Goal: Task Accomplishment & Management: Use online tool/utility

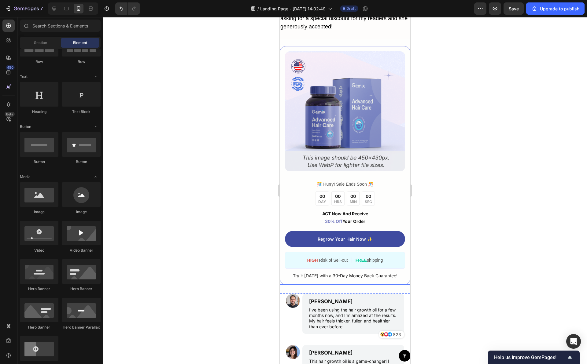
scroll to position [2774, 0]
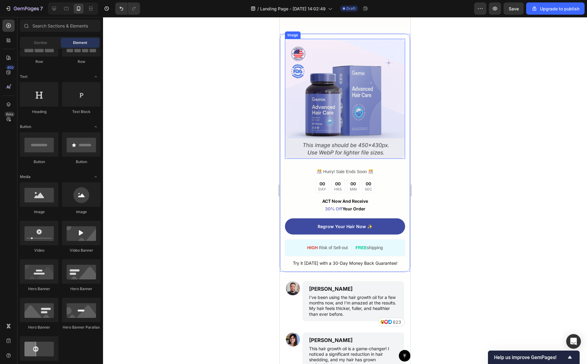
click at [348, 159] on img at bounding box center [345, 99] width 120 height 120
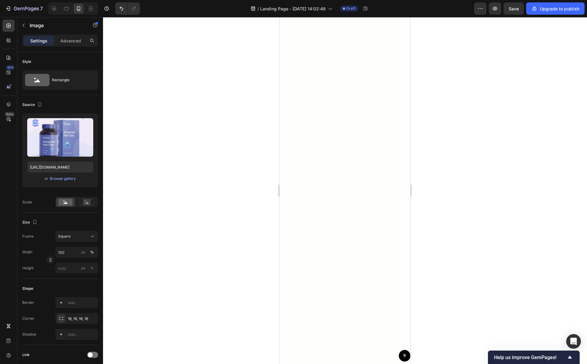
scroll to position [0, 0]
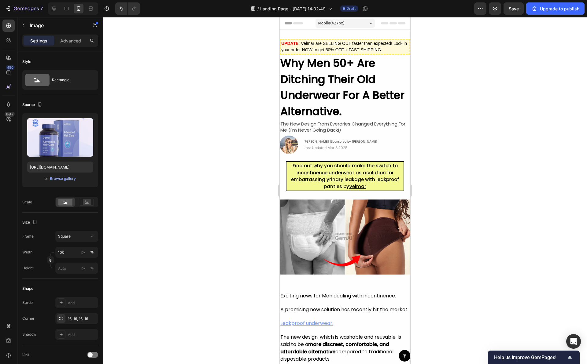
click at [434, 132] on div at bounding box center [345, 190] width 484 height 347
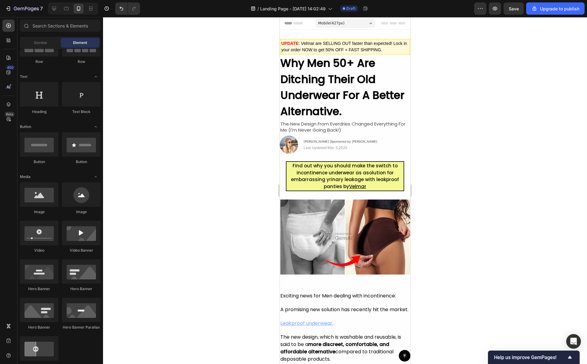
click at [432, 123] on div at bounding box center [345, 190] width 484 height 347
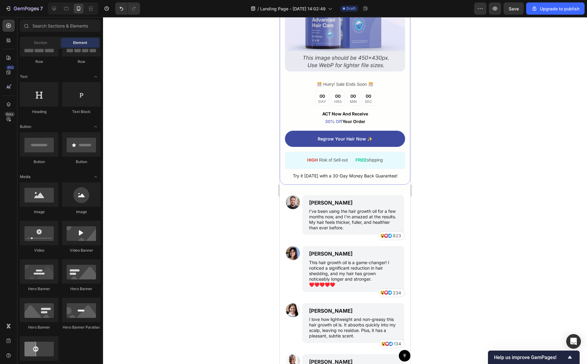
scroll to position [2819, 0]
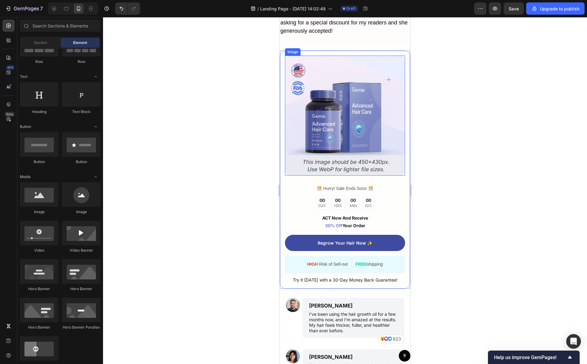
click at [343, 119] on img at bounding box center [345, 116] width 120 height 120
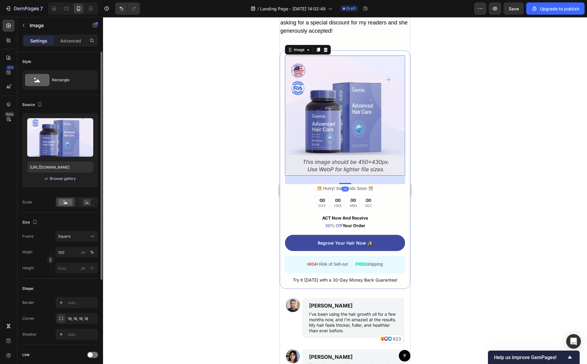
click at [58, 179] on div "Browse gallery" at bounding box center [63, 179] width 26 height 6
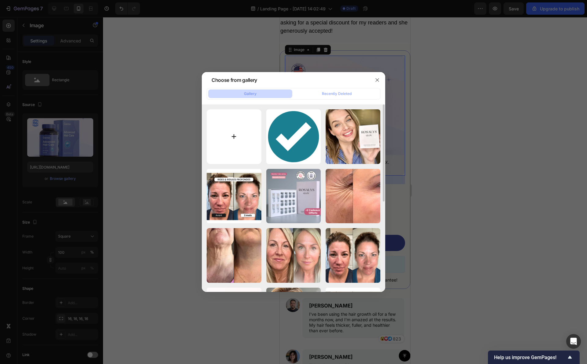
click at [244, 124] on input "file" at bounding box center [234, 136] width 55 height 55
type input "C:\fakepath\Capture d’écran [DATE] à [DATE].png"
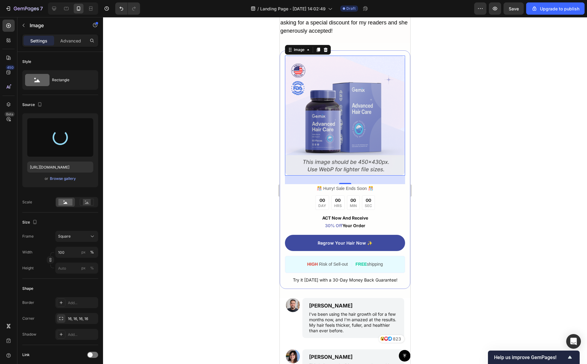
click at [455, 204] on div at bounding box center [345, 190] width 484 height 347
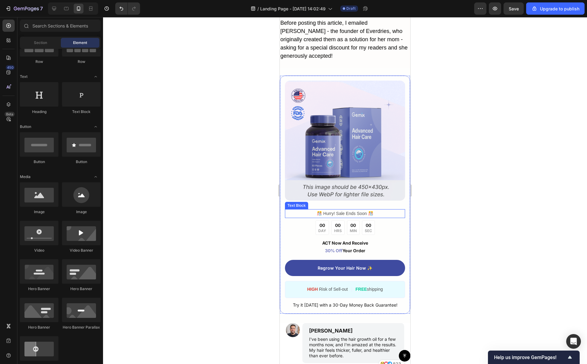
scroll to position [2780, 0]
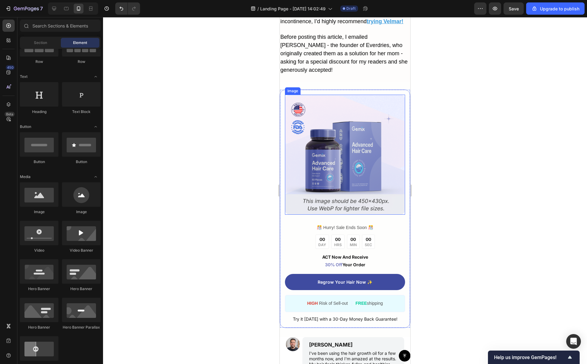
click at [342, 185] on img at bounding box center [345, 155] width 120 height 120
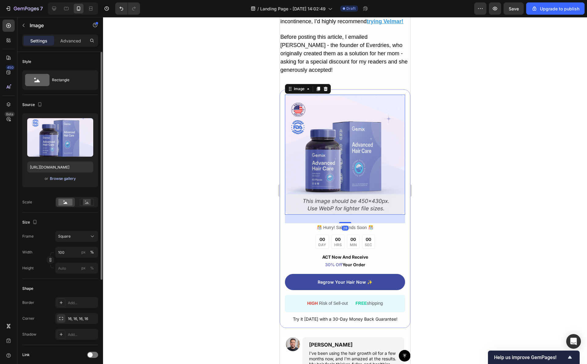
click at [66, 178] on div "Browse gallery" at bounding box center [63, 179] width 26 height 6
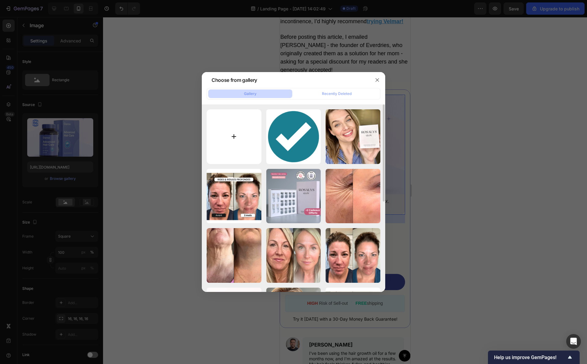
click at [240, 140] on input "file" at bounding box center [234, 136] width 55 height 55
type input "C:\fakepath\Capture d’écran [DATE] à [DATE].png"
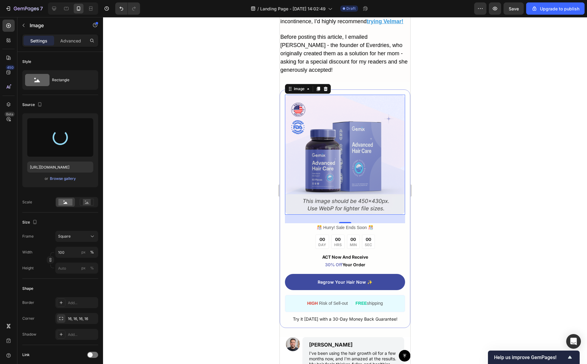
type input "[URL][DOMAIN_NAME]"
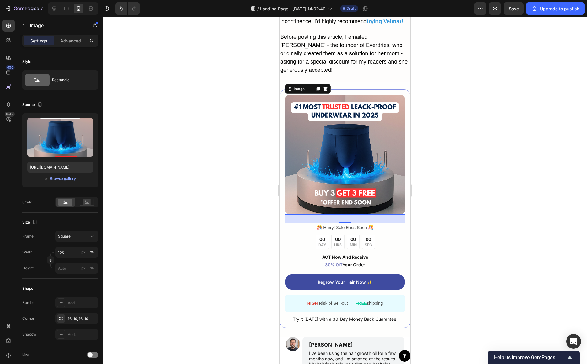
click at [503, 168] on div at bounding box center [345, 190] width 484 height 347
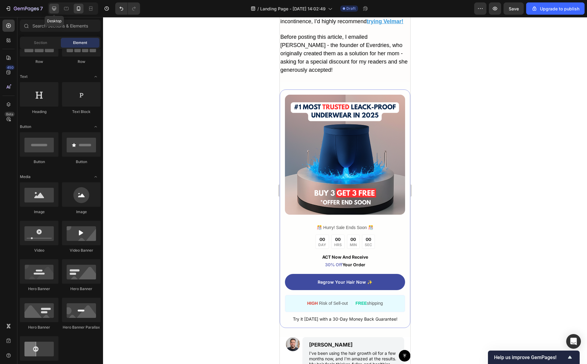
click at [54, 9] on icon at bounding box center [54, 9] width 6 height 6
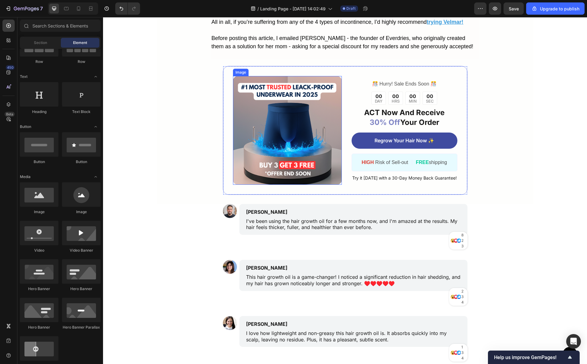
scroll to position [2543, 0]
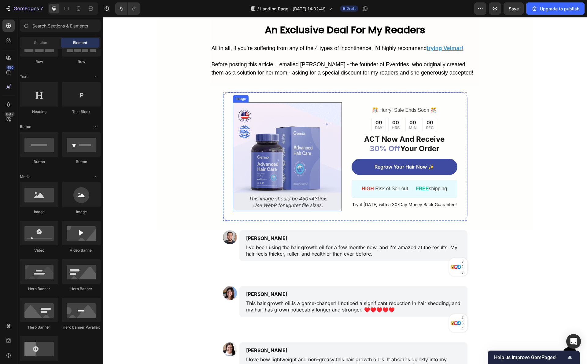
click at [304, 144] on img at bounding box center [287, 156] width 109 height 109
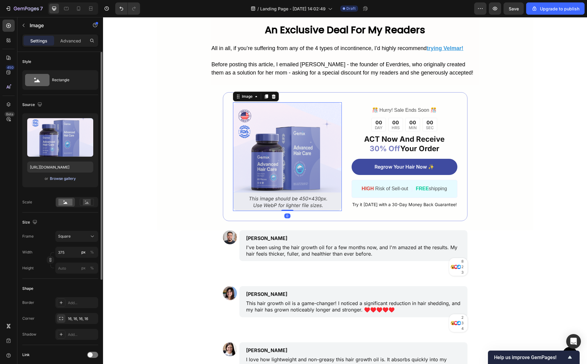
click at [71, 180] on div "Browse gallery" at bounding box center [63, 179] width 26 height 6
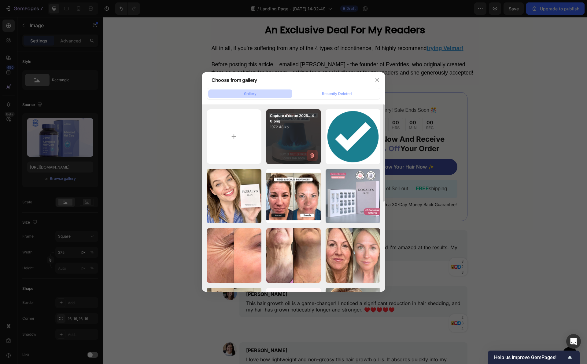
click at [308, 158] on button "button" at bounding box center [312, 155] width 11 height 11
click at [289, 156] on div "Cancel" at bounding box center [288, 157] width 12 height 6
click at [289, 144] on div "Capture d’écran 2025...40.png 1972.48 kb" at bounding box center [293, 136] width 55 height 55
type input "[URL][DOMAIN_NAME]"
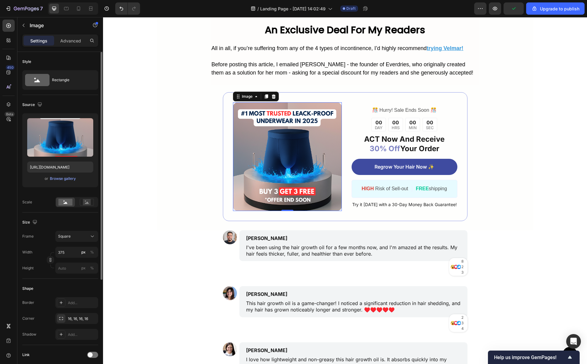
click at [67, 61] on div "Style" at bounding box center [60, 62] width 76 height 10
click at [72, 6] on div at bounding box center [73, 8] width 50 height 12
click at [75, 6] on div at bounding box center [79, 9] width 10 height 10
type input "100"
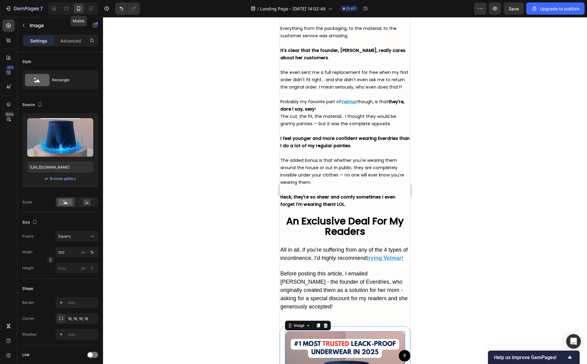
click at [441, 139] on div at bounding box center [345, 190] width 484 height 347
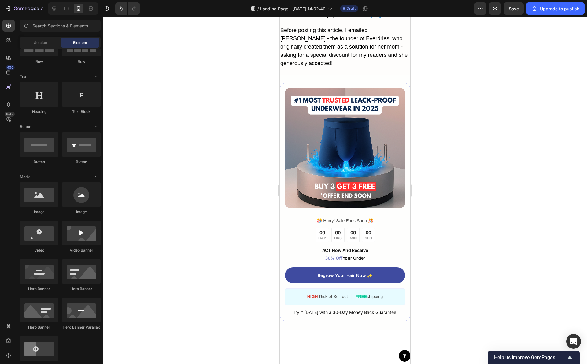
scroll to position [2744, 0]
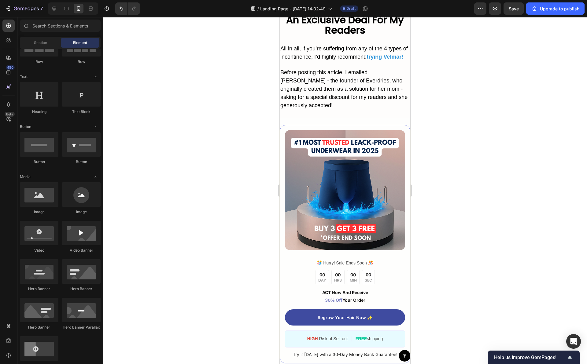
click at [438, 122] on div at bounding box center [345, 190] width 484 height 347
click at [432, 122] on div at bounding box center [345, 190] width 484 height 347
click at [373, 266] on p "️🎊 Hurry! Sale Ends Soon ️🎊" at bounding box center [344, 264] width 119 height 8
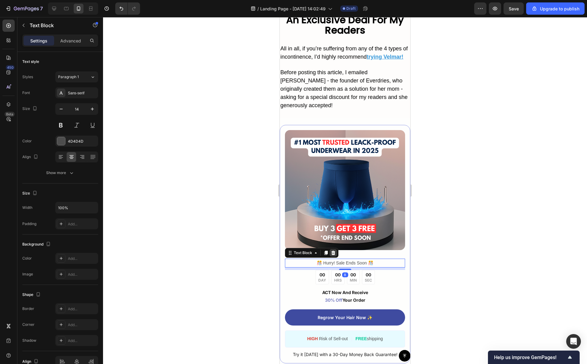
click at [334, 255] on icon at bounding box center [333, 253] width 4 height 4
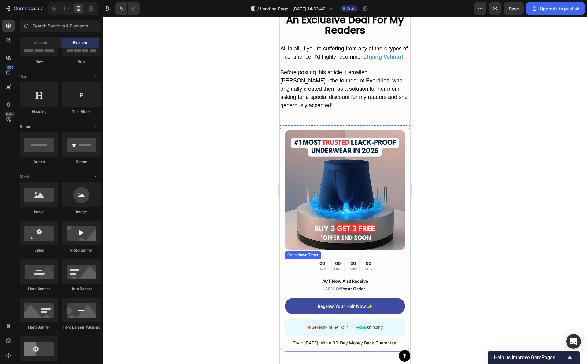
click at [382, 273] on div "00 DAY 00 HRS 00 MIN 00 SEC" at bounding box center [345, 266] width 120 height 14
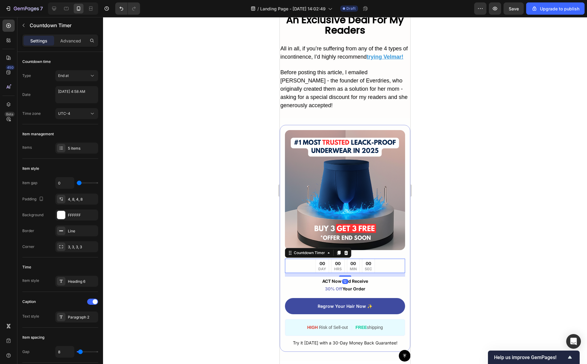
click at [458, 248] on div at bounding box center [345, 190] width 484 height 347
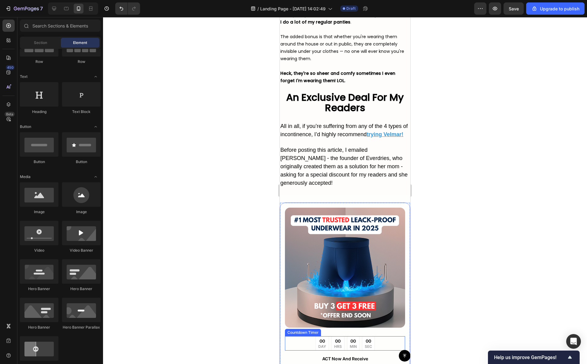
scroll to position [2616, 0]
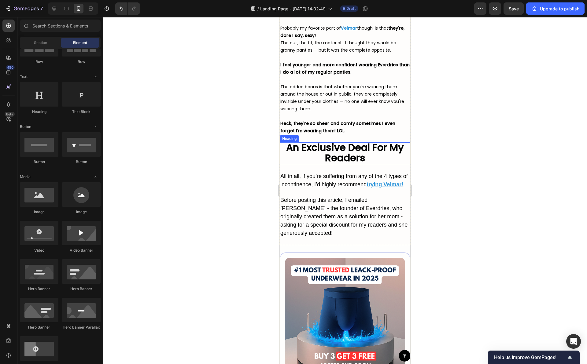
click at [373, 154] on h2 "An Exclusive Deal For My Readers" at bounding box center [345, 153] width 131 height 22
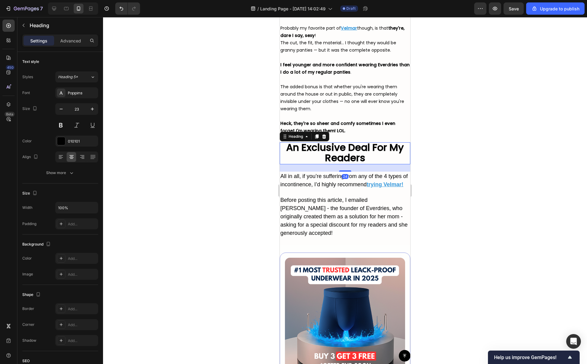
click at [429, 140] on div at bounding box center [345, 190] width 484 height 347
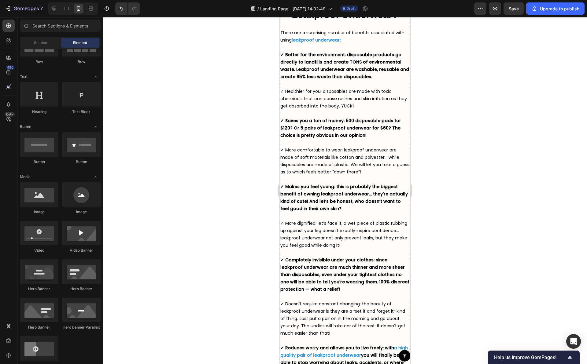
scroll to position [0, 0]
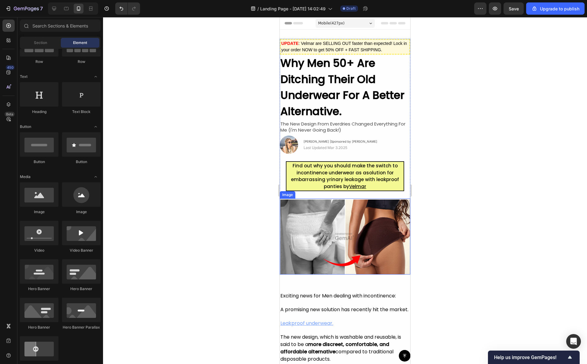
click at [324, 222] on img at bounding box center [345, 237] width 131 height 76
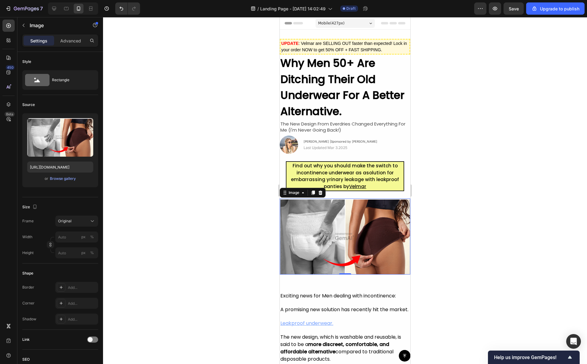
click at [352, 247] on img at bounding box center [345, 237] width 131 height 76
click at [64, 176] on div "Browse gallery" at bounding box center [63, 179] width 26 height 6
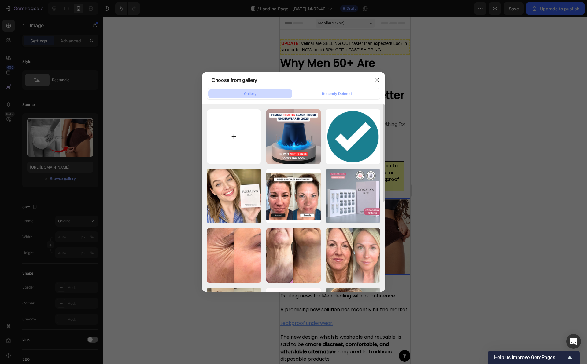
click at [253, 136] on input "file" at bounding box center [234, 136] width 55 height 55
type input "C:\fakepath\Capture d’écran [DATE] à [DATE].png"
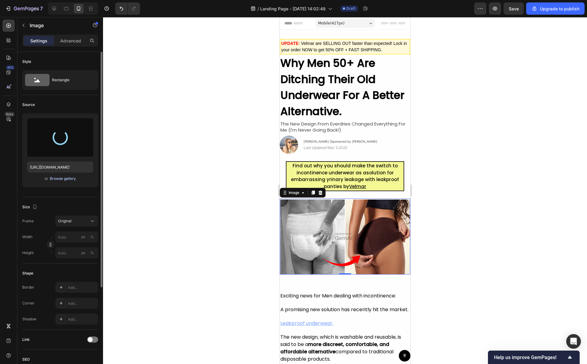
type input "[URL][DOMAIN_NAME]"
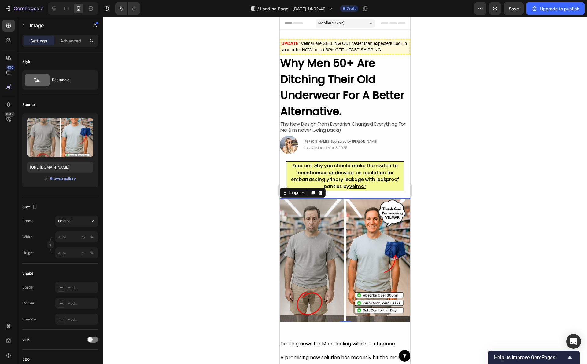
click at [212, 179] on div at bounding box center [345, 190] width 484 height 347
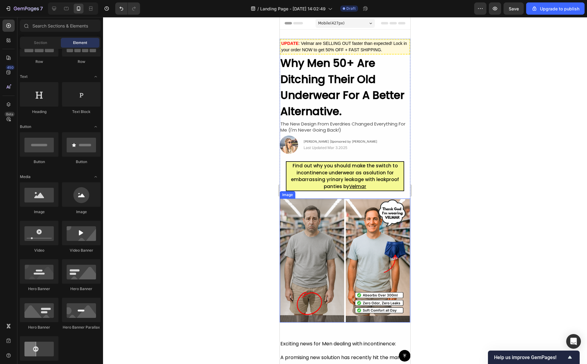
click at [235, 196] on div at bounding box center [345, 190] width 484 height 347
click at [247, 175] on div at bounding box center [345, 190] width 484 height 347
click at [248, 178] on div at bounding box center [345, 190] width 484 height 347
click at [387, 148] on div "Image [PERSON_NAME] |Sponsored by Velmar Text Block | Text Block Last Updated M…" at bounding box center [345, 145] width 131 height 18
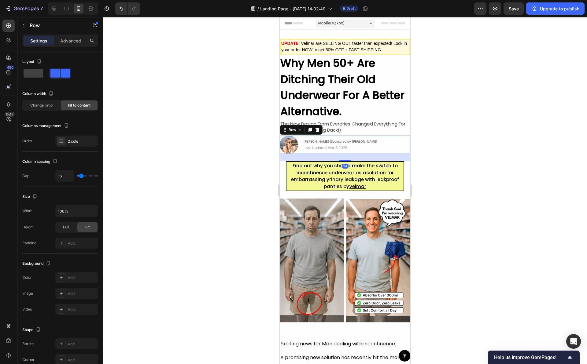
click at [470, 144] on div at bounding box center [345, 190] width 484 height 347
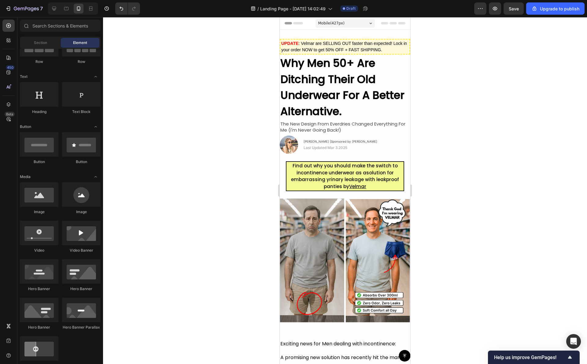
click at [446, 172] on div at bounding box center [345, 190] width 484 height 347
click at [444, 162] on div at bounding box center [345, 190] width 484 height 347
click at [57, 9] on div at bounding box center [54, 9] width 10 height 10
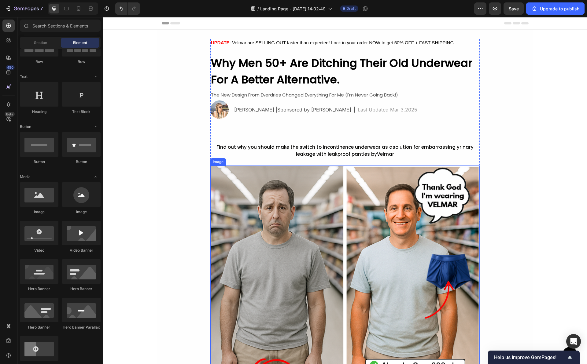
click at [308, 202] on img at bounding box center [344, 294] width 269 height 256
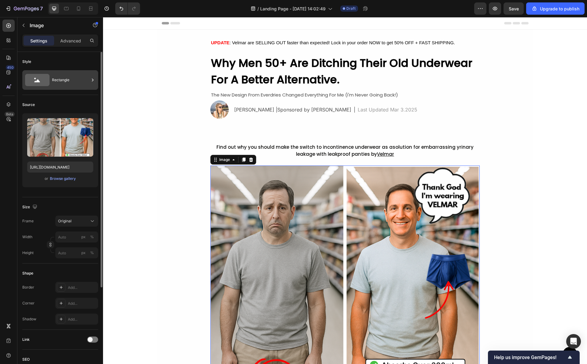
click at [63, 82] on div "Rectangle" at bounding box center [70, 80] width 37 height 14
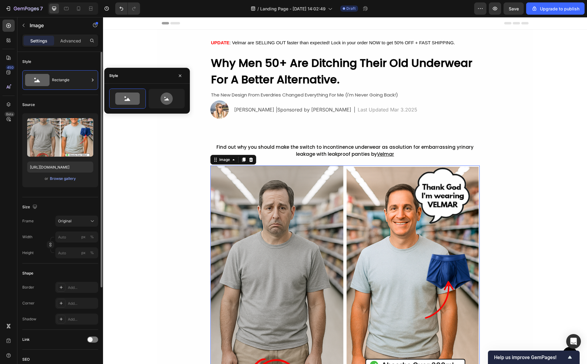
click at [50, 193] on div "Source Upload Image [URL][DOMAIN_NAME] or Browse gallery" at bounding box center [60, 146] width 76 height 102
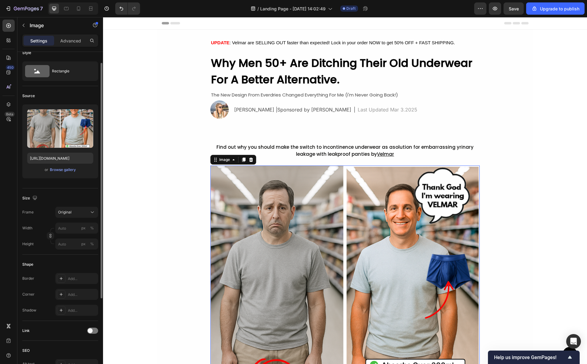
scroll to position [13, 0]
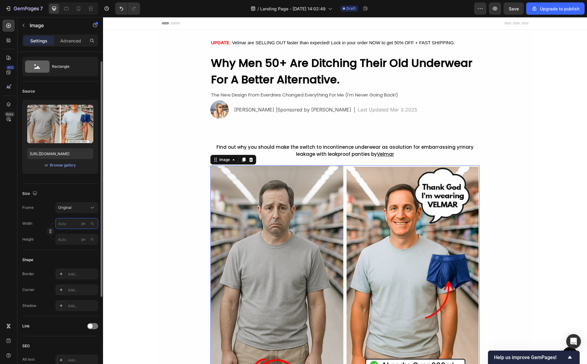
click at [65, 225] on input "px %" at bounding box center [76, 223] width 43 height 11
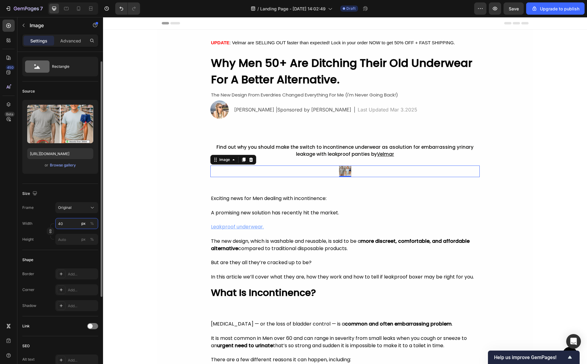
type input "4"
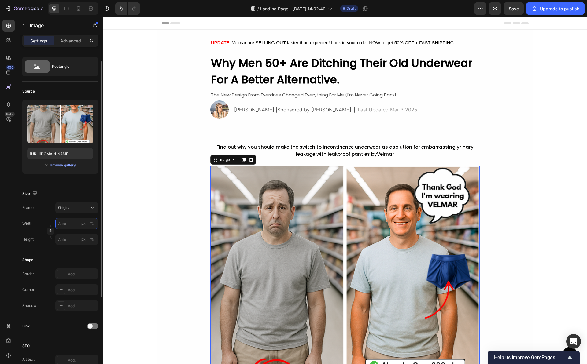
type input "4"
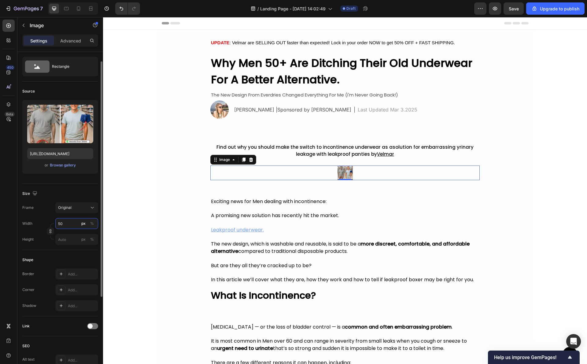
type input "5"
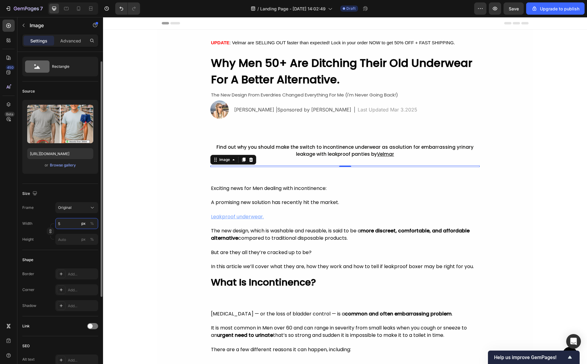
type input "5"
click at [45, 219] on div "Width 5 px %" at bounding box center [60, 223] width 76 height 11
click at [85, 208] on div "Original" at bounding box center [73, 208] width 30 height 6
click at [78, 247] on div "Horizontal" at bounding box center [75, 246] width 35 height 6
type input "4"
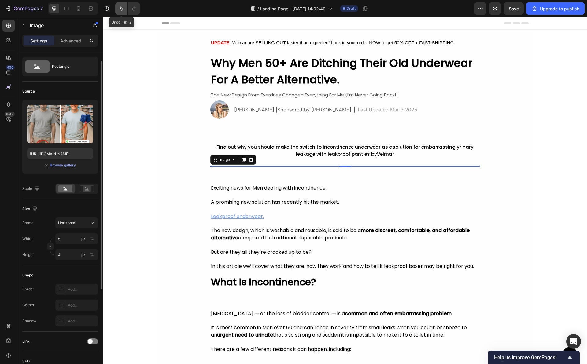
click at [122, 12] on button "Undo/Redo" at bounding box center [121, 8] width 12 height 12
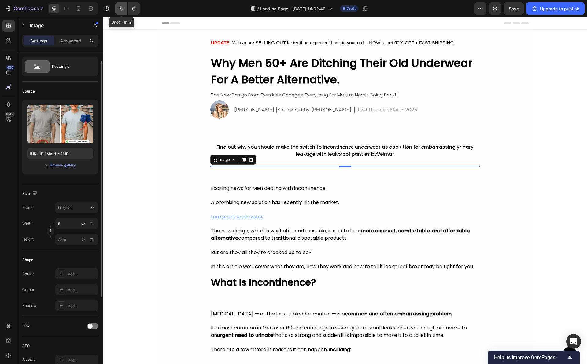
click at [122, 11] on icon "Undo/Redo" at bounding box center [121, 9] width 6 height 6
type input "4"
click at [122, 11] on icon "Undo/Redo" at bounding box center [121, 9] width 6 height 6
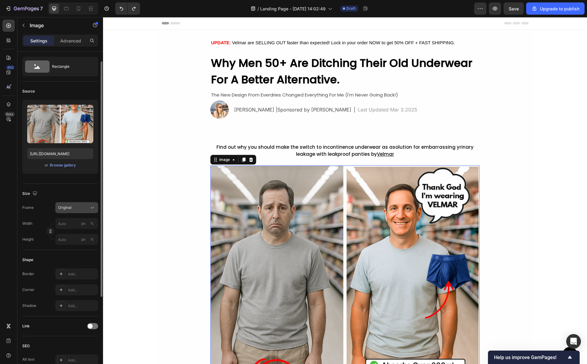
click at [78, 204] on button "Original" at bounding box center [76, 207] width 43 height 11
click at [75, 247] on span "Horizontal" at bounding box center [67, 246] width 18 height 6
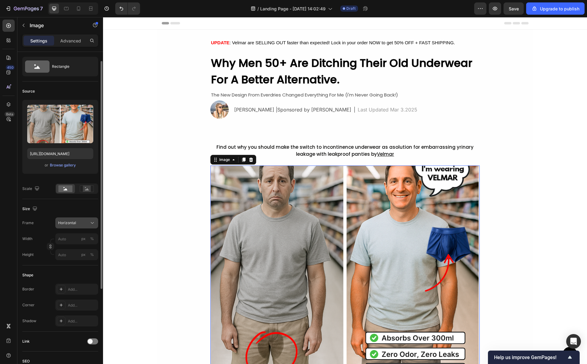
click at [83, 221] on div "Horizontal" at bounding box center [73, 223] width 30 height 6
click at [80, 238] on div "Square" at bounding box center [75, 238] width 35 height 6
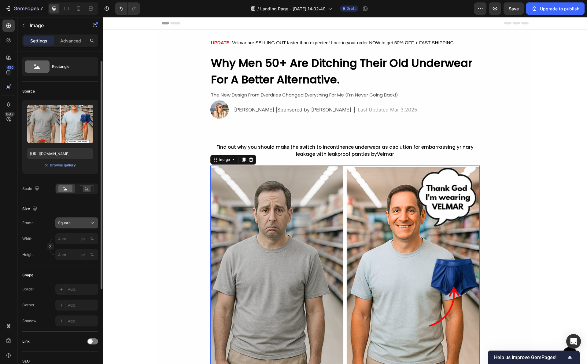
click at [91, 221] on icon at bounding box center [92, 223] width 6 height 6
click at [84, 274] on div "Original" at bounding box center [75, 273] width 35 height 6
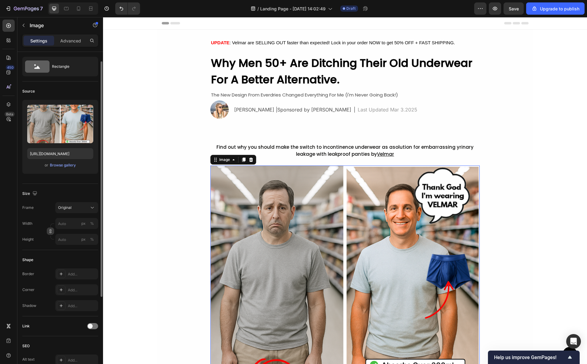
click at [50, 232] on icon "button" at bounding box center [50, 231] width 4 height 4
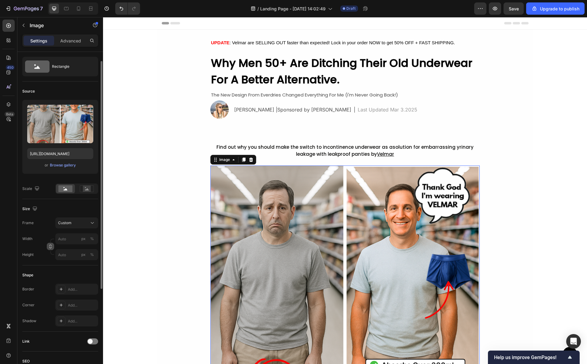
click at [51, 246] on icon "button" at bounding box center [50, 247] width 4 height 4
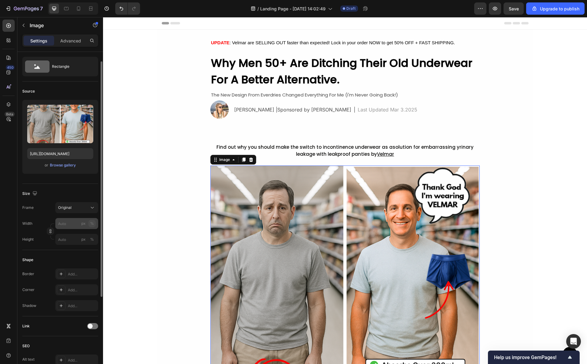
click at [94, 223] on button "%" at bounding box center [91, 223] width 7 height 7
click at [82, 226] on div "px" at bounding box center [83, 224] width 4 height 6
click at [73, 225] on input "px %" at bounding box center [76, 223] width 43 height 11
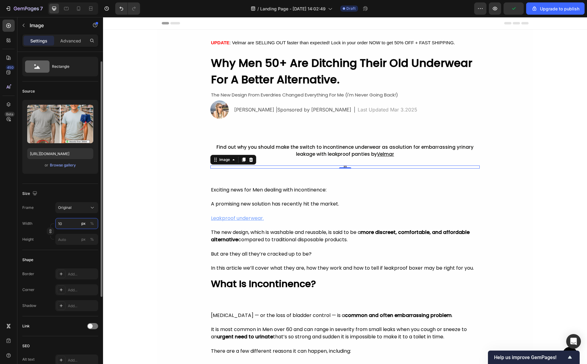
type input "1"
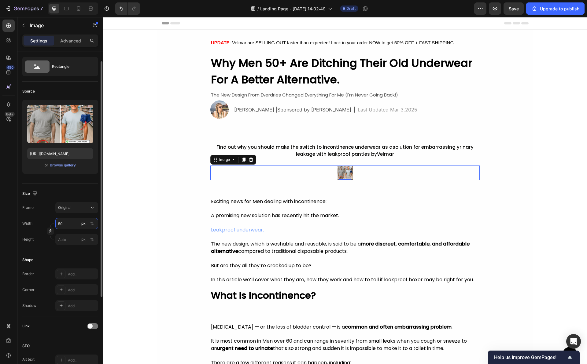
type input "5"
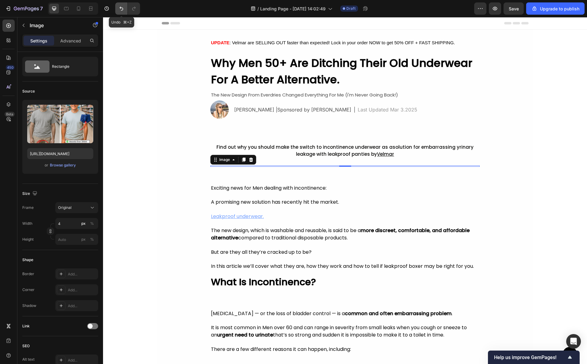
click at [119, 8] on icon "Undo/Redo" at bounding box center [121, 9] width 6 height 6
click at [121, 10] on icon "Undo/Redo" at bounding box center [122, 9] width 4 height 4
type input "100"
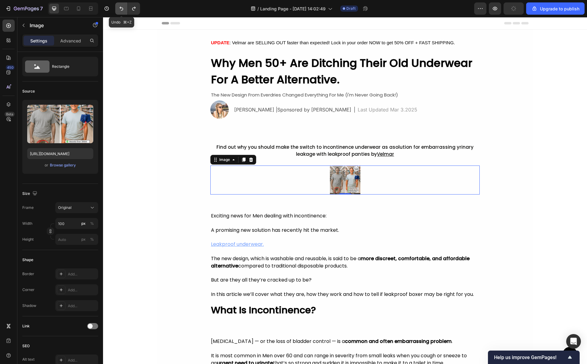
click at [121, 10] on icon "Undo/Redo" at bounding box center [122, 9] width 4 height 4
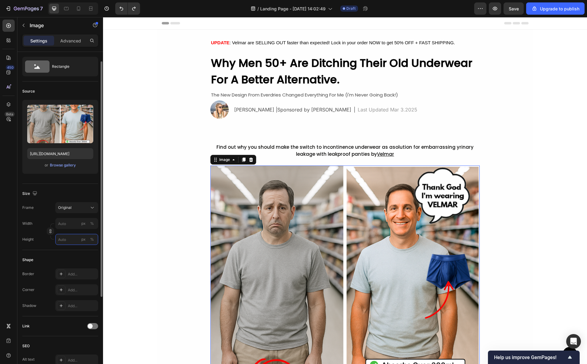
click at [68, 241] on input "px %" at bounding box center [76, 239] width 43 height 11
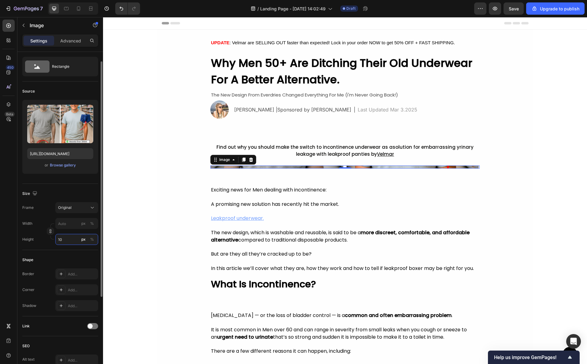
type input "1"
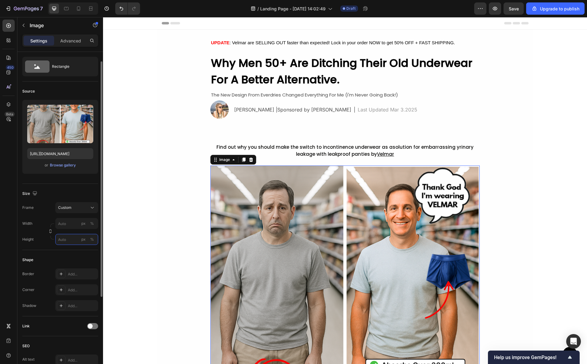
type input "1"
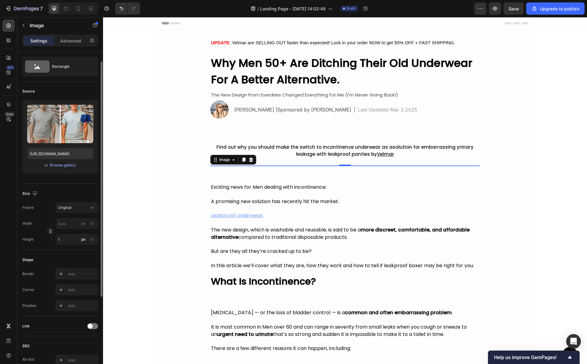
click at [82, 188] on div "Size Frame Original Width px % Height 1 px %" at bounding box center [60, 217] width 76 height 66
click at [65, 238] on input "1" at bounding box center [76, 239] width 43 height 11
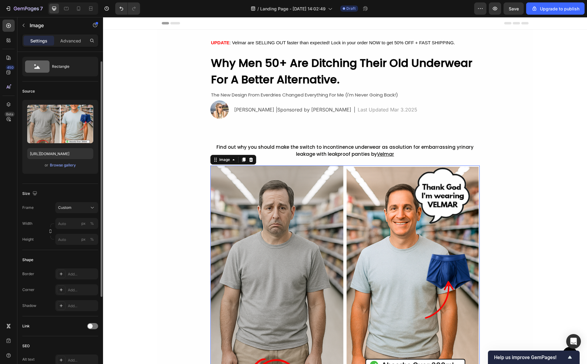
click at [62, 192] on div "Size" at bounding box center [60, 194] width 76 height 10
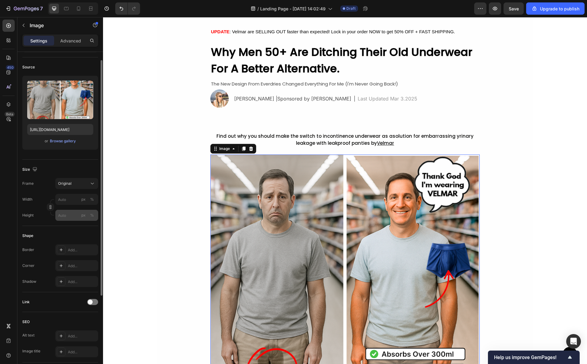
scroll to position [21, 0]
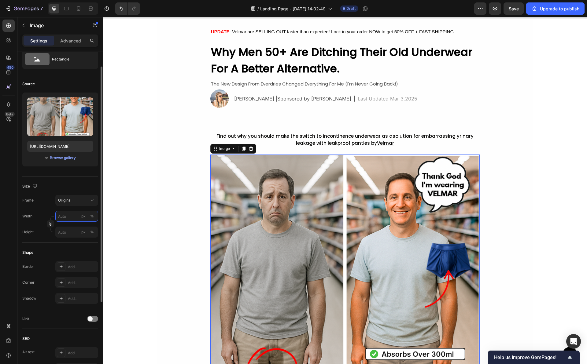
click at [64, 216] on input "px %" at bounding box center [76, 216] width 43 height 11
click at [61, 230] on span "Full" at bounding box center [61, 231] width 6 height 6
click at [71, 217] on input "100" at bounding box center [76, 216] width 43 height 11
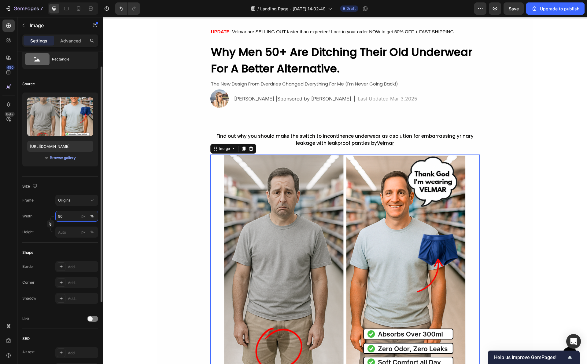
type input "9"
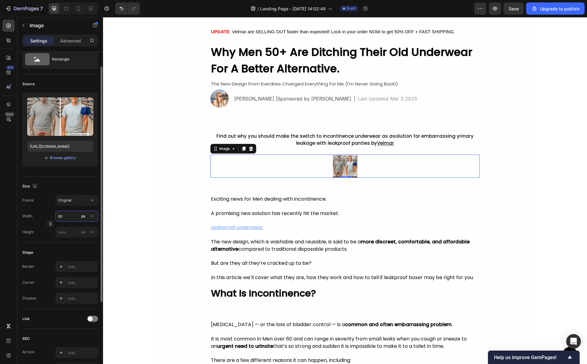
type input "8"
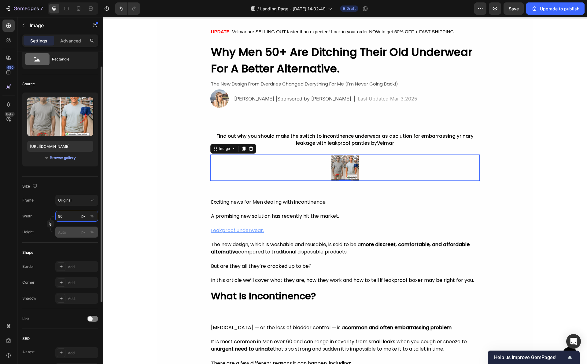
type input "90"
click at [70, 230] on input "px %" at bounding box center [76, 232] width 43 height 11
type input "9"
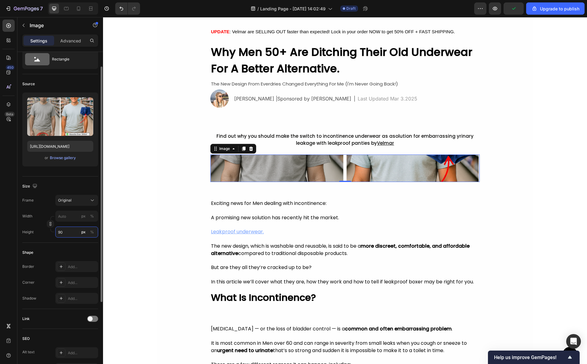
type input "9"
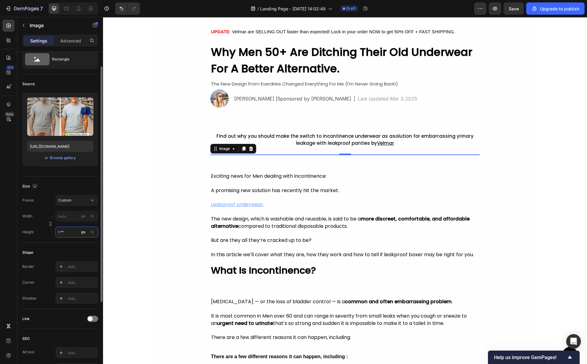
type input "9"
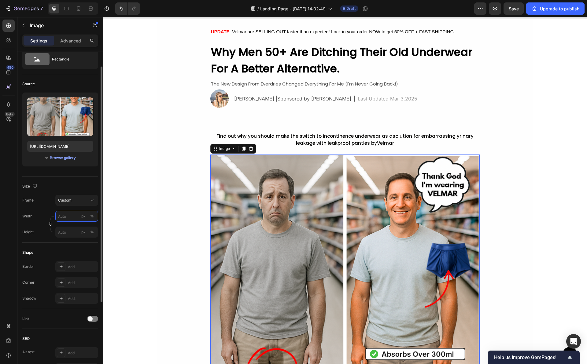
click at [64, 218] on input "px %" at bounding box center [76, 216] width 43 height 11
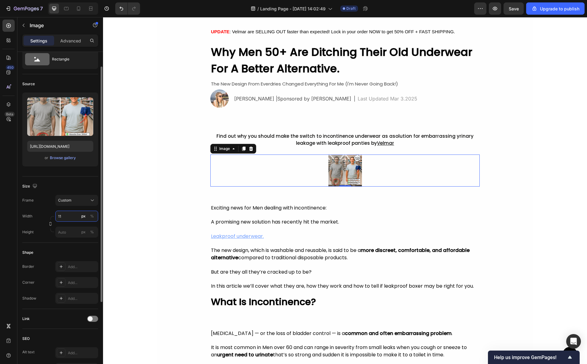
type input "1"
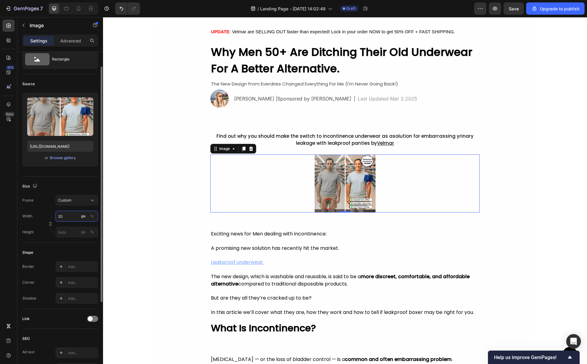
type input "2"
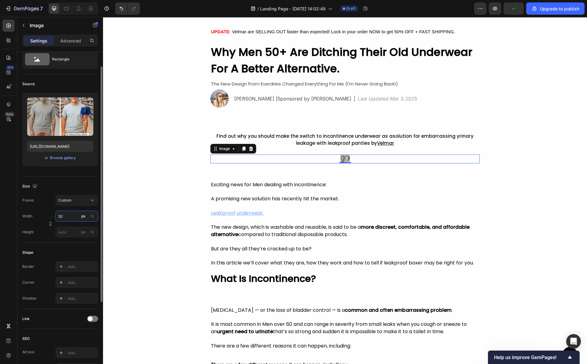
type input "3"
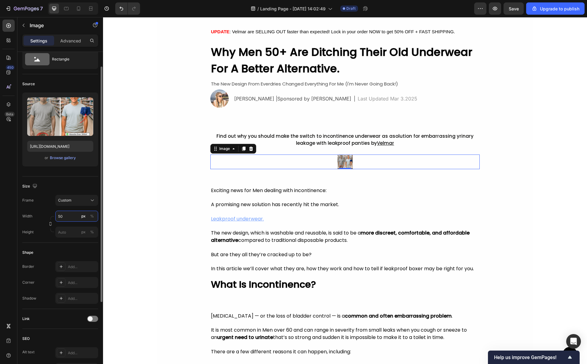
type input "5"
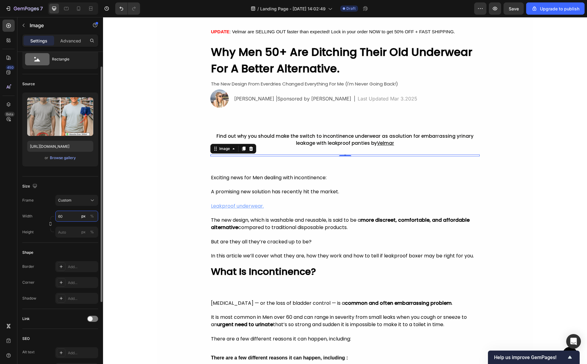
type input "600"
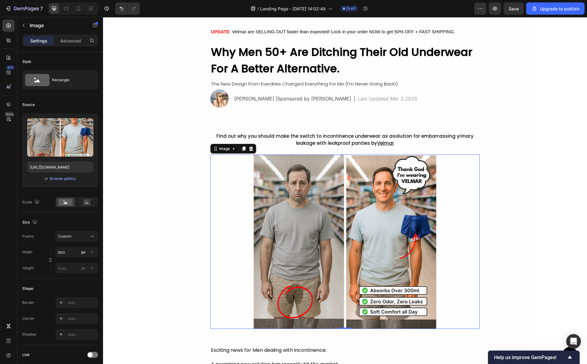
click at [243, 196] on div at bounding box center [344, 242] width 269 height 175
click at [366, 133] on span "Find out why you should make the switch to incontinence underwear as asolution …" at bounding box center [344, 139] width 257 height 13
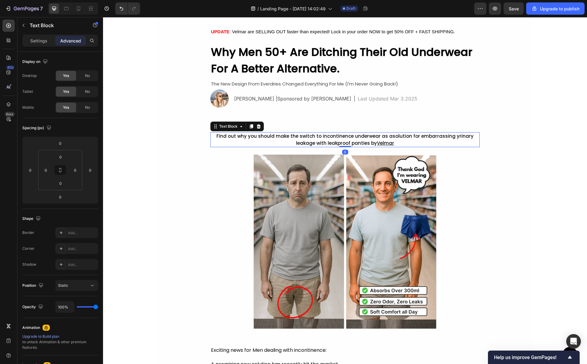
click at [389, 103] on div "[PERSON_NAME] |Sponsored by Velmar Text Block | Text Block Last Updated Mar 3.2…" at bounding box center [357, 99] width 246 height 18
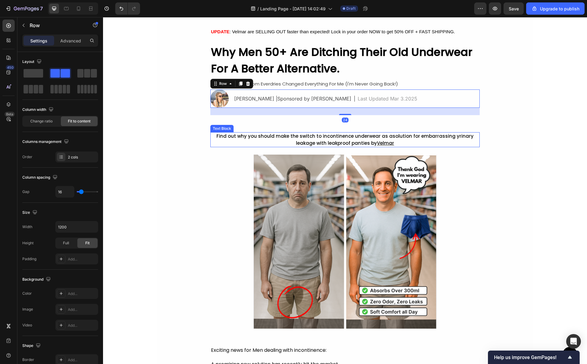
click at [470, 137] on span "Find out why you should make the switch to incontinence underwear as asolution …" at bounding box center [344, 139] width 257 height 13
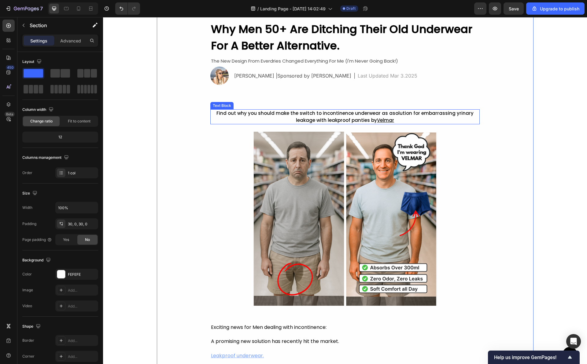
scroll to position [39, 0]
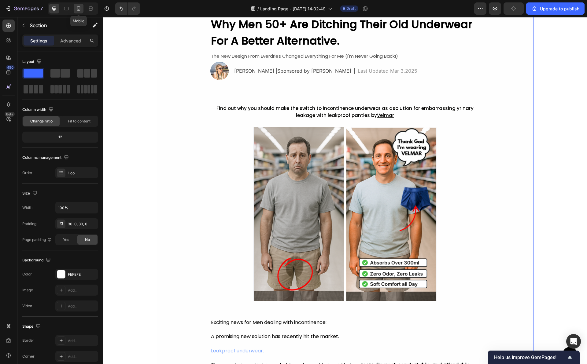
click at [74, 10] on div at bounding box center [79, 9] width 10 height 10
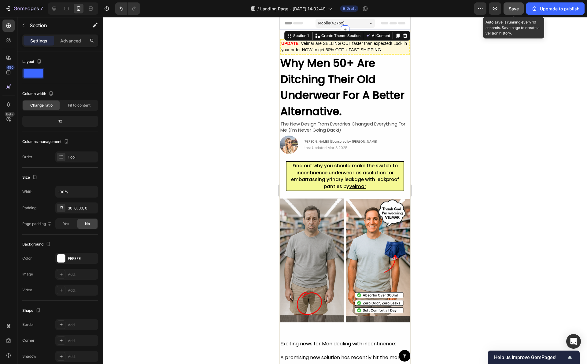
click at [511, 6] on span "Save" at bounding box center [514, 8] width 10 height 5
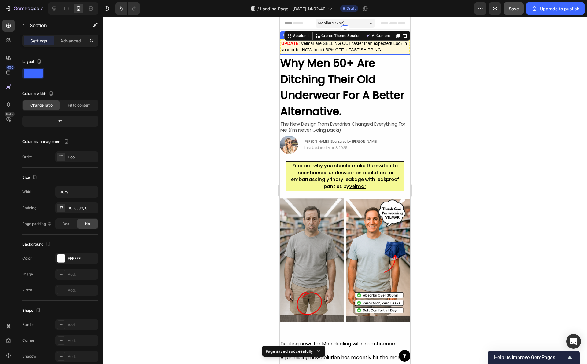
click at [382, 46] on p "UPDATE : Velmar are SELLING OUT faster than expected! Lock in your order NOW to…" at bounding box center [344, 46] width 127 height 13
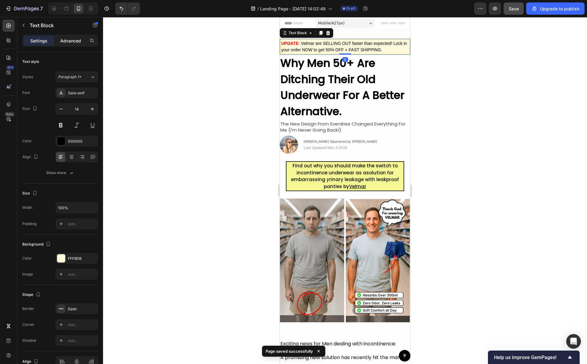
click at [79, 43] on p "Advanced" at bounding box center [70, 41] width 21 height 6
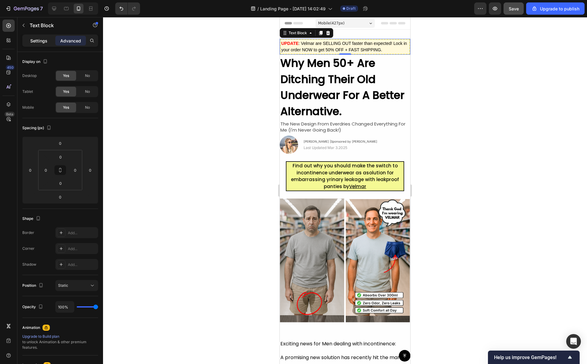
click at [44, 39] on p "Settings" at bounding box center [38, 41] width 17 height 6
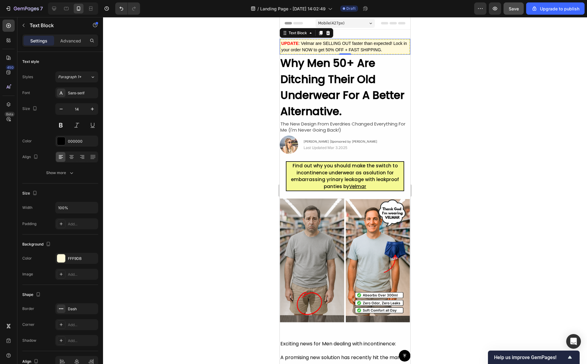
click at [400, 48] on p "UPDATE : Velmar are SELLING OUT faster than expected! Lock in your order NOW to…" at bounding box center [344, 46] width 127 height 13
click at [449, 49] on div at bounding box center [345, 190] width 484 height 347
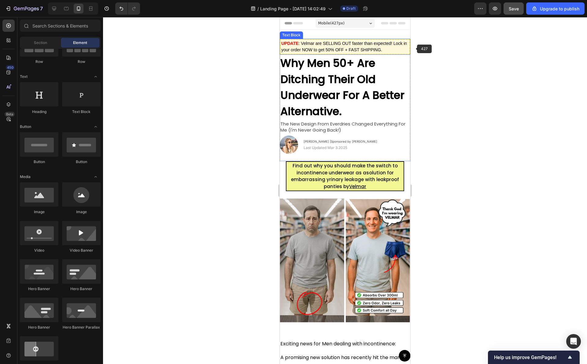
click at [391, 48] on p "UPDATE : Velmar are SELLING OUT faster than expected! Lock in your order NOW to…" at bounding box center [344, 46] width 127 height 13
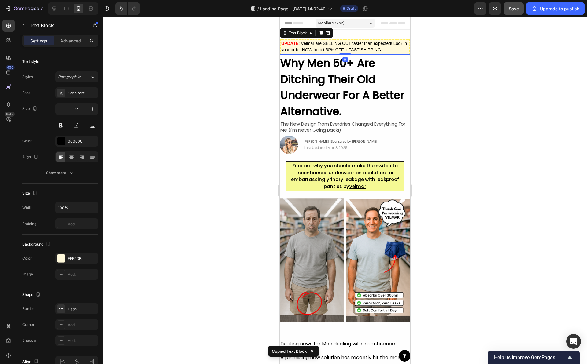
click at [237, 97] on div at bounding box center [345, 190] width 484 height 347
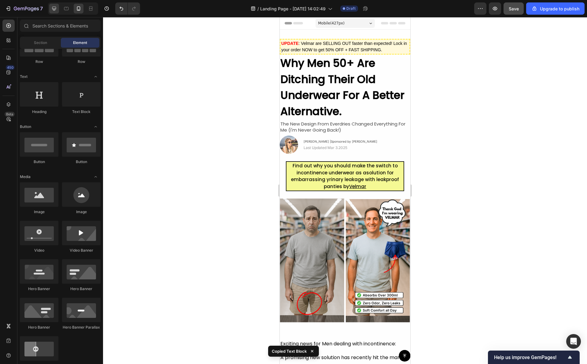
click at [56, 10] on icon at bounding box center [54, 9] width 6 height 6
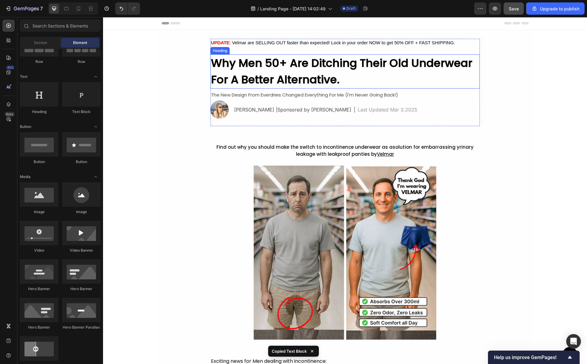
click at [374, 87] on h2 "Why Men 50+ Are Ditching Their Old Underwear For A Better Alternative." at bounding box center [344, 71] width 269 height 34
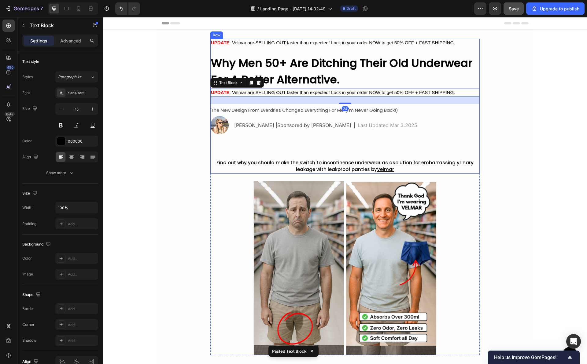
click at [460, 144] on div "UPDATE : Velmar are SELLING OUT faster than expected! Lock in your order NOW to…" at bounding box center [344, 106] width 269 height 135
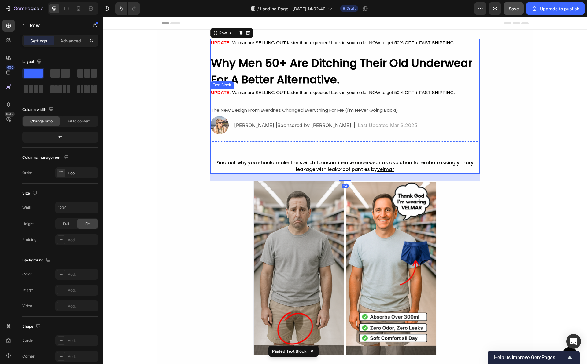
click at [444, 96] on p "UPDATE : Velmar are SELLING OUT faster than expected! Lock in your order NOW to…" at bounding box center [345, 92] width 268 height 7
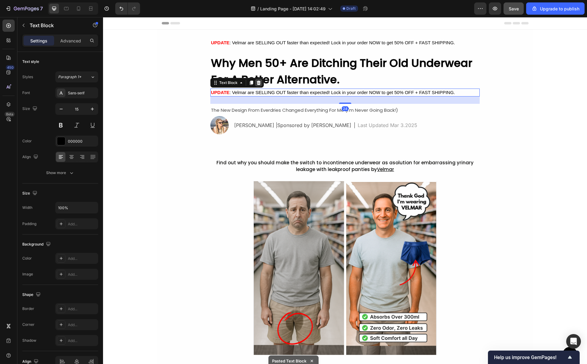
click at [257, 81] on icon at bounding box center [259, 82] width 4 height 4
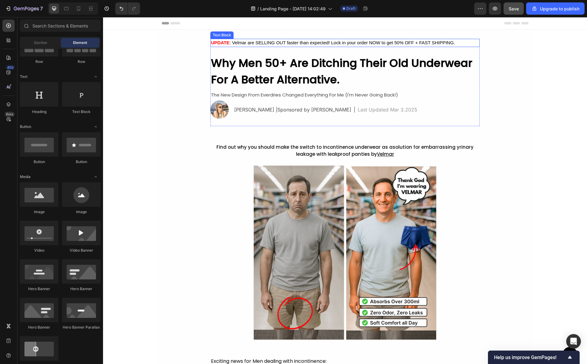
click at [298, 44] on p "UPDATE : Velmar are SELLING OUT faster than expected! Lock in your order NOW to…" at bounding box center [345, 42] width 268 height 7
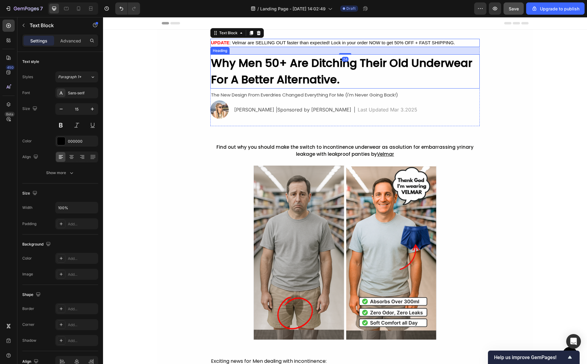
click at [285, 56] on strong "Why Men 50+ Are Ditching Their Old Underwear For A Better Alternative." at bounding box center [341, 71] width 261 height 32
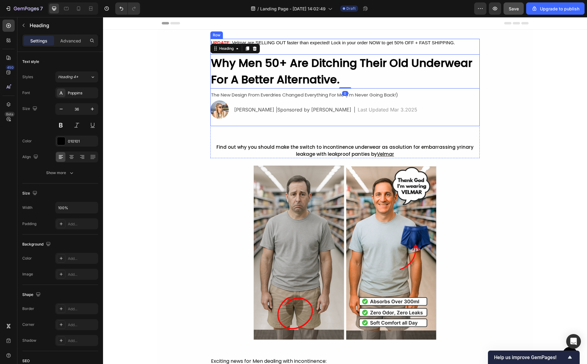
click at [287, 47] on div "UPDATE : Velmar are SELLING OUT faster than expected! Lock in your order NOW to…" at bounding box center [344, 43] width 269 height 8
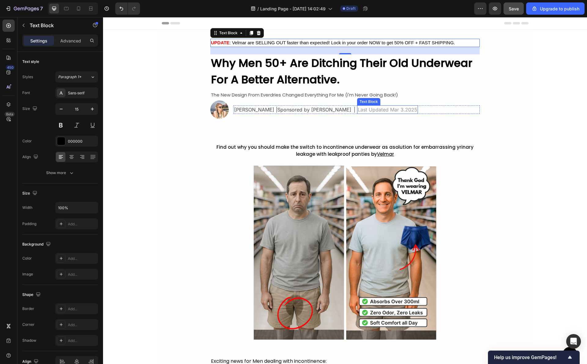
click at [357, 105] on div "Last Updated Mar 3.2025" at bounding box center [387, 109] width 61 height 9
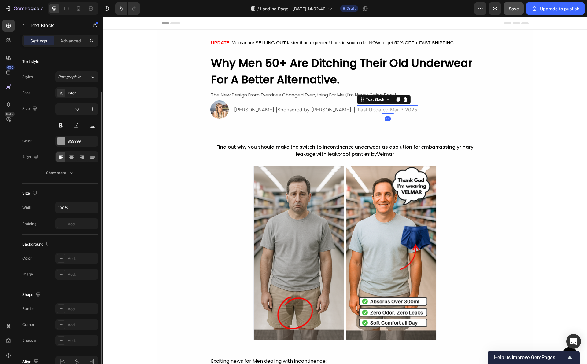
scroll to position [21, 0]
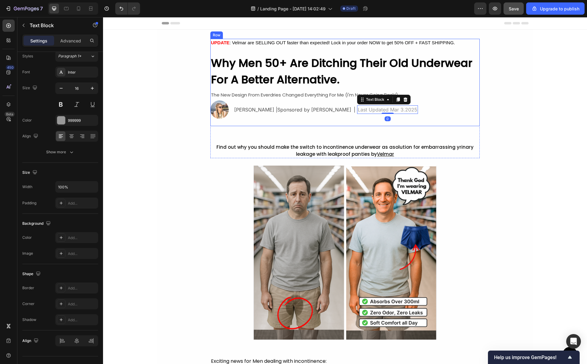
click at [348, 49] on div "UPDATE : Velmar are SELLING OUT faster than expected! Lock in your order NOW to…" at bounding box center [344, 82] width 269 height 87
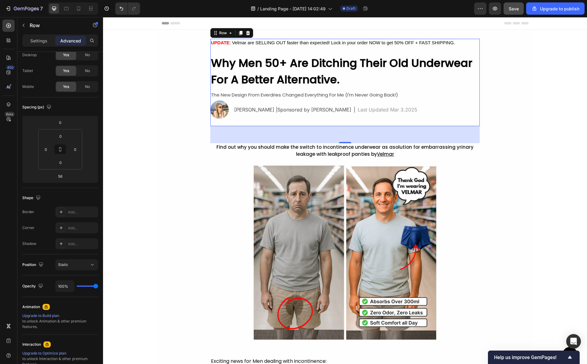
scroll to position [0, 0]
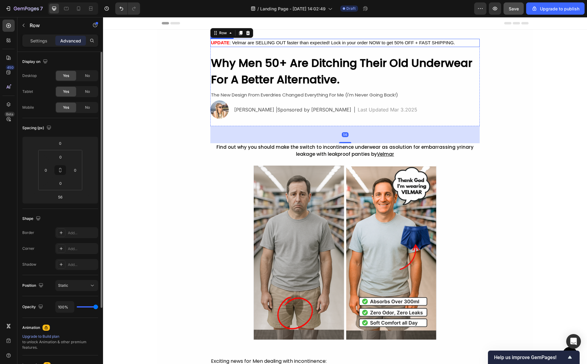
click at [352, 43] on p "UPDATE : Velmar are SELLING OUT faster than expected! Lock in your order NOW to…" at bounding box center [345, 42] width 268 height 7
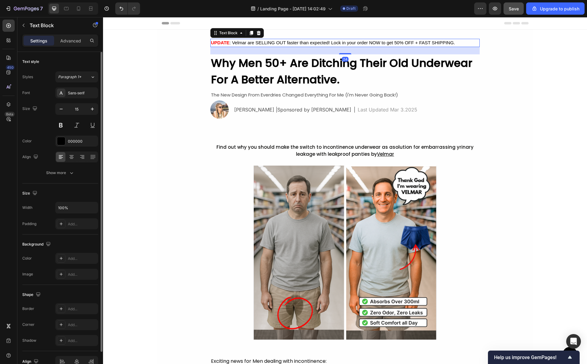
scroll to position [32, 0]
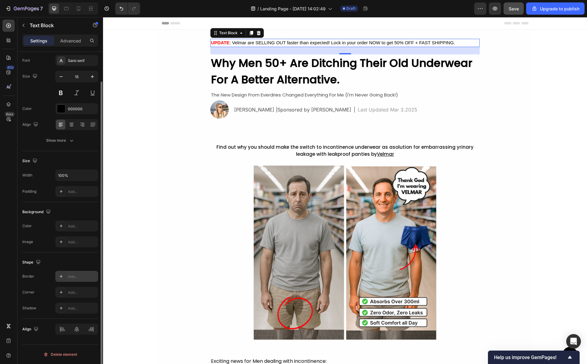
click at [70, 278] on div "Add..." at bounding box center [82, 277] width 29 height 6
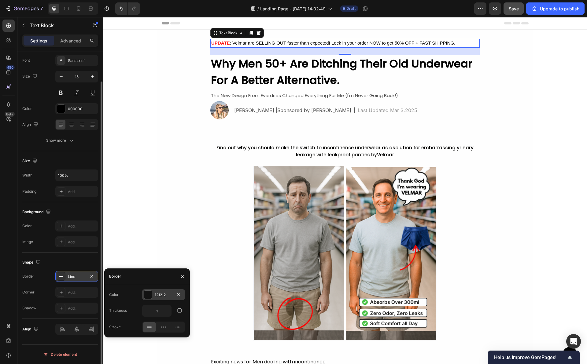
click at [164, 297] on div "121212" at bounding box center [164, 296] width 18 height 6
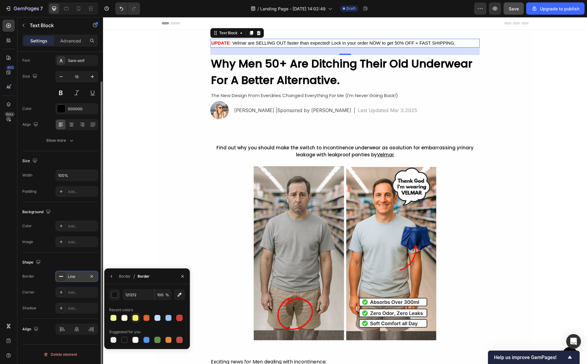
click at [137, 317] on div at bounding box center [135, 318] width 6 height 6
type input "FFEC63"
click at [160, 307] on div "Recent colors" at bounding box center [147, 310] width 76 height 10
click at [61, 276] on icon at bounding box center [61, 276] width 5 height 5
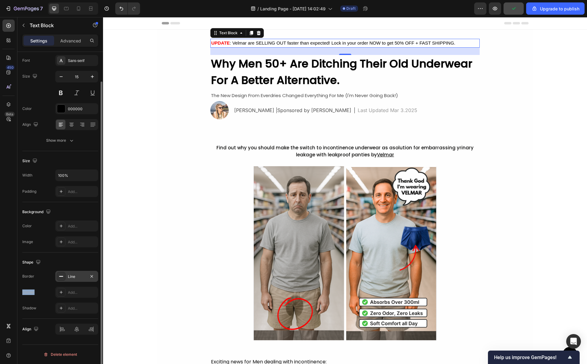
click at [61, 276] on icon at bounding box center [61, 276] width 5 height 5
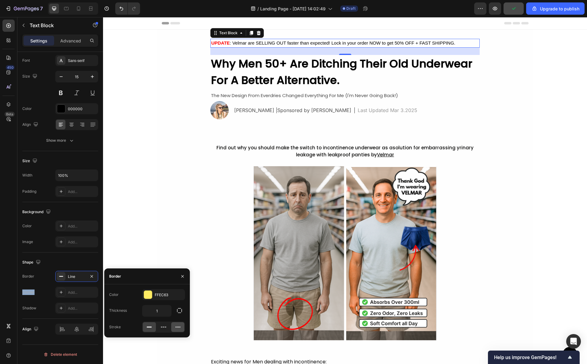
click at [179, 325] on icon at bounding box center [178, 327] width 6 height 6
click at [163, 314] on input "1" at bounding box center [156, 311] width 29 height 11
type input "3"
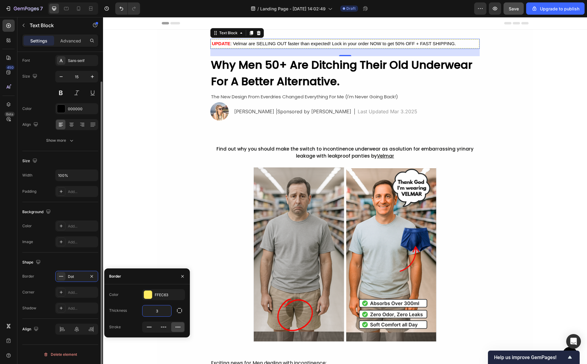
click at [72, 256] on div "Shape Border Dot Corner Add... Shadow Add..." at bounding box center [60, 286] width 76 height 66
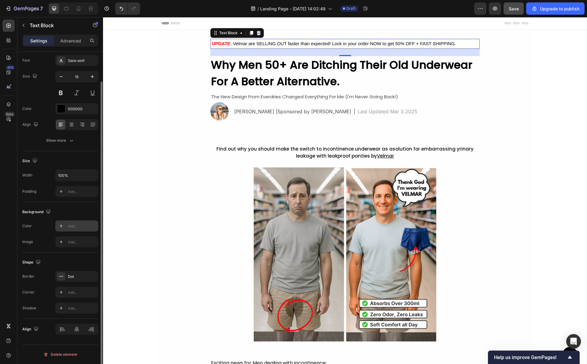
click at [75, 225] on div "Add..." at bounding box center [82, 227] width 29 height 6
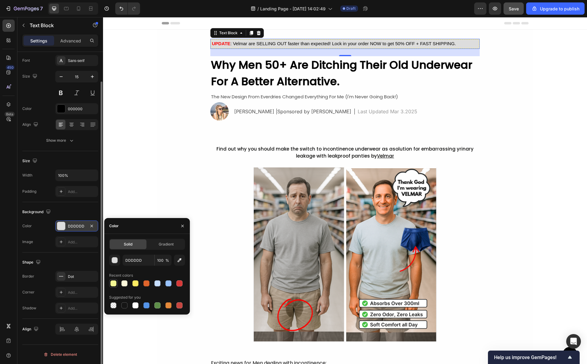
click at [114, 283] on div at bounding box center [113, 284] width 6 height 6
type input "F5F994"
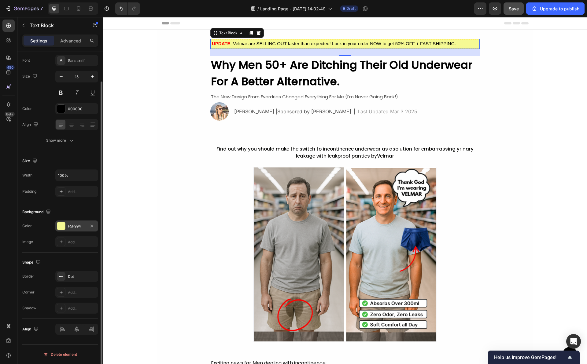
click at [87, 253] on div "Shape Border Dot Corner Add... Shadow Add..." at bounding box center [60, 286] width 76 height 66
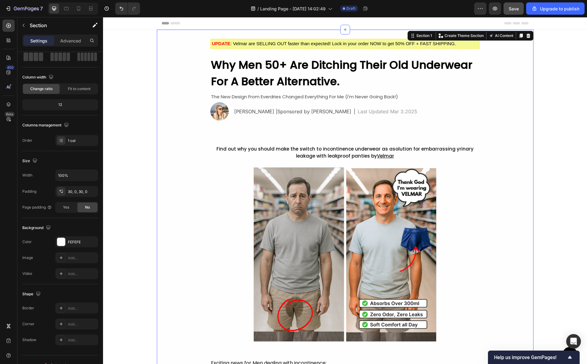
scroll to position [0, 0]
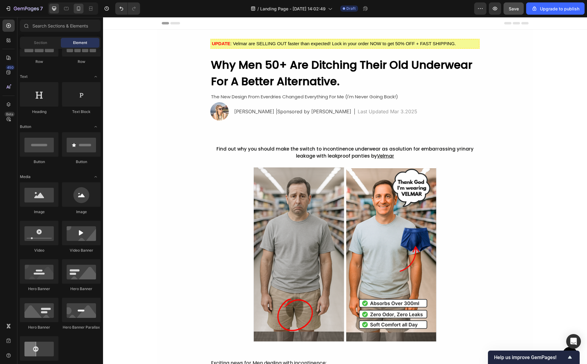
click at [78, 9] on icon at bounding box center [78, 9] width 6 height 6
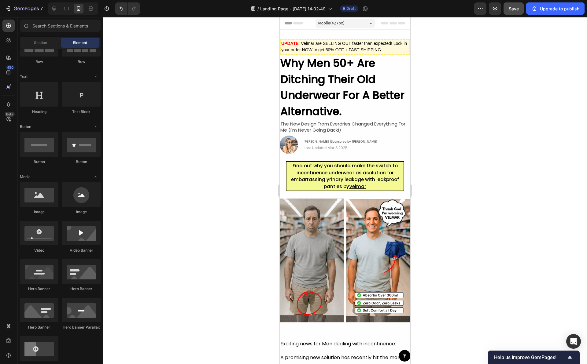
click at [475, 155] on div at bounding box center [345, 190] width 484 height 347
click at [444, 95] on div at bounding box center [345, 190] width 484 height 347
click at [252, 167] on div at bounding box center [345, 190] width 484 height 347
click at [257, 144] on div at bounding box center [345, 190] width 484 height 347
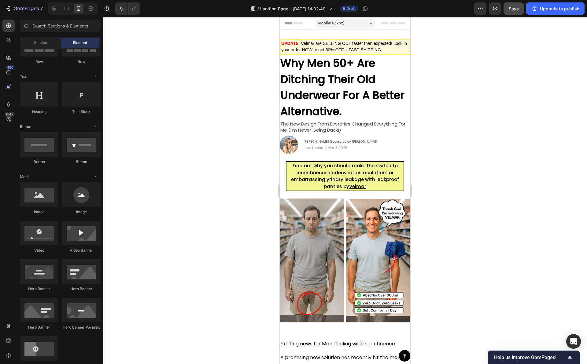
click at [265, 138] on div at bounding box center [345, 190] width 484 height 347
click at [325, 182] on span "Find out why you should make the switch to incontinence underwear as asolution …" at bounding box center [345, 176] width 108 height 27
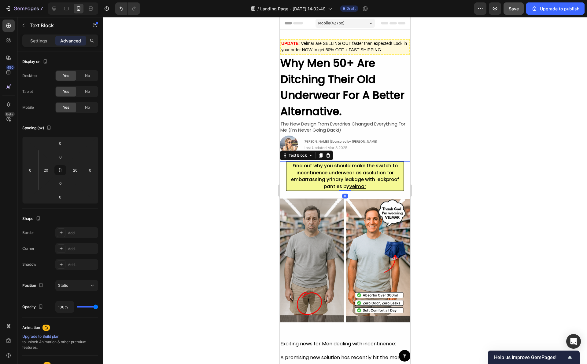
click at [329, 182] on span "Find out why you should make the switch to incontinence underwear as asolution …" at bounding box center [345, 176] width 108 height 27
click at [325, 180] on span "Find out why you should make the switch to incontinence underwear as asolution …" at bounding box center [345, 176] width 108 height 27
click at [326, 180] on span "Find out why you should make the switch to incontinence underwear as asolution …" at bounding box center [345, 176] width 108 height 27
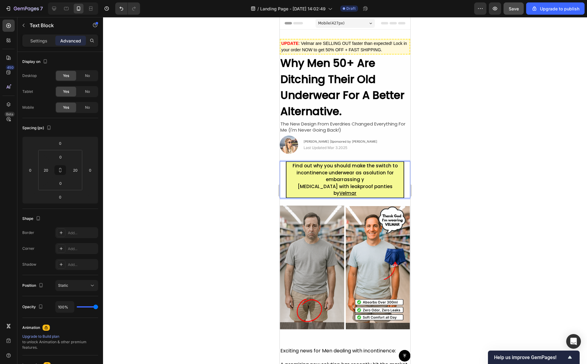
click at [463, 197] on div at bounding box center [345, 190] width 484 height 347
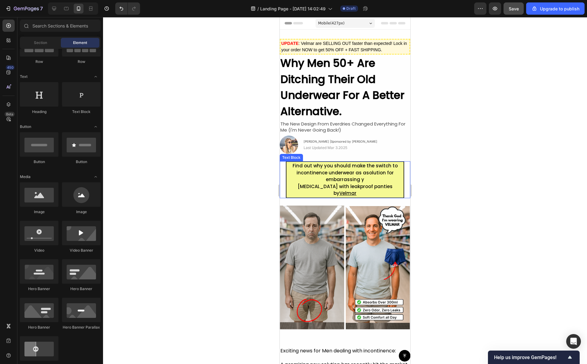
click at [359, 192] on p "[MEDICAL_DATA] with leakproof panties by [PERSON_NAME]" at bounding box center [345, 190] width 116 height 14
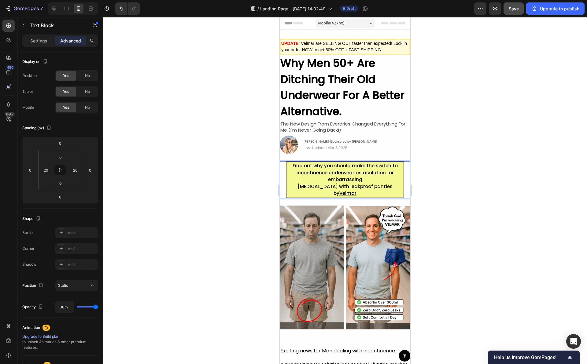
click at [327, 179] on span "Find out why you should make the switch to incontinence underwear as asolution …" at bounding box center [345, 173] width 105 height 20
click at [488, 154] on div at bounding box center [345, 190] width 484 height 347
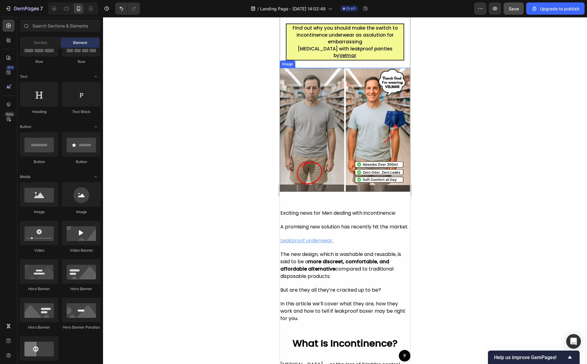
scroll to position [208, 0]
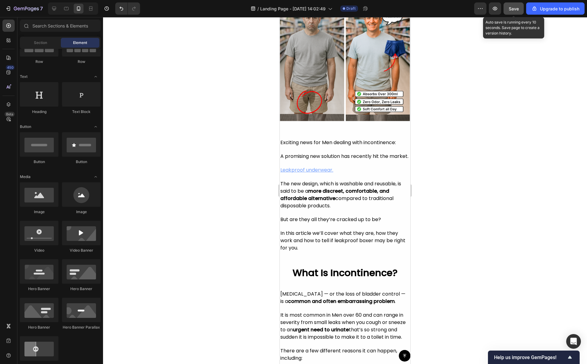
click at [512, 6] on div "Save" at bounding box center [514, 9] width 10 height 6
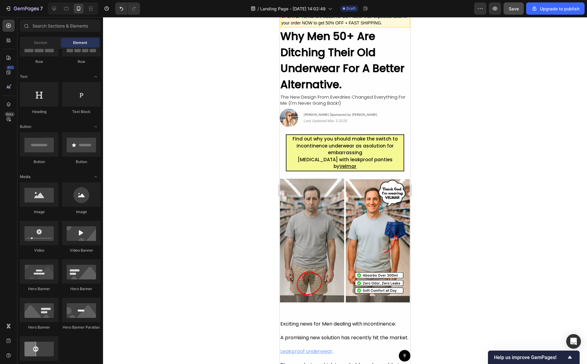
scroll to position [0, 0]
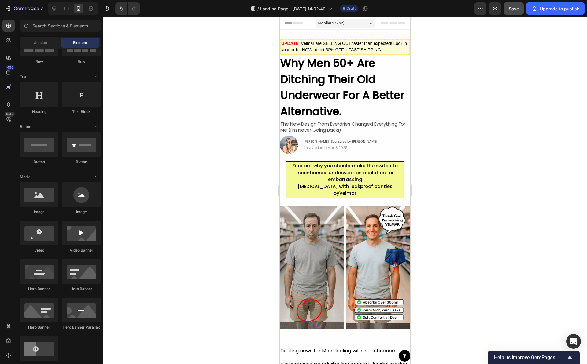
click at [424, 161] on div at bounding box center [345, 190] width 484 height 347
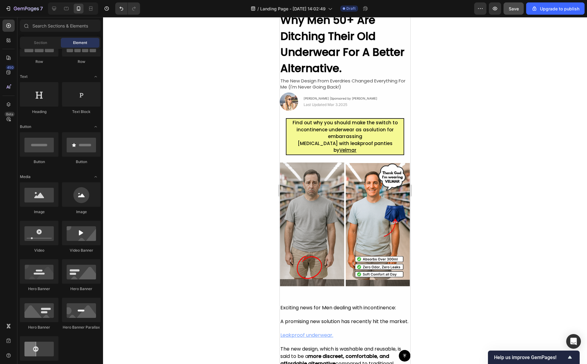
click at [443, 174] on div at bounding box center [345, 190] width 484 height 347
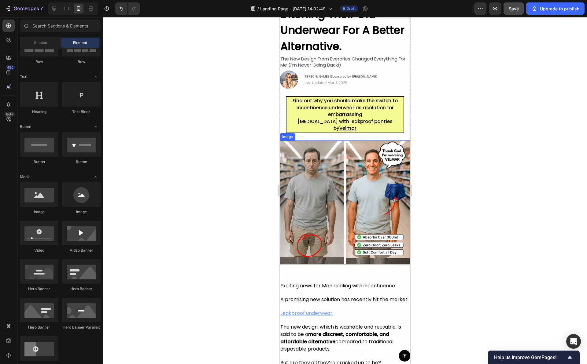
scroll to position [99, 0]
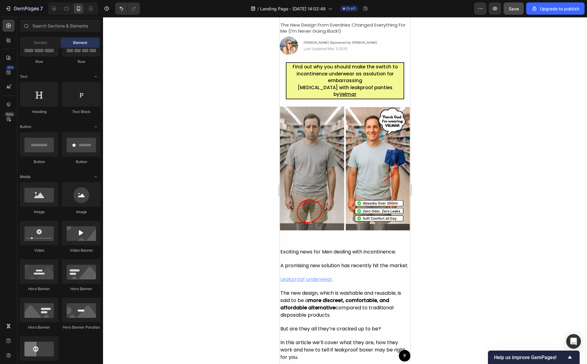
click at [425, 183] on div at bounding box center [345, 190] width 484 height 347
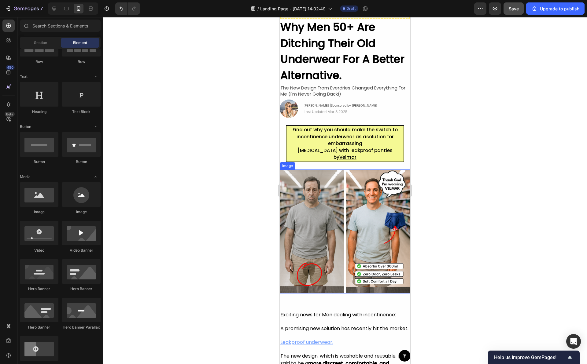
scroll to position [0, 0]
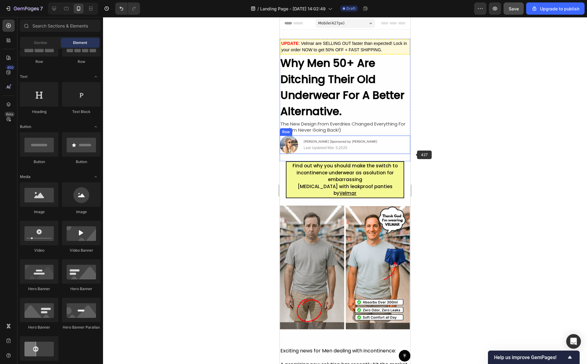
click at [443, 159] on div at bounding box center [345, 190] width 484 height 347
click at [443, 130] on div at bounding box center [345, 190] width 484 height 347
click at [442, 118] on div at bounding box center [345, 190] width 484 height 347
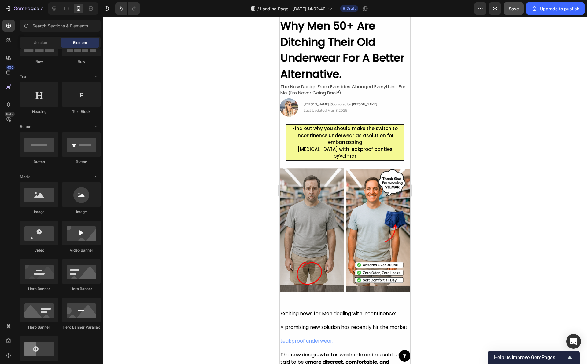
scroll to position [40, 0]
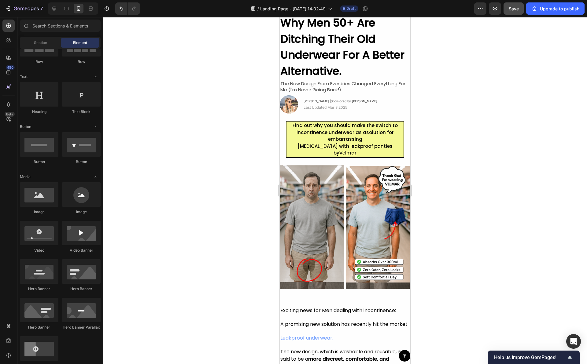
click at [449, 135] on div at bounding box center [345, 190] width 484 height 347
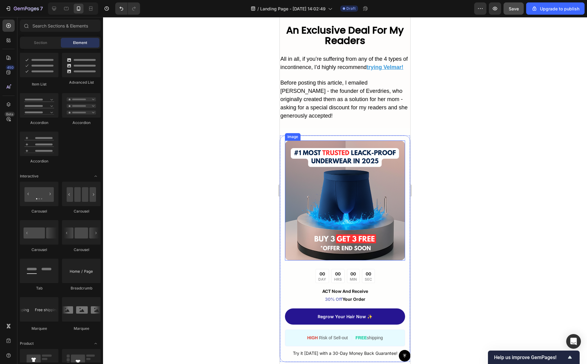
scroll to position [2875, 0]
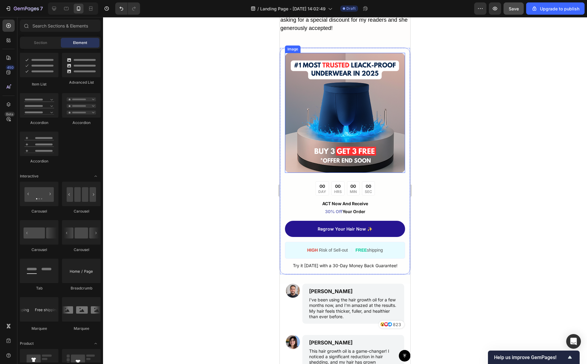
click at [383, 230] on link "Regrow Your Hair Now ✨" at bounding box center [345, 229] width 120 height 16
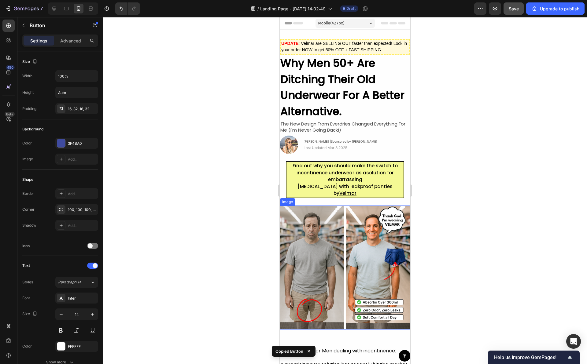
scroll to position [85, 0]
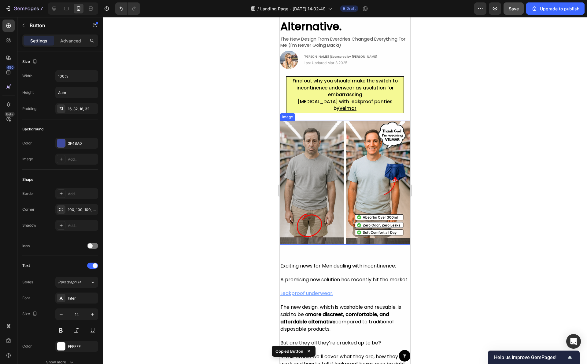
click at [328, 251] on div "UPDATE : Velmar are SELLING OUT faster than expected! Lock in your order NOW to…" at bounding box center [345, 182] width 131 height 457
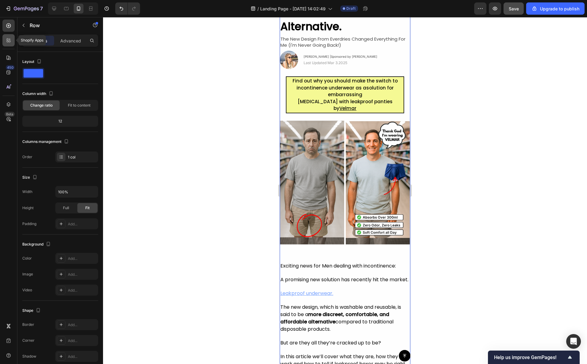
click at [6, 43] on icon at bounding box center [9, 40] width 6 height 6
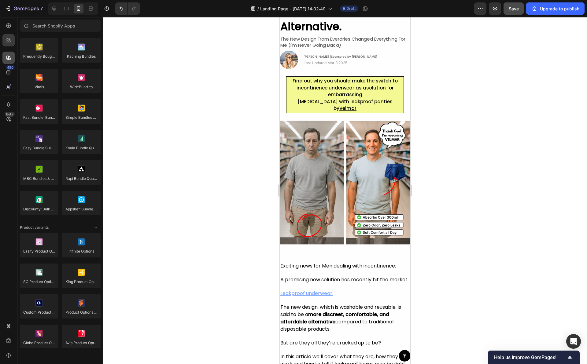
click at [8, 55] on icon at bounding box center [9, 58] width 6 height 6
click at [8, 57] on icon at bounding box center [9, 58] width 6 height 6
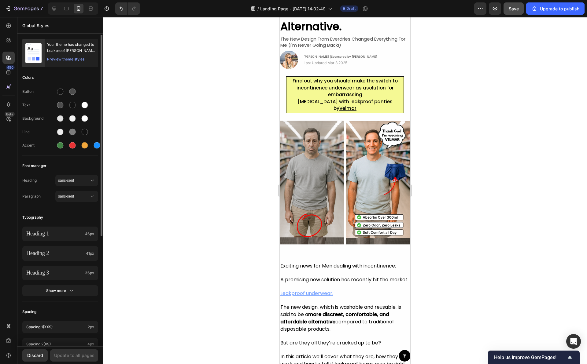
scroll to position [0, 0]
click at [140, 174] on div at bounding box center [345, 190] width 484 height 347
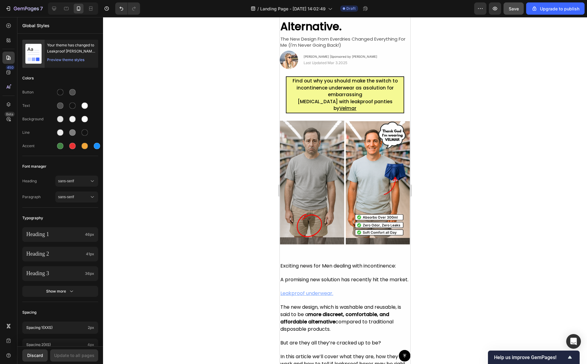
click at [140, 174] on div at bounding box center [345, 190] width 484 height 347
click at [6, 41] on icon at bounding box center [9, 40] width 6 height 6
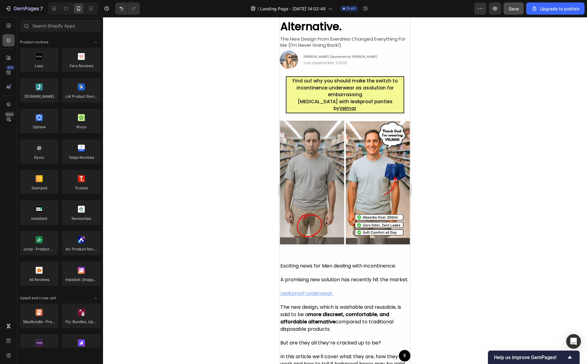
scroll to position [491, 0]
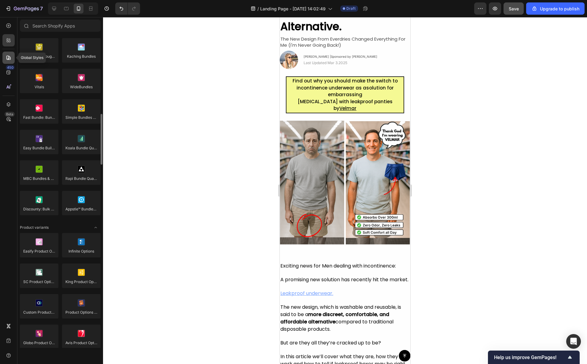
click at [8, 57] on icon at bounding box center [9, 58] width 6 height 6
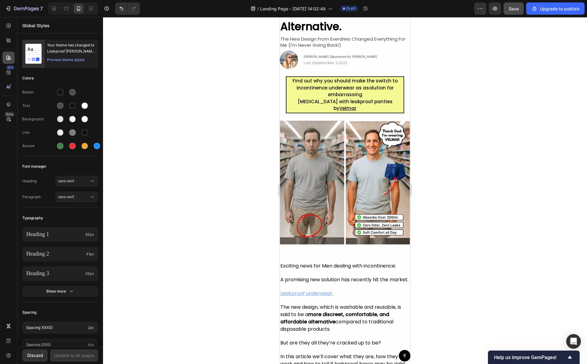
click at [11, 56] on icon at bounding box center [9, 58] width 6 height 6
click at [11, 68] on div "450" at bounding box center [10, 67] width 9 height 5
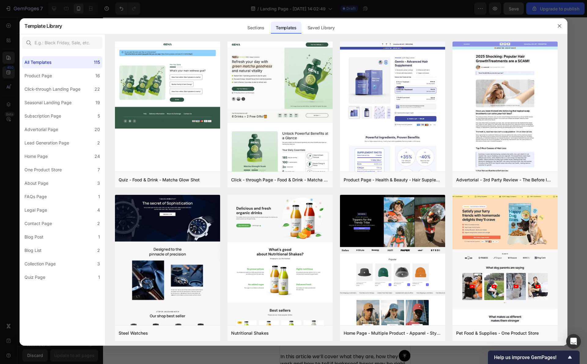
click at [10, 71] on div at bounding box center [293, 182] width 587 height 364
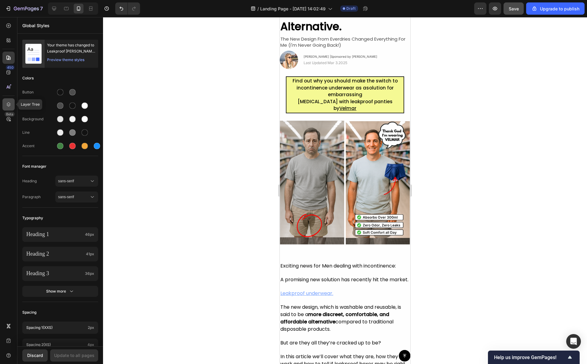
click at [8, 103] on icon at bounding box center [9, 104] width 6 height 6
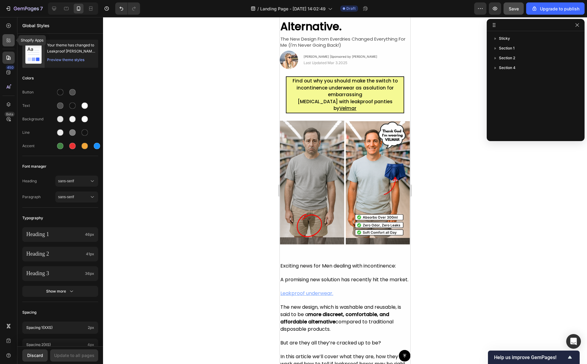
click at [9, 41] on icon at bounding box center [9, 40] width 6 height 6
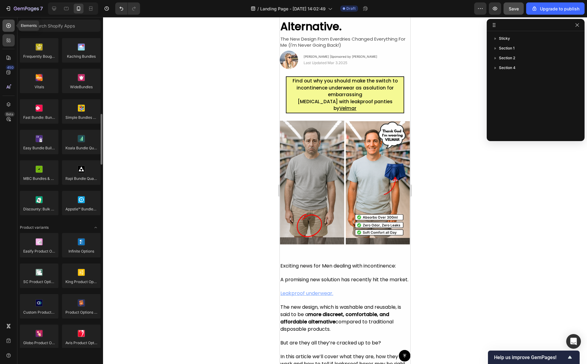
click at [7, 26] on icon at bounding box center [9, 26] width 6 height 6
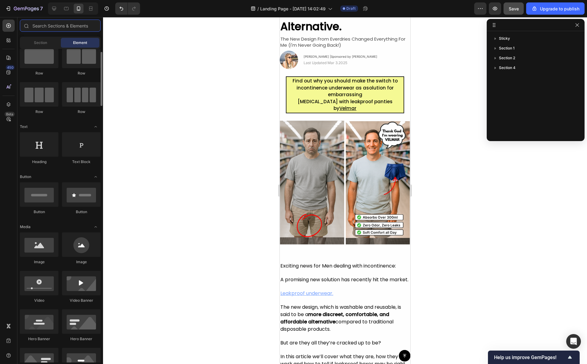
scroll to position [17, 0]
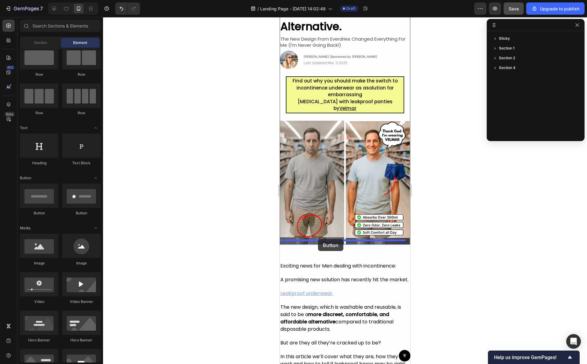
drag, startPoint x: 319, startPoint y: 210, endPoint x: 318, endPoint y: 241, distance: 31.2
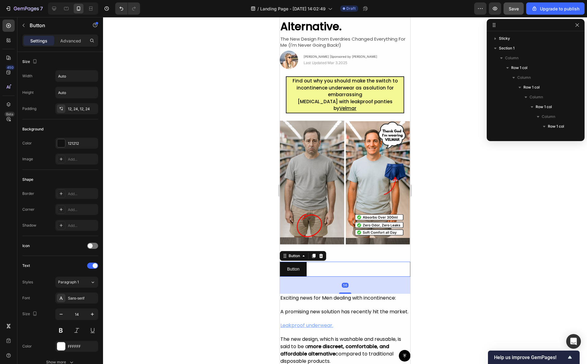
scroll to position [96, 0]
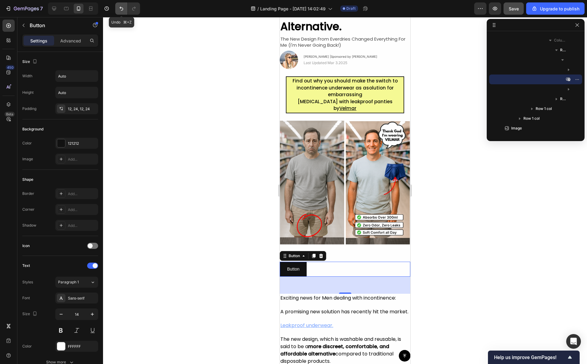
click at [122, 9] on icon "Undo/Redo" at bounding box center [121, 9] width 6 height 6
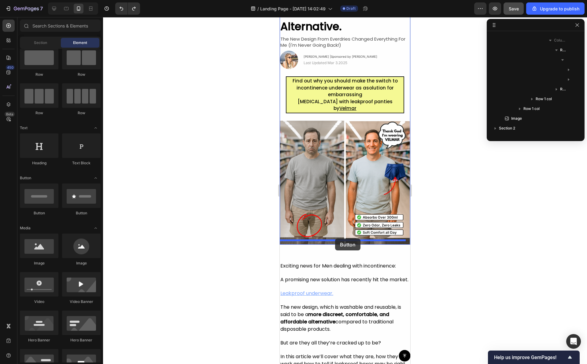
drag, startPoint x: 326, startPoint y: 211, endPoint x: 335, endPoint y: 239, distance: 28.9
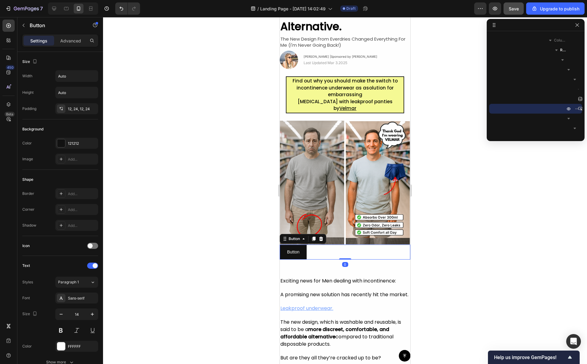
click at [473, 234] on div at bounding box center [345, 190] width 484 height 347
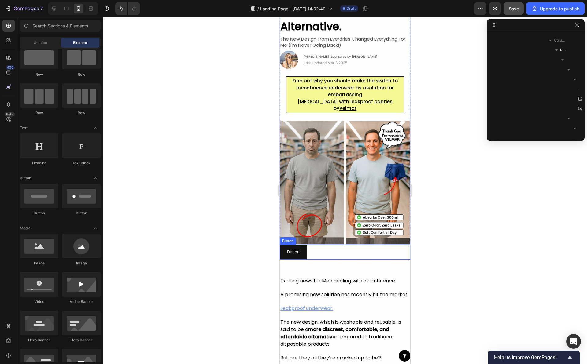
click at [370, 249] on div "Button Button" at bounding box center [345, 252] width 131 height 15
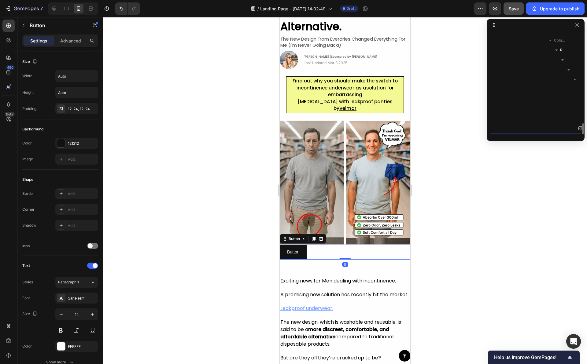
scroll to position [155, 0]
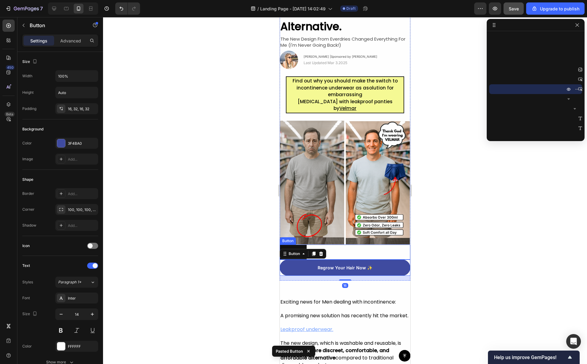
click at [440, 244] on div at bounding box center [345, 190] width 484 height 347
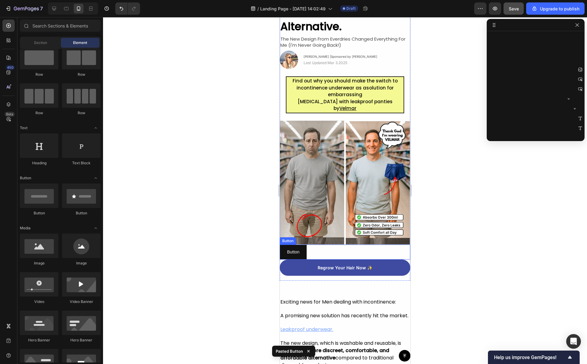
click at [367, 240] on img at bounding box center [345, 183] width 131 height 124
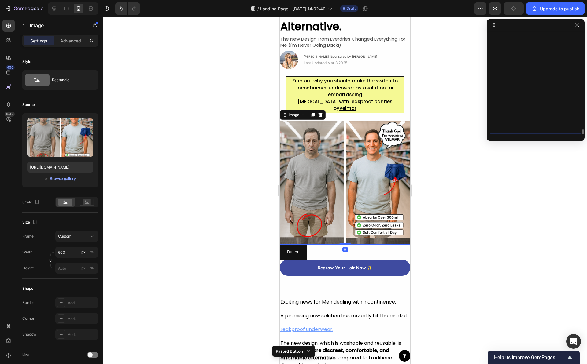
scroll to position [213, 0]
click at [368, 248] on div "Button Button" at bounding box center [345, 252] width 131 height 15
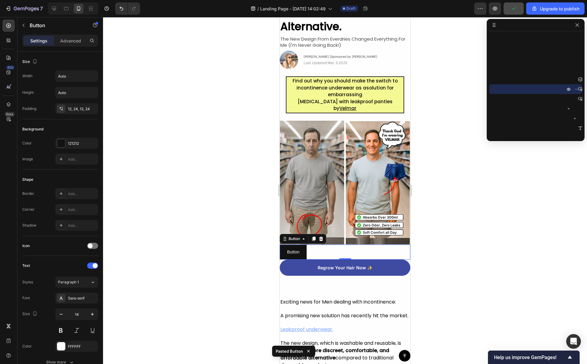
drag, startPoint x: 344, startPoint y: 254, endPoint x: 372, endPoint y: 247, distance: 28.8
click at [344, 252] on div "Button Button 0" at bounding box center [345, 252] width 131 height 15
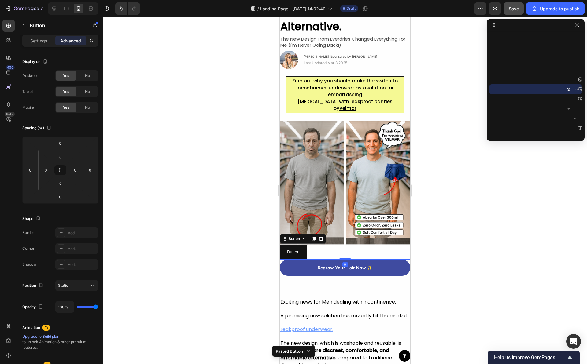
click at [488, 239] on div at bounding box center [345, 190] width 484 height 347
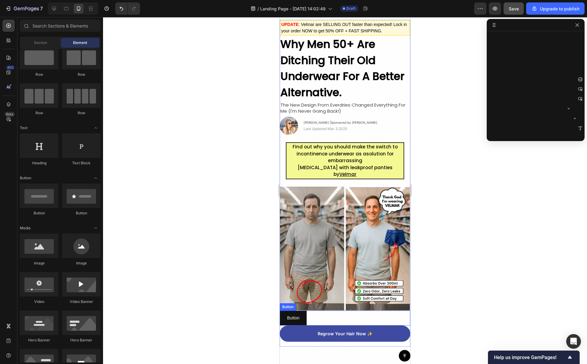
scroll to position [19, 0]
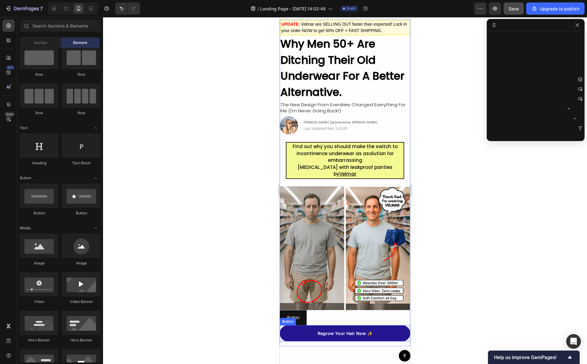
click at [373, 331] on link "Regrow Your Hair Now ✨" at bounding box center [345, 334] width 131 height 16
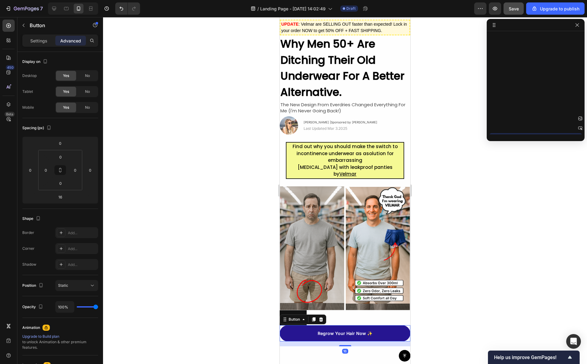
scroll to position [272, 0]
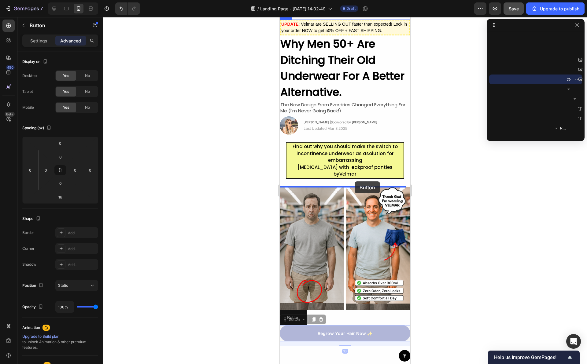
drag, startPoint x: 373, startPoint y: 331, endPoint x: 355, endPoint y: 182, distance: 150.3
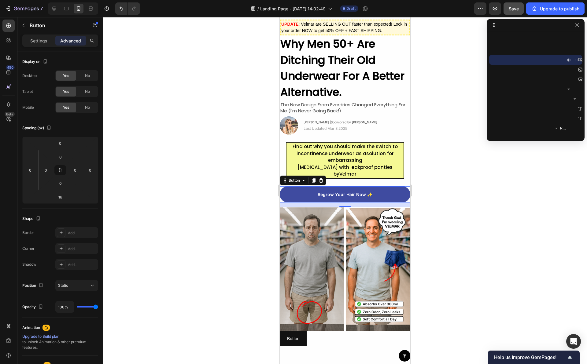
click at [426, 201] on div at bounding box center [345, 190] width 484 height 347
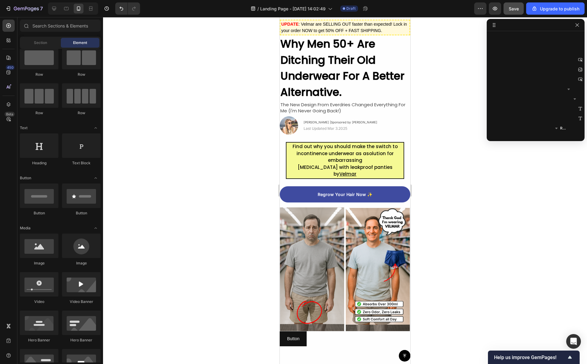
click at [426, 201] on div at bounding box center [345, 190] width 484 height 347
click at [580, 25] on button "button" at bounding box center [576, 24] width 7 height 7
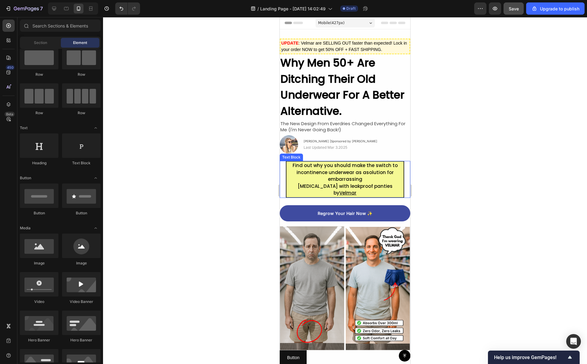
scroll to position [0, 0]
click at [448, 158] on div at bounding box center [345, 190] width 484 height 347
drag, startPoint x: 448, startPoint y: 158, endPoint x: 437, endPoint y: 158, distance: 10.7
click at [437, 158] on div at bounding box center [345, 190] width 484 height 347
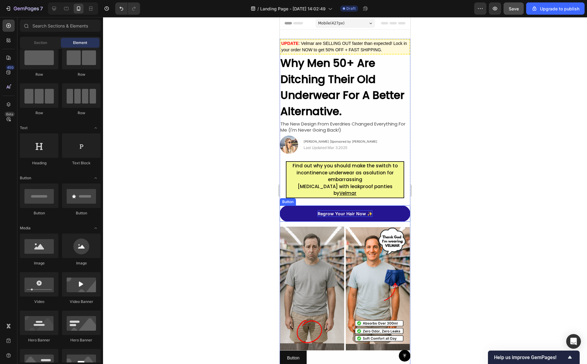
click at [362, 214] on p "Regrow Your Hair Now ✨" at bounding box center [345, 214] width 55 height 6
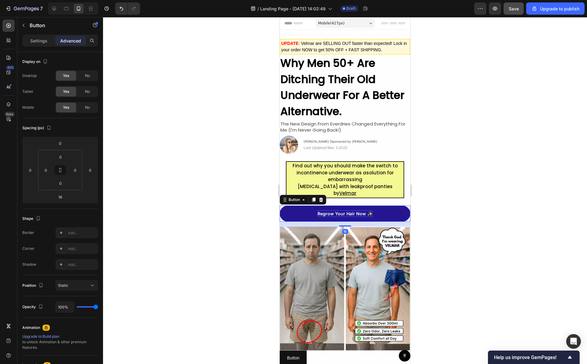
click at [350, 214] on p "Regrow Your Hair Now ✨" at bounding box center [345, 214] width 55 height 6
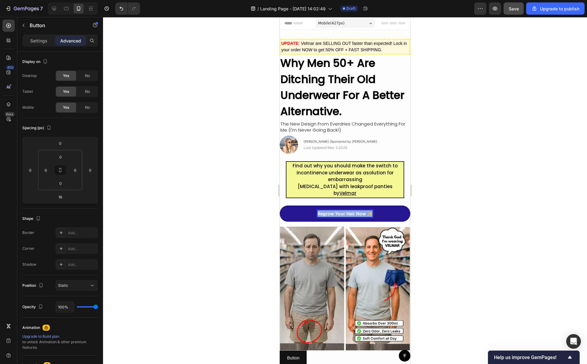
click at [350, 214] on p "Regrow Your Hair Now ✨" at bounding box center [345, 214] width 55 height 6
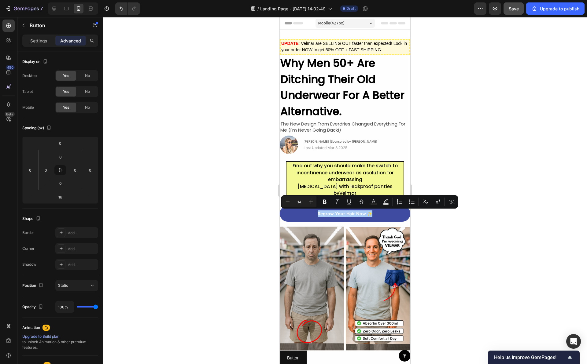
click at [438, 211] on div at bounding box center [345, 190] width 484 height 347
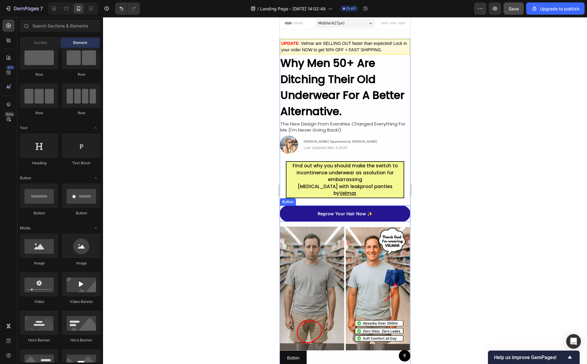
click at [389, 215] on link "Regrow Your Hair Now ✨" at bounding box center [345, 214] width 131 height 16
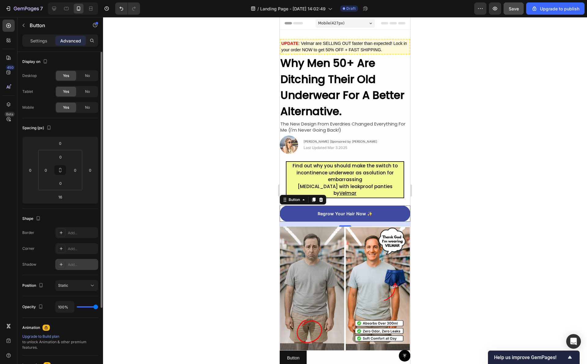
scroll to position [0, 0]
click at [42, 45] on div "Settings" at bounding box center [39, 41] width 31 height 10
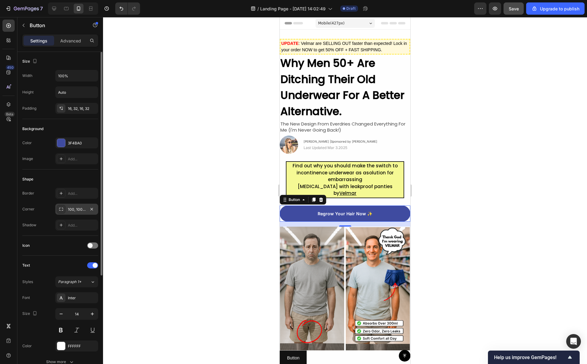
scroll to position [156, 0]
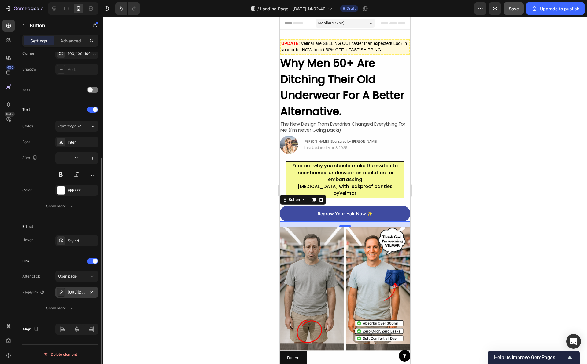
click at [79, 292] on div "[URL][DOMAIN_NAME]" at bounding box center [77, 293] width 18 height 6
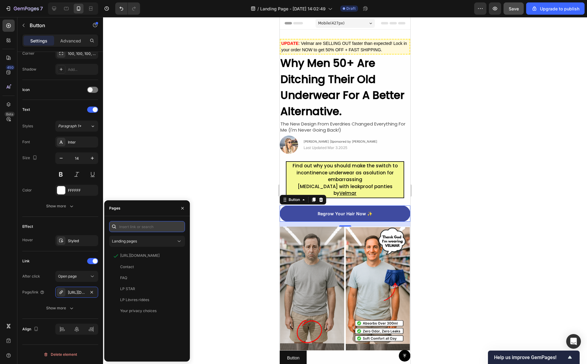
click at [145, 230] on input "text" at bounding box center [147, 226] width 76 height 11
paste input "[URL][DOMAIN_NAME]"
type input "[URL][DOMAIN_NAME]"
click at [180, 240] on div "View" at bounding box center [175, 241] width 14 height 11
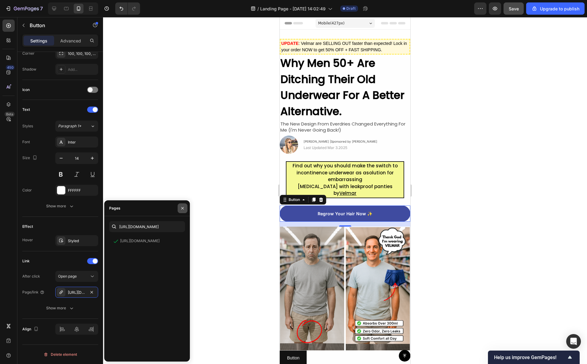
click at [181, 205] on button "button" at bounding box center [183, 209] width 10 height 10
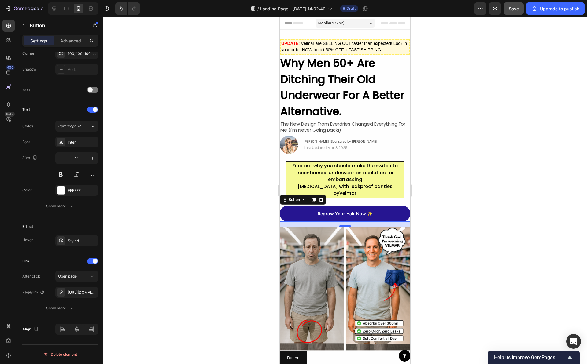
click at [291, 218] on link "Regrow Your Hair Now ✨" at bounding box center [345, 214] width 131 height 16
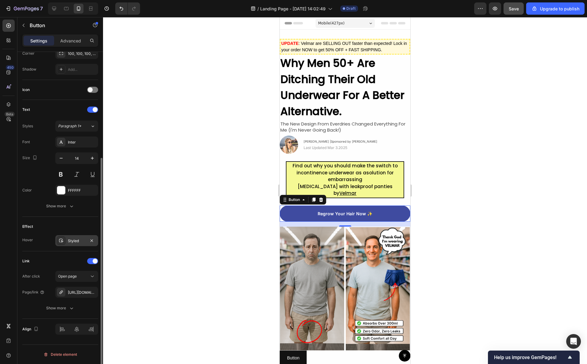
click at [80, 239] on div "Styled" at bounding box center [77, 241] width 18 height 6
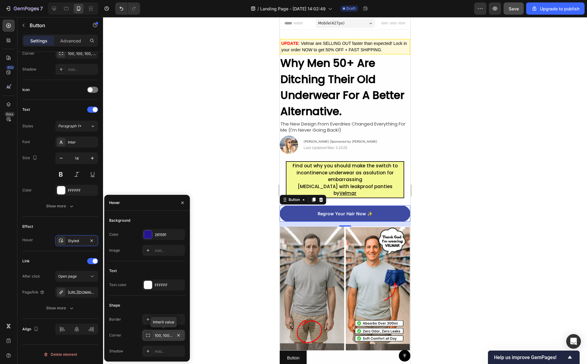
click at [157, 335] on div "100, 100, 100, 100" at bounding box center [164, 336] width 18 height 6
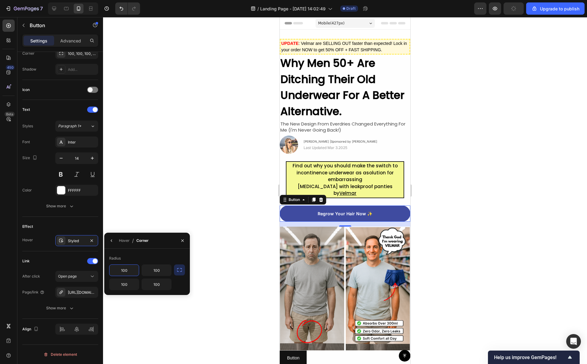
click at [129, 269] on input "100" at bounding box center [123, 270] width 29 height 11
type input "80"
click at [151, 269] on input "100" at bounding box center [156, 270] width 29 height 11
type input "80100"
click at [132, 283] on input "100" at bounding box center [123, 284] width 29 height 11
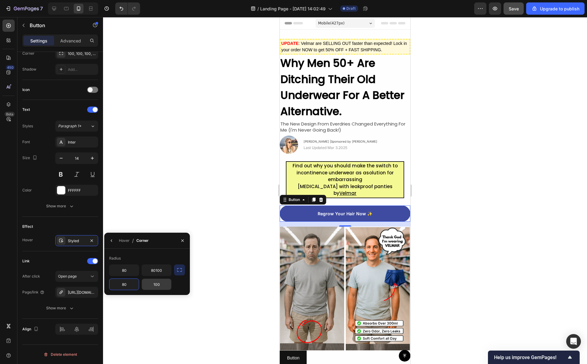
type input "80"
click at [161, 283] on input "100" at bounding box center [156, 284] width 29 height 11
type input "80"
click at [150, 186] on div at bounding box center [345, 190] width 484 height 347
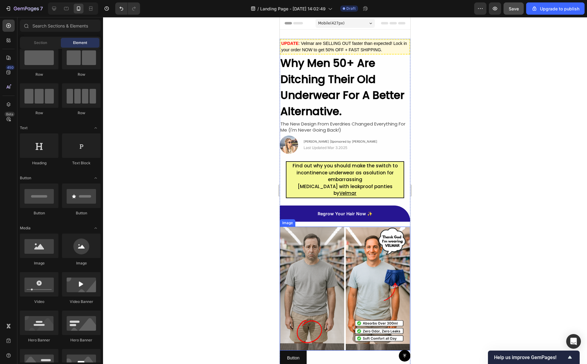
click at [305, 215] on link "Regrow Your Hair Now ✨" at bounding box center [345, 214] width 131 height 16
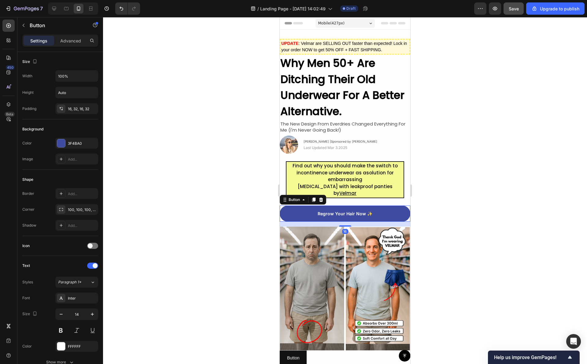
click at [219, 241] on div at bounding box center [345, 190] width 484 height 347
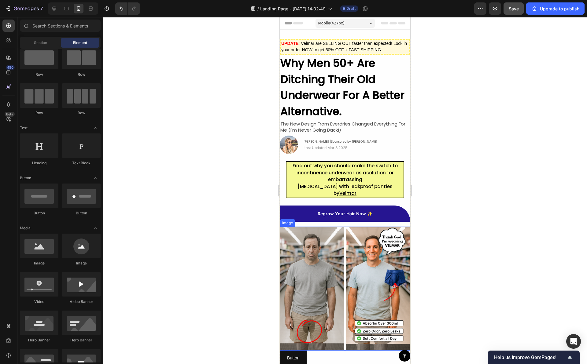
click at [302, 216] on link "Regrow Your Hair Now ✨" at bounding box center [345, 214] width 131 height 16
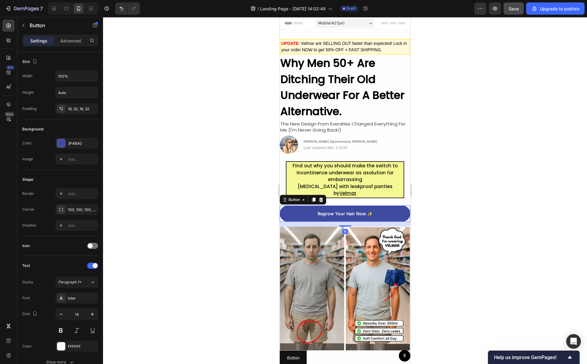
click at [247, 229] on div at bounding box center [345, 190] width 484 height 347
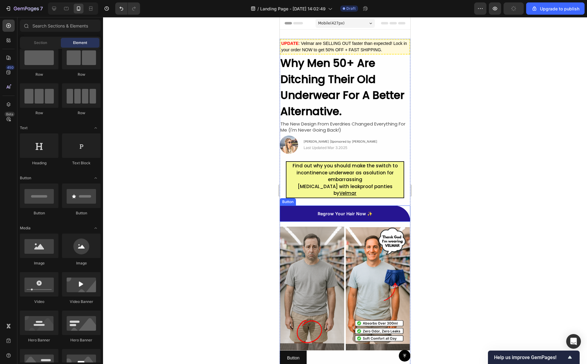
click at [389, 214] on link "Regrow Your Hair Now ✨" at bounding box center [345, 214] width 131 height 16
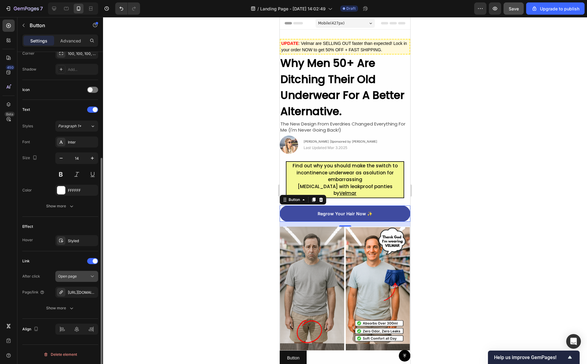
click at [87, 274] on div "Open page" at bounding box center [73, 277] width 31 height 6
click at [74, 308] on icon "button" at bounding box center [71, 308] width 6 height 6
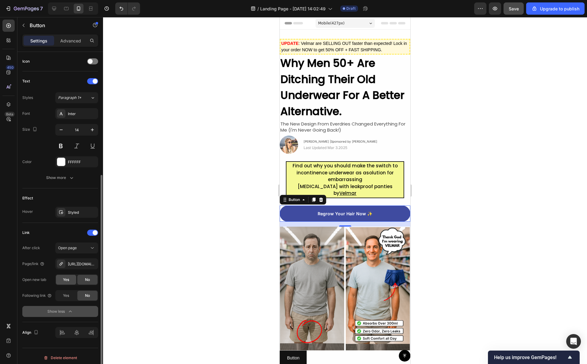
scroll to position [188, 0]
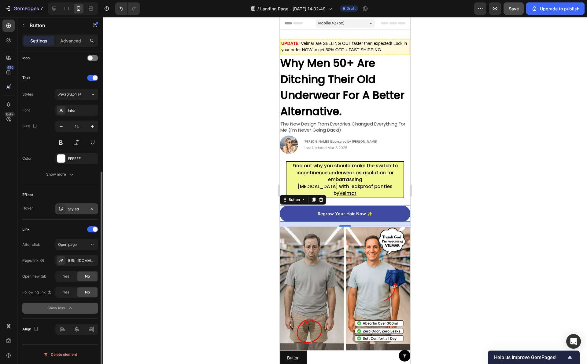
click at [78, 214] on div "Styled" at bounding box center [76, 209] width 43 height 11
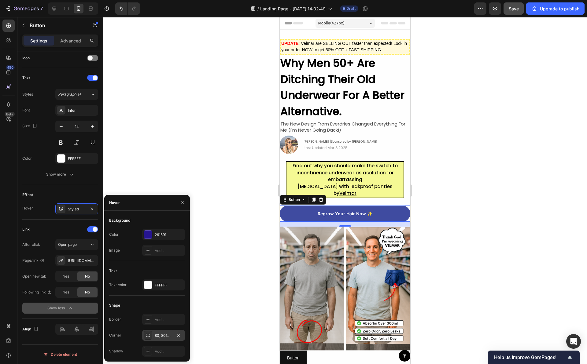
click at [160, 333] on div "80, 80100, 80, 80" at bounding box center [164, 336] width 18 height 6
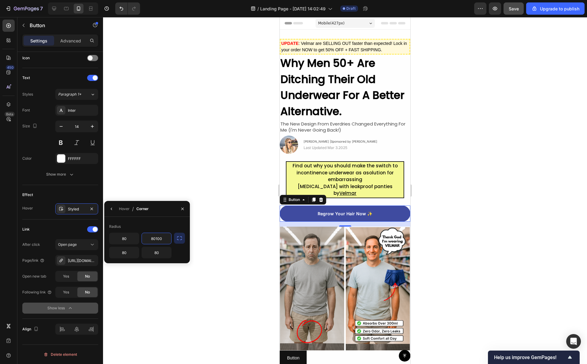
click at [162, 241] on input "80100" at bounding box center [156, 238] width 29 height 11
type input "80"
click at [213, 160] on div at bounding box center [345, 190] width 484 height 347
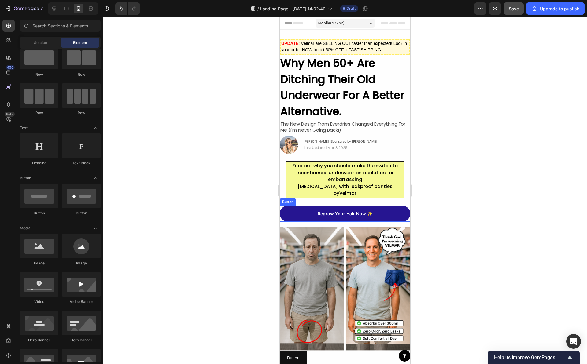
click at [297, 211] on link "Regrow Your Hair Now ✨" at bounding box center [345, 214] width 131 height 16
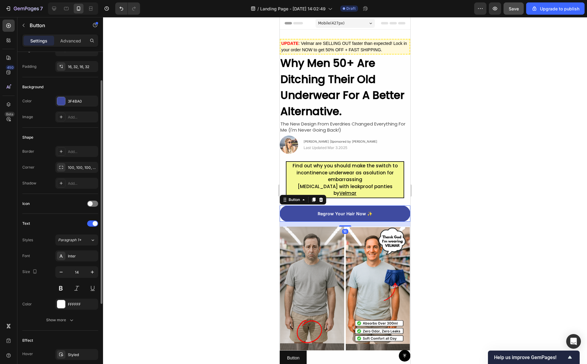
scroll to position [156, 0]
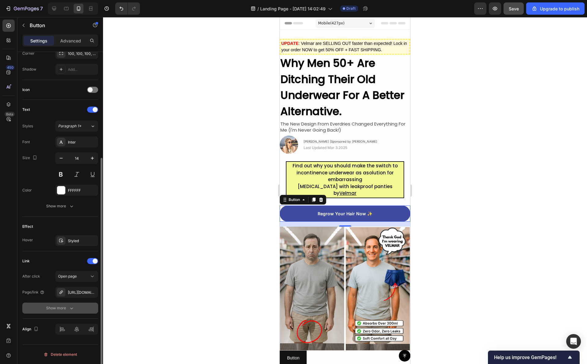
click at [73, 307] on icon "button" at bounding box center [71, 308] width 6 height 6
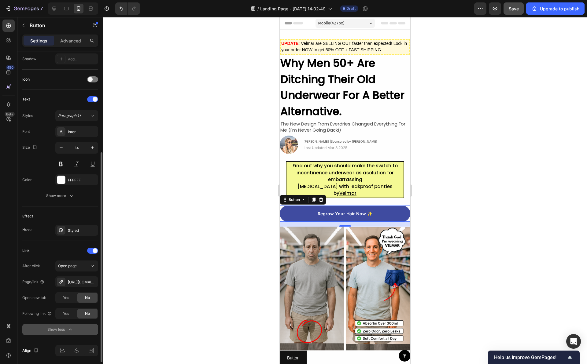
scroll to position [155, 0]
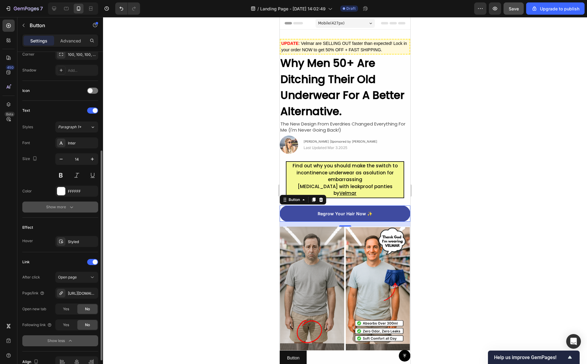
click at [76, 202] on button "Show more" at bounding box center [60, 207] width 76 height 11
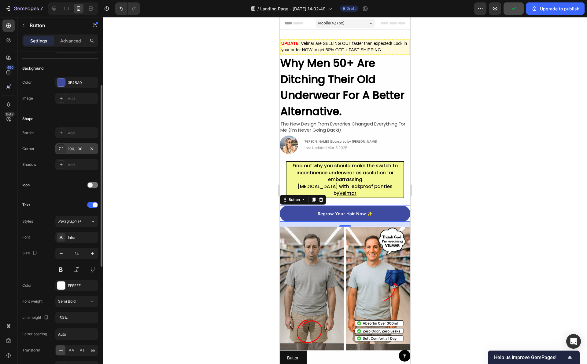
scroll to position [61, 0]
click at [77, 135] on div "Add..." at bounding box center [82, 134] width 29 height 6
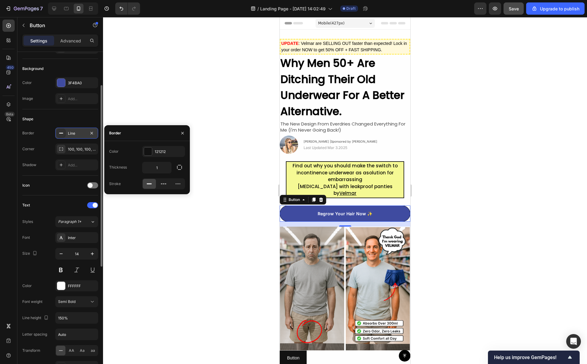
click at [76, 112] on div "Shape Border Line Corner 100, 100, 100, 100 Shadow Add..." at bounding box center [60, 142] width 76 height 66
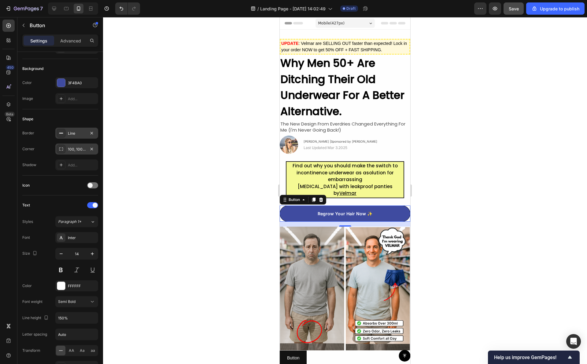
click at [76, 147] on div "100, 100, 100, 100" at bounding box center [77, 150] width 18 height 6
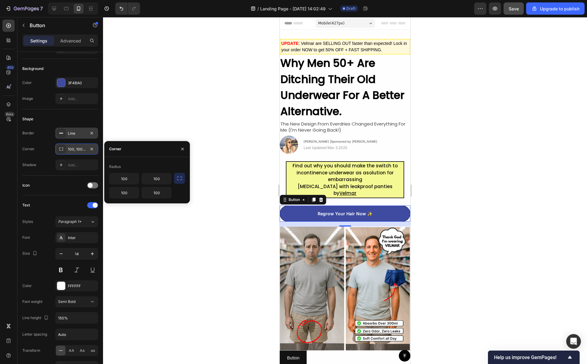
click at [61, 149] on icon at bounding box center [61, 149] width 5 height 5
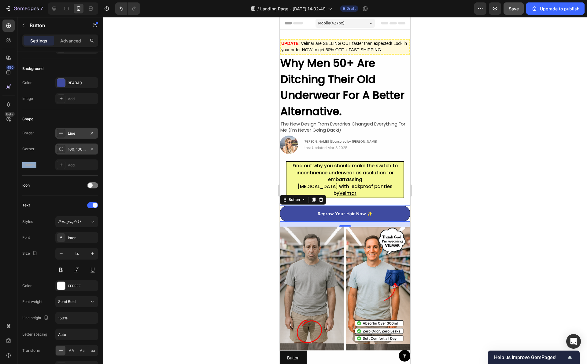
click at [61, 149] on icon at bounding box center [61, 149] width 5 height 5
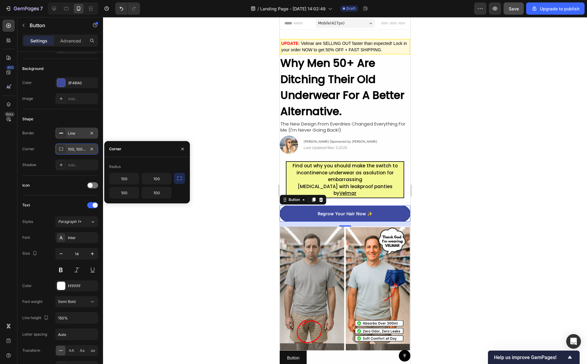
click at [61, 149] on icon at bounding box center [61, 149] width 5 height 5
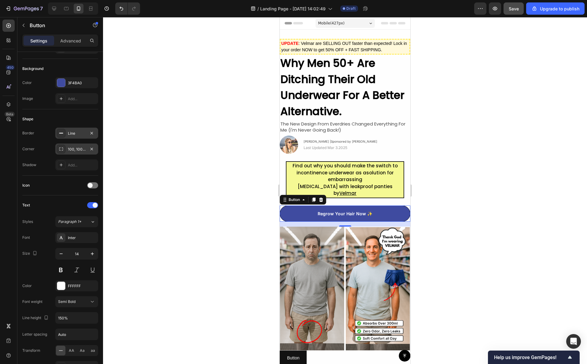
click at [68, 149] on div "100, 100, 100, 100" at bounding box center [77, 150] width 18 height 6
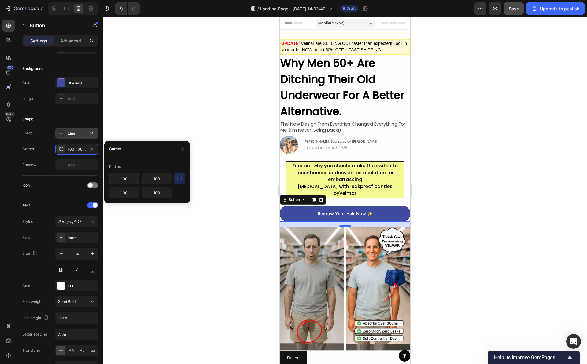
click at [179, 181] on icon "button" at bounding box center [179, 178] width 6 height 6
click at [152, 180] on input "100" at bounding box center [140, 178] width 62 height 11
type input "1"
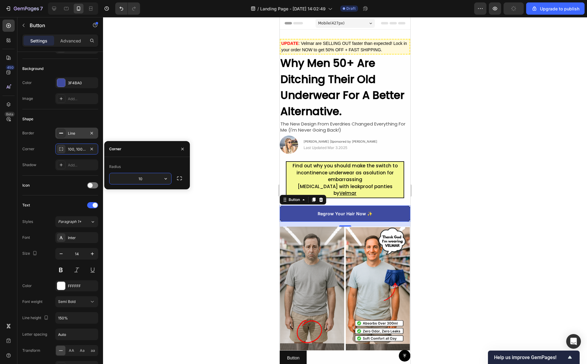
type input "1"
type input "3"
type input "1"
click at [168, 179] on icon "button" at bounding box center [166, 179] width 6 height 6
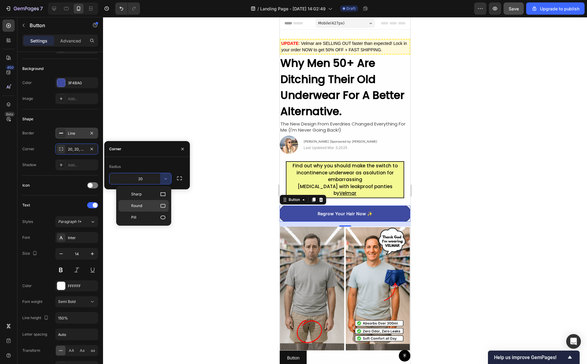
click at [161, 207] on icon at bounding box center [163, 206] width 6 height 6
type input "8"
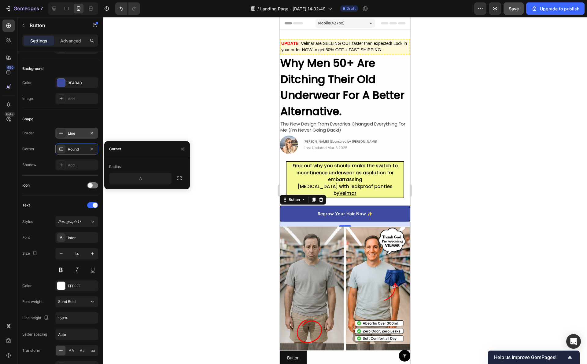
click at [190, 217] on div at bounding box center [345, 190] width 484 height 347
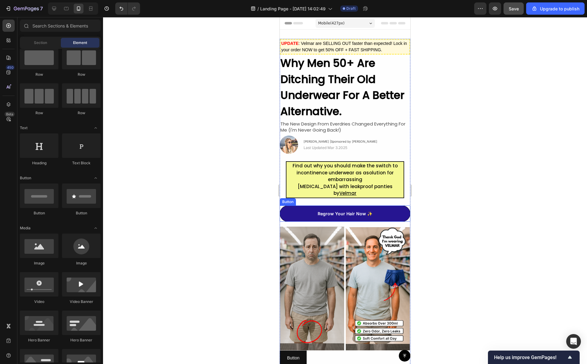
click at [296, 213] on link "Regrow Your Hair Now ✨" at bounding box center [345, 214] width 131 height 16
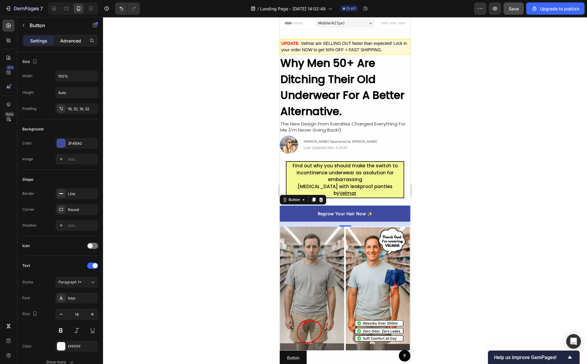
click at [73, 44] on p "Advanced" at bounding box center [70, 41] width 21 height 6
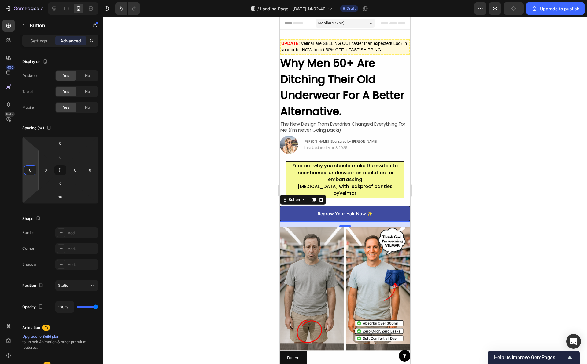
drag, startPoint x: 37, startPoint y: 172, endPoint x: 44, endPoint y: 172, distance: 6.4
click at [44, 0] on html "7 / Landing Page - [DATE] 14:02:49 Draft Preview Upgrade to publish 450 Beta Se…" at bounding box center [293, 0] width 587 height 0
click at [52, 171] on div "0" at bounding box center [46, 170] width 12 height 10
type input "0"
drag, startPoint x: 53, startPoint y: 171, endPoint x: 65, endPoint y: 171, distance: 12.8
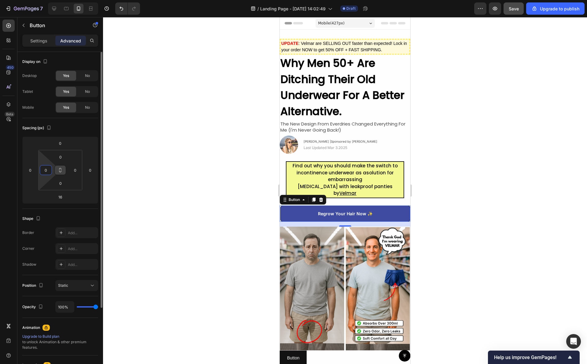
click at [65, 0] on html "7 / Landing Page - [DATE] 14:02:49 Draft Preview Save Upgrade to publish 450 Be…" at bounding box center [293, 0] width 587 height 0
click at [87, 129] on div "Spacing (px)" at bounding box center [60, 128] width 76 height 10
drag, startPoint x: 52, startPoint y: 171, endPoint x: 68, endPoint y: 173, distance: 16.2
click at [68, 0] on html "7 / Landing Page - [DATE] 14:02:49 Draft Preview Save Upgrade to publish 450 Be…" at bounding box center [293, 0] width 587 height 0
click at [36, 171] on div "0" at bounding box center [30, 170] width 12 height 10
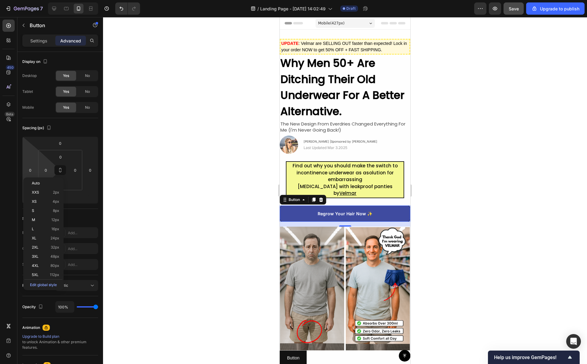
click at [24, 0] on html "7 / Landing Page - [DATE] 14:02:49 Draft Preview Save Upgrade to publish 450 Be…" at bounding box center [293, 0] width 587 height 0
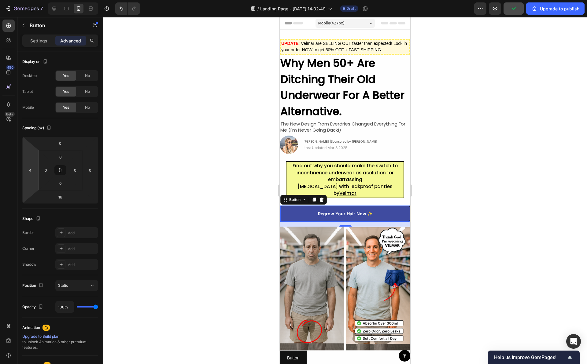
drag, startPoint x: 23, startPoint y: 169, endPoint x: 45, endPoint y: 168, distance: 22.0
click at [45, 0] on html "7 / Landing Page - [DATE] 14:02:49 Draft Preview Upgrade to publish 450 Beta Se…" at bounding box center [293, 0] width 587 height 0
drag, startPoint x: 23, startPoint y: 171, endPoint x: 0, endPoint y: 169, distance: 23.3
click at [0, 0] on html "7 / Landing Page - [DATE] 14:02:49 Draft Preview Save Upgrade to publish 450 Be…" at bounding box center [293, 0] width 587 height 0
click at [31, 171] on input "16" at bounding box center [30, 170] width 9 height 9
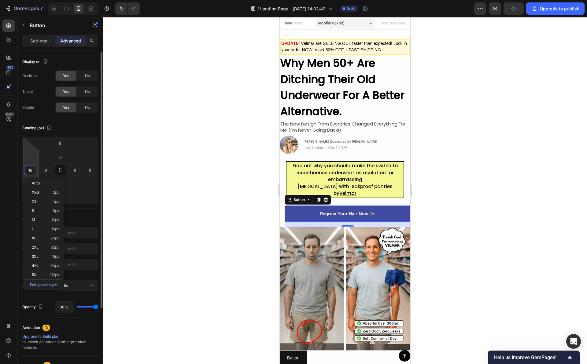
click at [31, 171] on input "16" at bounding box center [30, 170] width 9 height 9
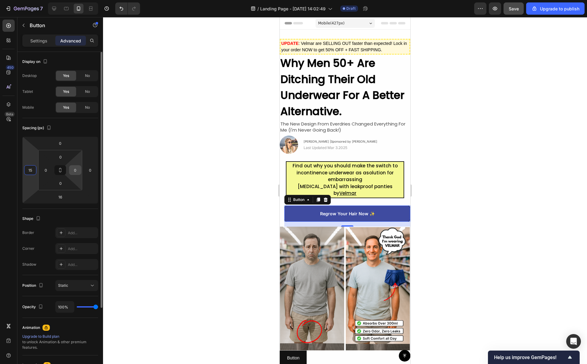
type input "15"
click at [75, 170] on input "0" at bounding box center [75, 170] width 9 height 9
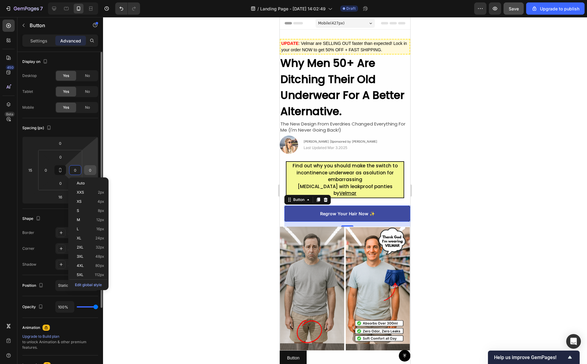
click at [87, 170] on input "0" at bounding box center [90, 170] width 9 height 9
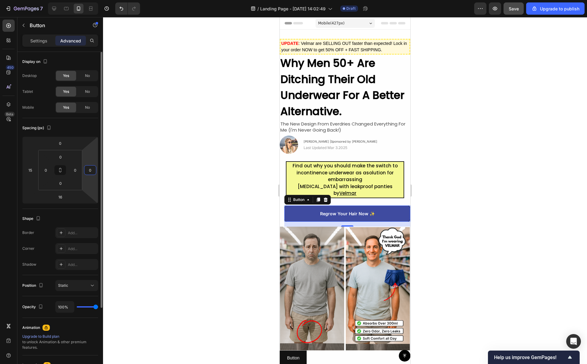
click at [87, 170] on input "0" at bounding box center [90, 170] width 9 height 9
type input "15"
click at [240, 179] on div at bounding box center [345, 190] width 484 height 347
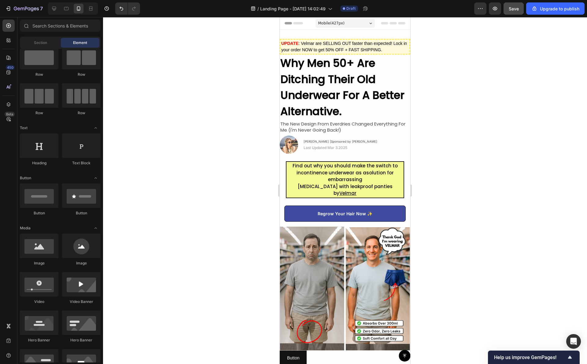
click at [245, 179] on div at bounding box center [345, 190] width 484 height 347
click at [334, 212] on p "Regrow Your Hair Now ✨" at bounding box center [345, 214] width 55 height 6
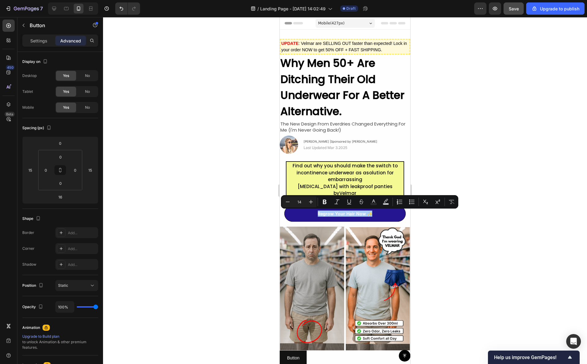
click at [447, 162] on div at bounding box center [345, 190] width 484 height 347
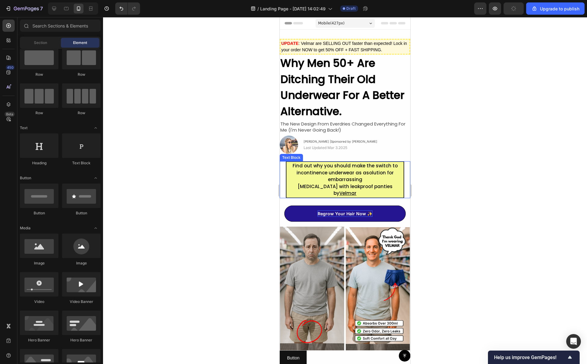
scroll to position [85, 0]
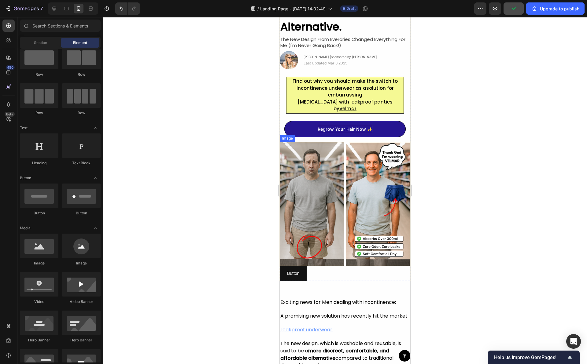
click at [342, 266] on div "Button Button" at bounding box center [345, 273] width 131 height 15
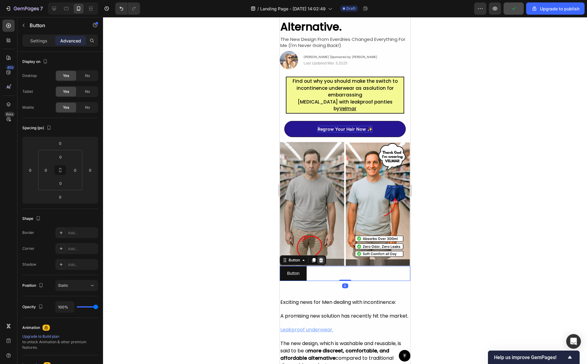
click at [322, 258] on icon at bounding box center [321, 260] width 4 height 4
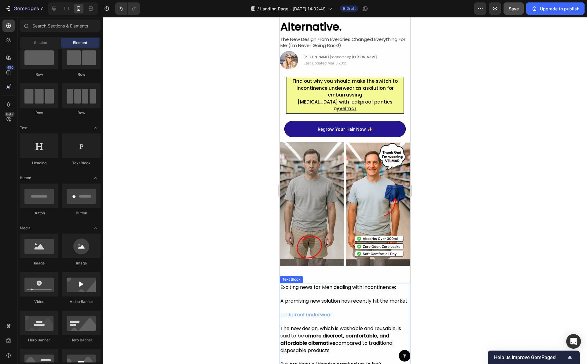
click at [354, 290] on p "Exciting news for Men dealing with incontinence:" at bounding box center [344, 291] width 129 height 14
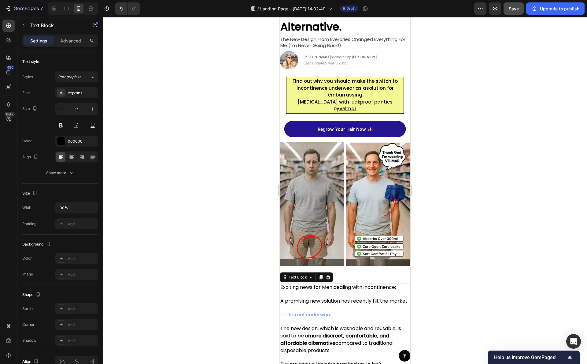
click at [355, 249] on img at bounding box center [345, 204] width 131 height 124
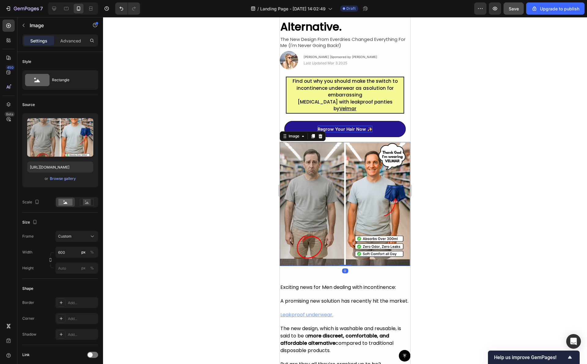
click at [437, 203] on div at bounding box center [345, 190] width 484 height 347
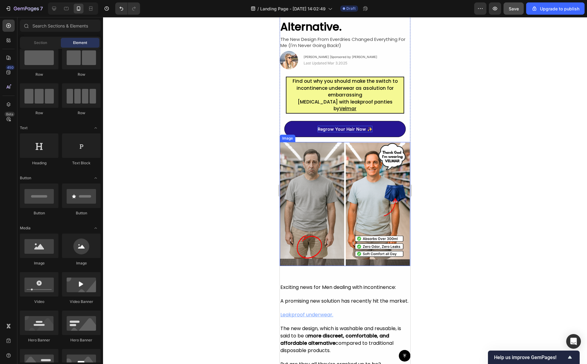
scroll to position [0, 0]
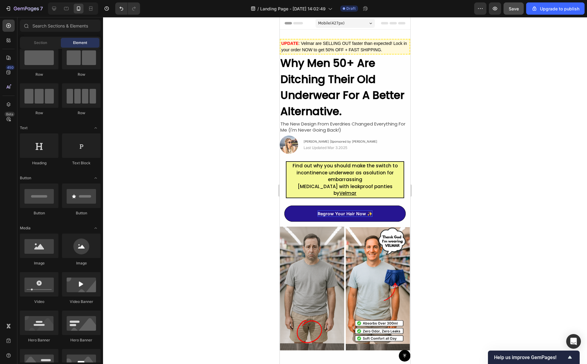
click at [440, 154] on div at bounding box center [345, 190] width 484 height 347
click at [447, 116] on div at bounding box center [345, 190] width 484 height 347
click at [444, 117] on div at bounding box center [345, 190] width 484 height 347
click at [351, 213] on p "Regrow Your Hair Now ✨" at bounding box center [345, 214] width 55 height 6
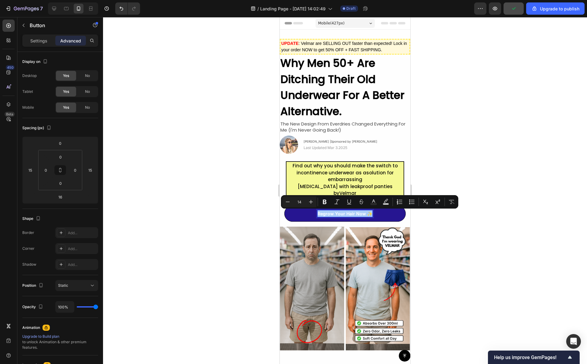
click at [459, 211] on div at bounding box center [345, 190] width 484 height 347
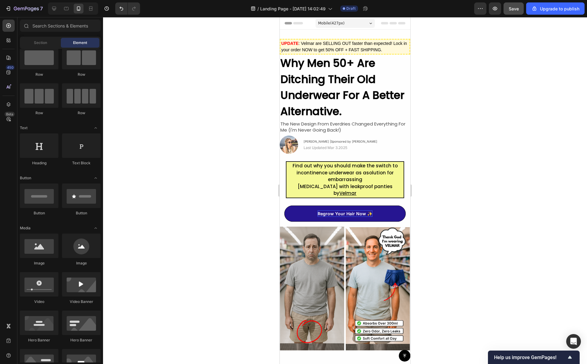
click at [226, 192] on div at bounding box center [345, 190] width 484 height 347
click at [300, 219] on link "Regrow Your Hair Now ✨" at bounding box center [344, 214] width 121 height 16
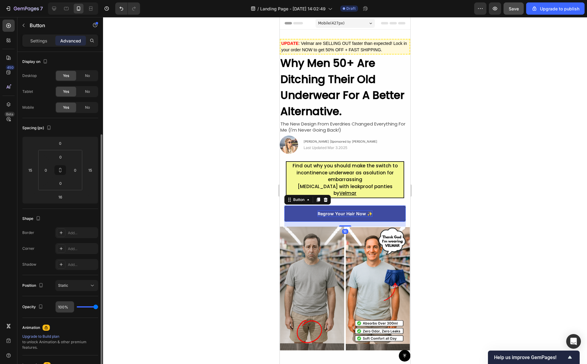
scroll to position [94, 0]
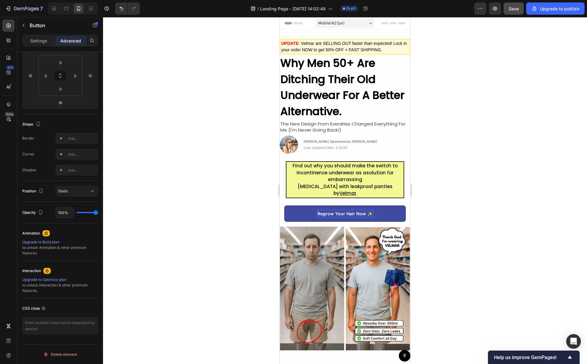
click at [345, 212] on p "Regrow Your Hair Now ✨" at bounding box center [345, 214] width 55 height 6
click at [441, 205] on div at bounding box center [345, 190] width 484 height 347
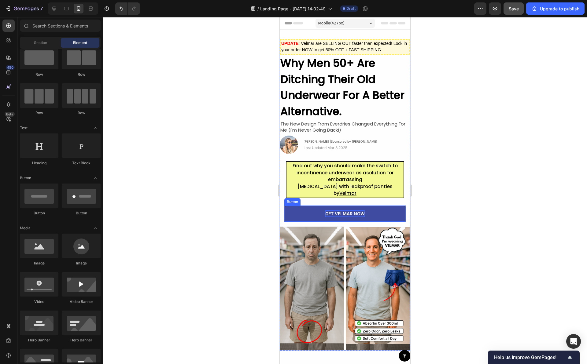
click at [342, 213] on p "GET VELMAR NOW" at bounding box center [344, 214] width 39 height 6
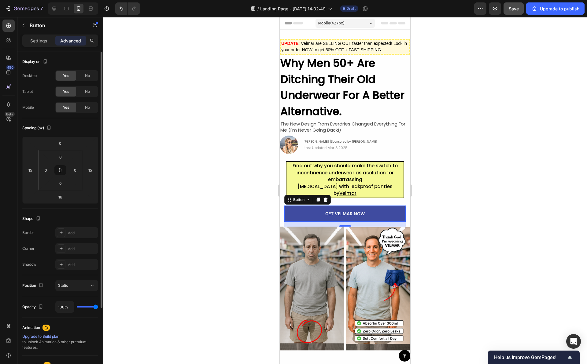
click at [43, 43] on p "Settings" at bounding box center [38, 41] width 17 height 6
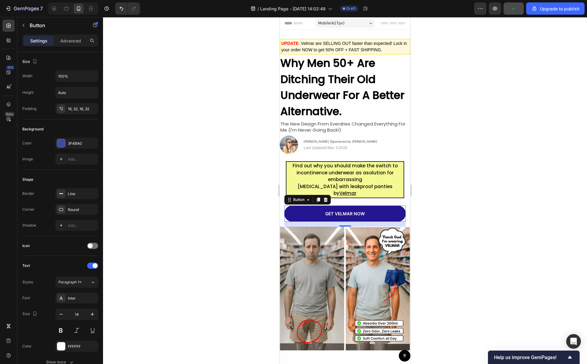
click at [332, 210] on link "GET VELMAR NOW" at bounding box center [344, 214] width 121 height 16
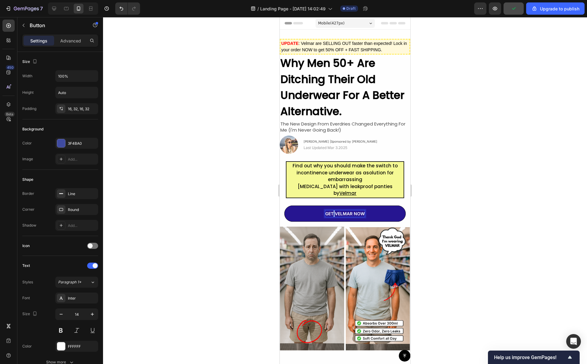
click at [330, 215] on p "GET VELMAR NOW" at bounding box center [344, 214] width 39 height 6
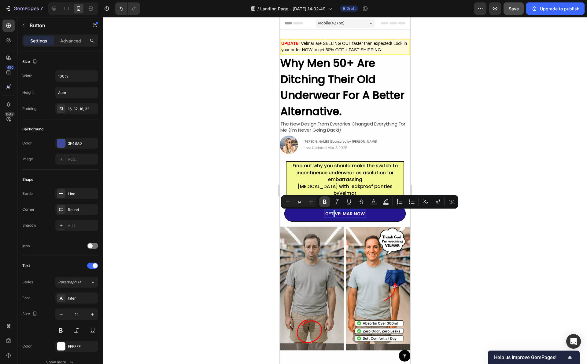
click at [322, 204] on icon "Editor contextual toolbar" at bounding box center [325, 202] width 6 height 6
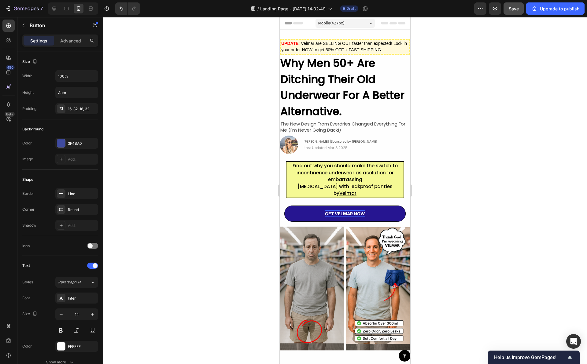
click at [329, 210] on link "GET VELMAR NOW" at bounding box center [344, 214] width 121 height 16
click at [329, 212] on strong "GET VELMAR NOW" at bounding box center [345, 213] width 40 height 5
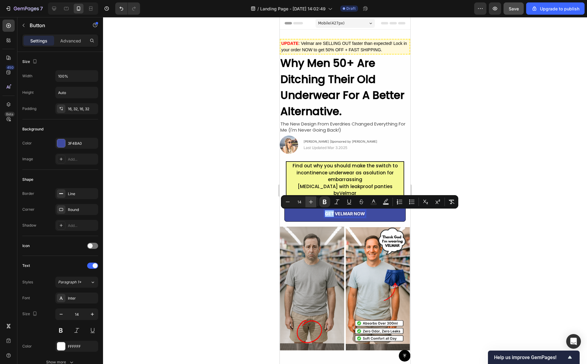
click at [309, 203] on icon "Editor contextual toolbar" at bounding box center [311, 202] width 6 height 6
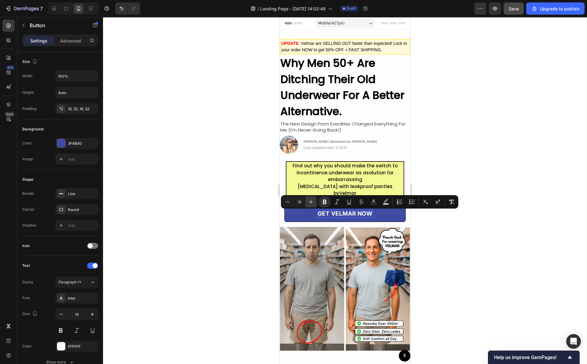
click at [309, 203] on icon "Editor contextual toolbar" at bounding box center [311, 202] width 6 height 6
type input "21"
click at [241, 234] on div at bounding box center [345, 190] width 484 height 347
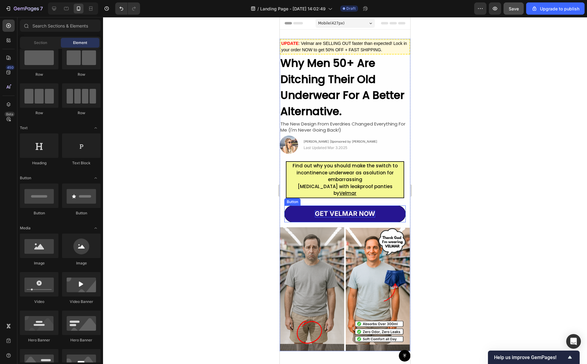
click at [332, 211] on strong "GET VELMAR NOW" at bounding box center [345, 214] width 60 height 8
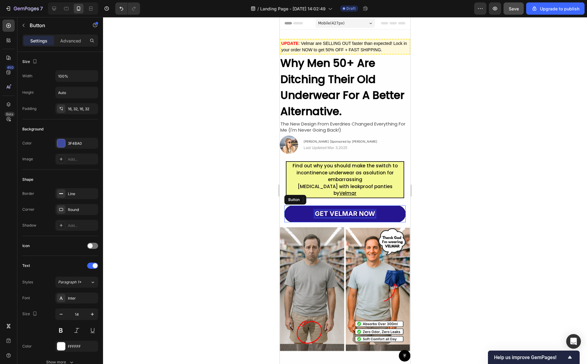
click at [318, 211] on strong "GET VELMAR NOW" at bounding box center [345, 214] width 60 height 8
click at [340, 215] on strong "TRY VELMAR NOW" at bounding box center [345, 214] width 60 height 8
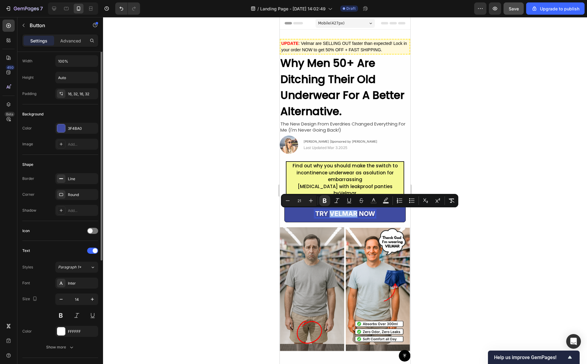
scroll to position [0, 0]
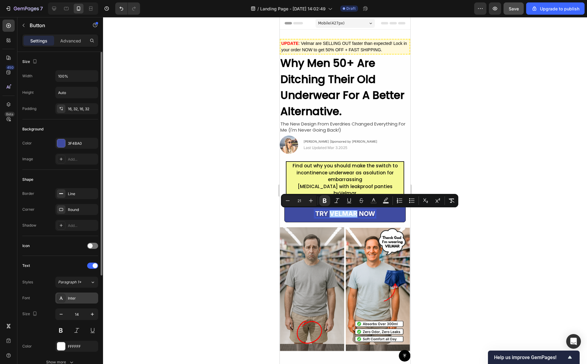
click at [73, 297] on div "Inter" at bounding box center [82, 299] width 29 height 6
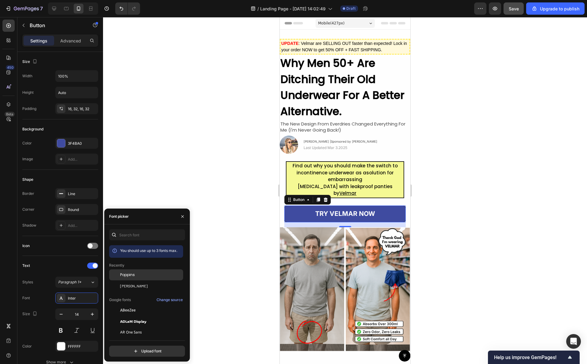
click at [145, 276] on div "Poppins" at bounding box center [151, 275] width 62 height 6
click at [222, 162] on div at bounding box center [345, 190] width 484 height 347
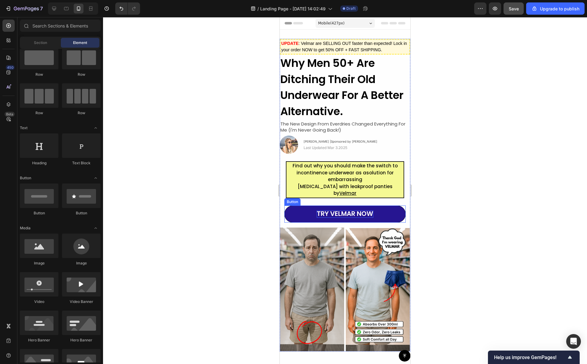
click at [351, 212] on strong "TRY VELMAR NOW" at bounding box center [345, 213] width 57 height 9
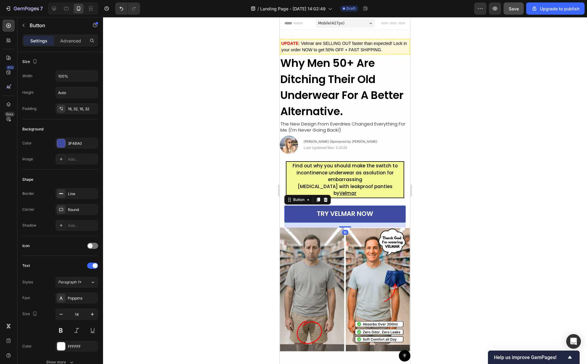
click at [437, 215] on div at bounding box center [345, 190] width 484 height 347
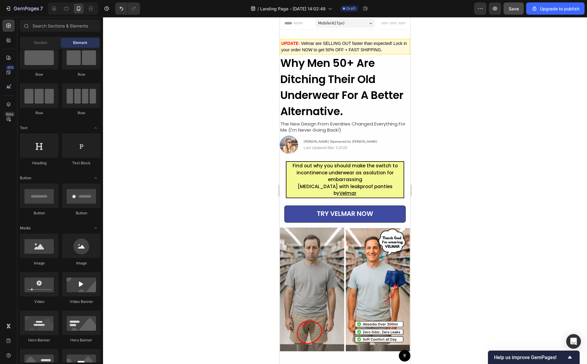
click at [447, 174] on div at bounding box center [345, 190] width 484 height 347
click at [447, 167] on div at bounding box center [345, 190] width 484 height 347
click at [446, 160] on div at bounding box center [345, 190] width 484 height 347
click at [436, 203] on div at bounding box center [345, 190] width 484 height 347
click at [435, 183] on div at bounding box center [345, 190] width 484 height 347
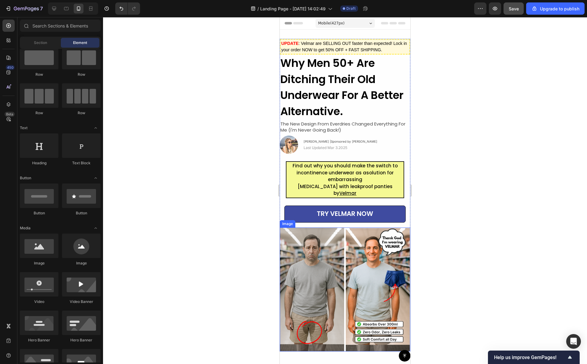
click at [421, 167] on div at bounding box center [345, 190] width 484 height 347
click at [400, 141] on div "Image [PERSON_NAME] |Sponsored by Velmar Text Block | Text Block Last Updated M…" at bounding box center [345, 145] width 131 height 18
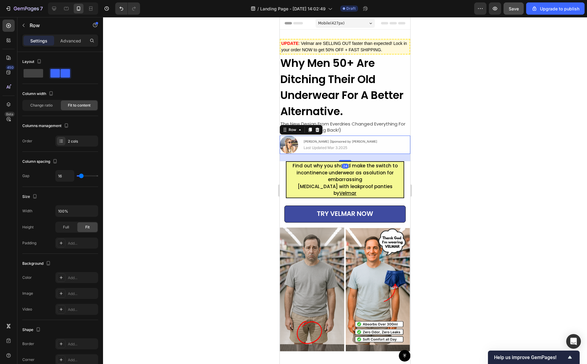
click at [435, 144] on div at bounding box center [345, 190] width 484 height 347
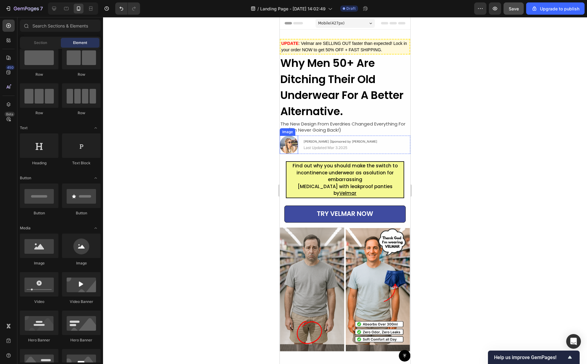
click at [291, 147] on img at bounding box center [289, 145] width 18 height 18
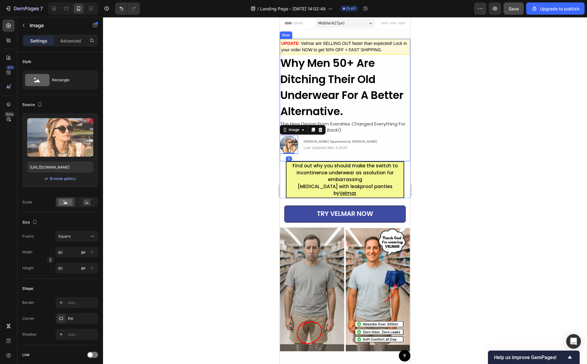
click at [473, 131] on div at bounding box center [345, 190] width 484 height 347
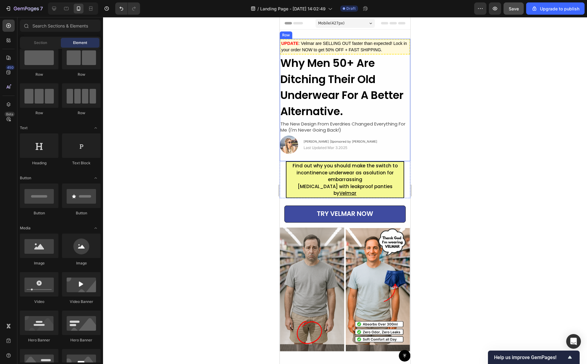
drag, startPoint x: 452, startPoint y: 114, endPoint x: 453, endPoint y: 99, distance: 15.0
click at [453, 99] on div at bounding box center [345, 190] width 484 height 347
click at [290, 142] on img at bounding box center [289, 145] width 18 height 18
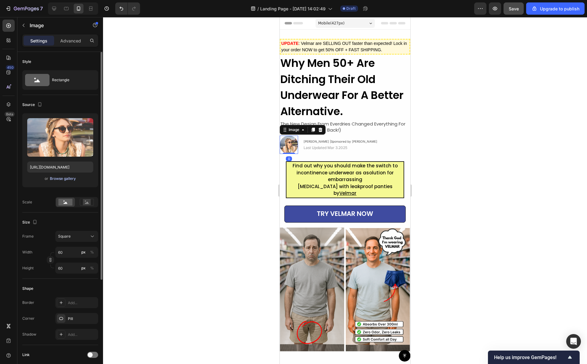
click at [56, 180] on div "Browse gallery" at bounding box center [63, 179] width 26 height 6
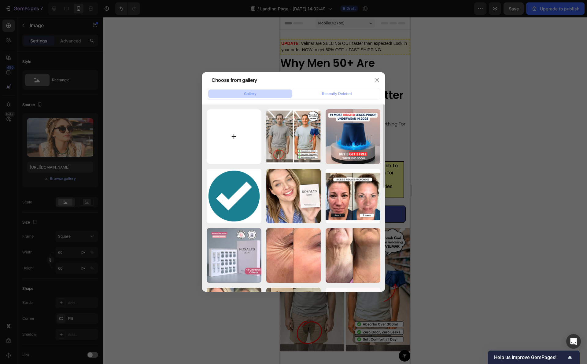
click at [242, 132] on input "file" at bounding box center [234, 136] width 55 height 55
type input "C:\fakepath\istockphoto-1365603727-612x612.jpg"
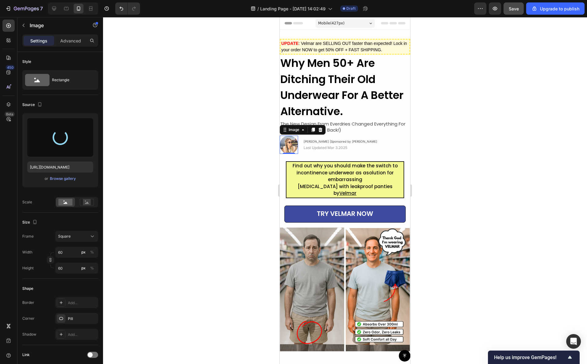
type input "[URL][DOMAIN_NAME]"
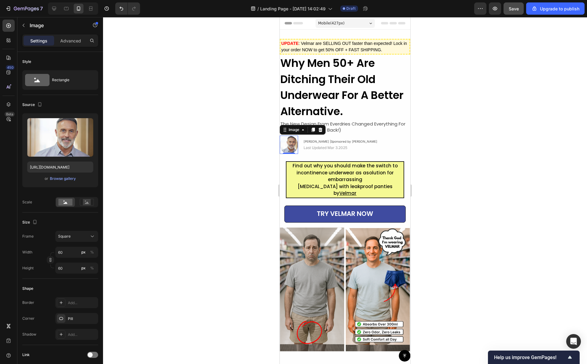
click at [253, 143] on div at bounding box center [345, 190] width 484 height 347
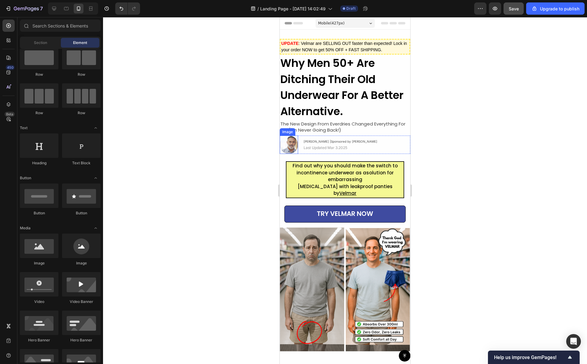
click at [263, 145] on div at bounding box center [345, 190] width 484 height 347
click at [248, 174] on div at bounding box center [345, 190] width 484 height 347
click at [252, 165] on div at bounding box center [345, 190] width 484 height 347
click at [290, 148] on img at bounding box center [289, 145] width 18 height 18
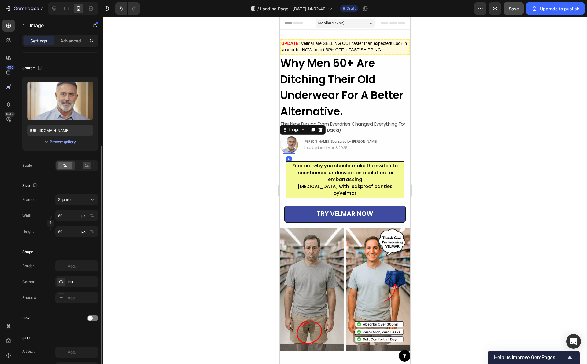
scroll to position [77, 0]
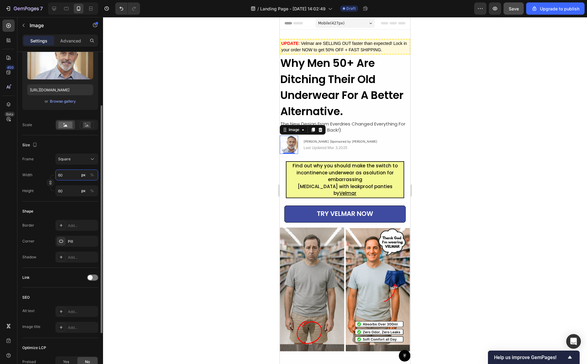
click at [68, 178] on input "60" at bounding box center [76, 175] width 43 height 11
type input "5"
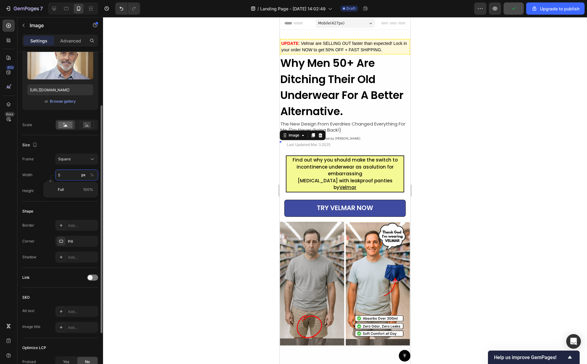
type input "50"
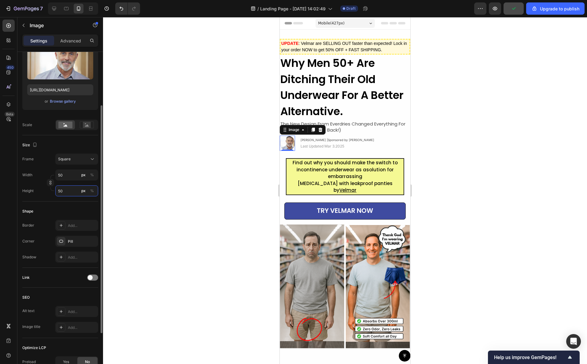
click at [61, 193] on input "50" at bounding box center [76, 191] width 43 height 11
click at [64, 175] on input "50" at bounding box center [76, 175] width 43 height 11
type input "3"
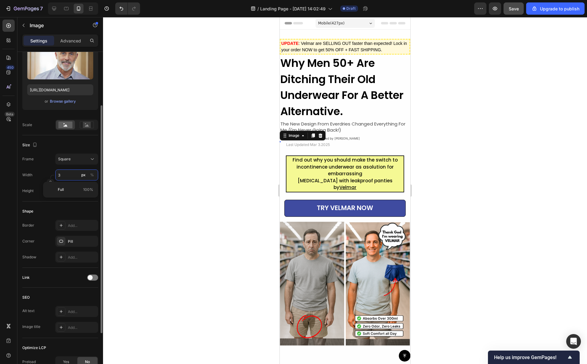
type input "30"
type input "3"
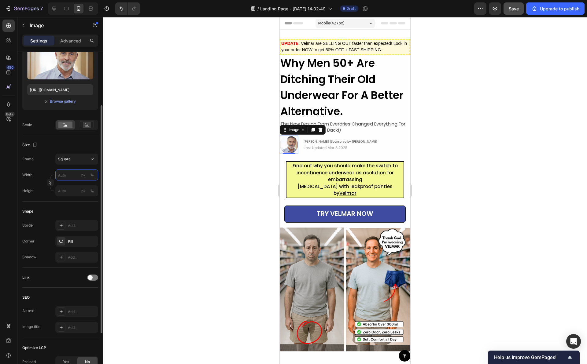
type input "3"
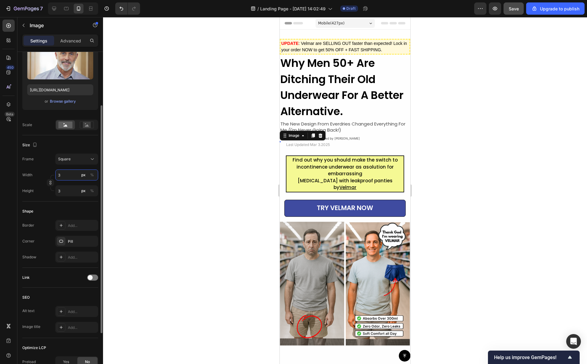
type input "34"
type input "340"
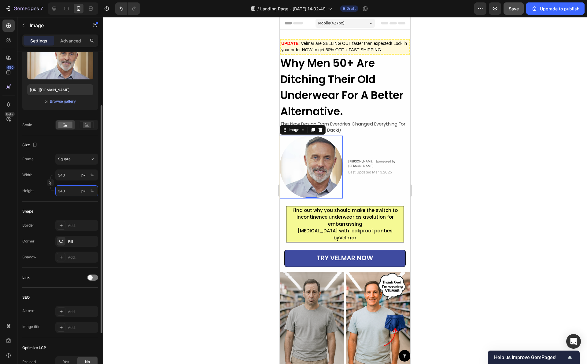
click at [73, 191] on input "340" at bounding box center [76, 191] width 43 height 11
type input "4"
type input "40"
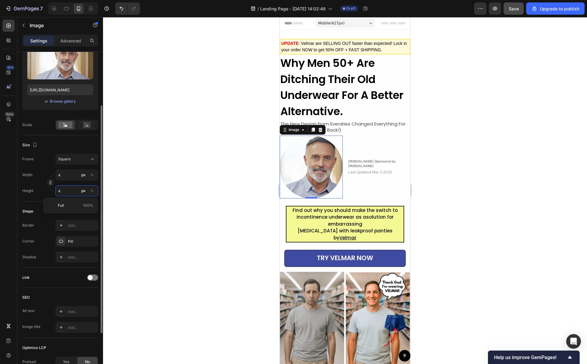
type input "40"
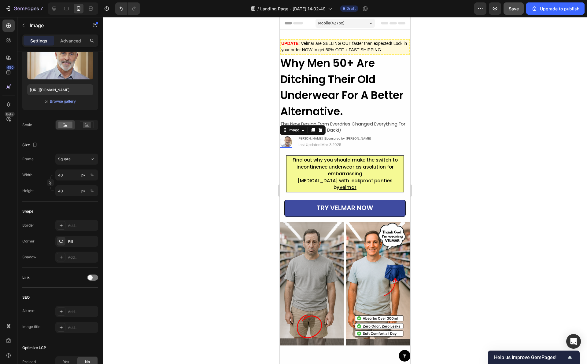
click at [203, 178] on div at bounding box center [345, 190] width 484 height 347
click at [226, 164] on div at bounding box center [345, 190] width 484 height 347
click at [448, 140] on div at bounding box center [345, 190] width 484 height 347
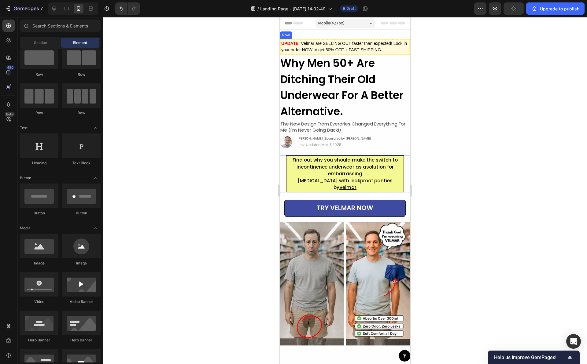
click at [376, 135] on div "UPDATE : Velmar are SELLING OUT faster than expected! Lock in your order NOW to…" at bounding box center [345, 97] width 131 height 117
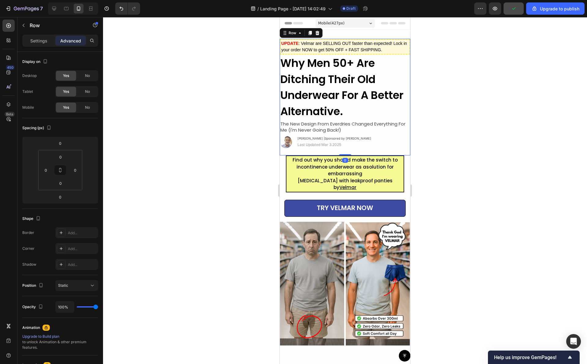
click at [447, 111] on div at bounding box center [345, 190] width 484 height 347
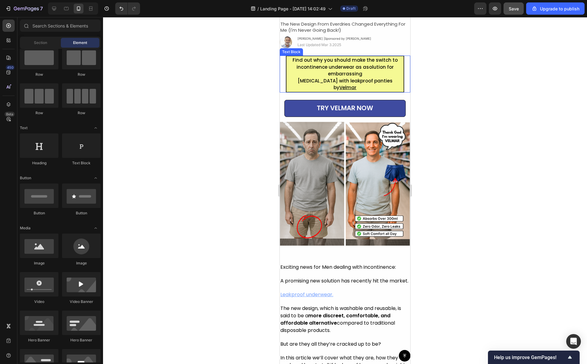
scroll to position [105, 0]
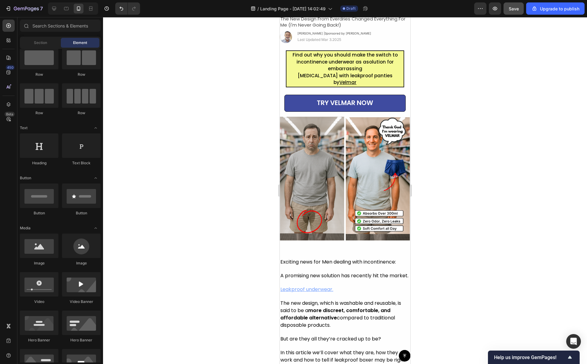
click at [270, 156] on div at bounding box center [345, 190] width 484 height 347
click at [362, 263] on p "Exciting news for Men dealing with incontinence:" at bounding box center [344, 266] width 129 height 14
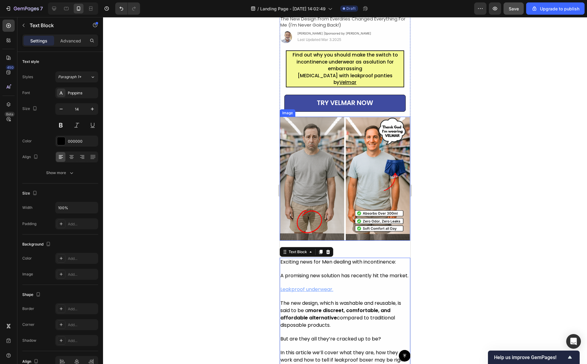
click at [361, 215] on img at bounding box center [345, 179] width 131 height 124
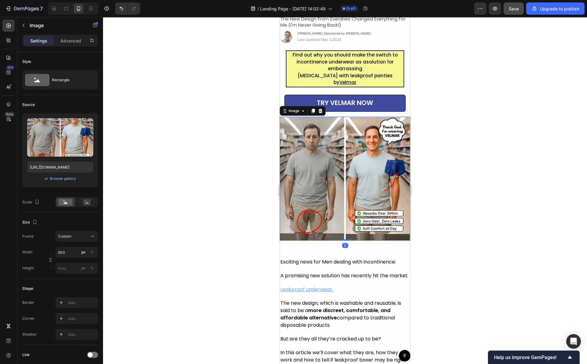
scroll to position [0, 0]
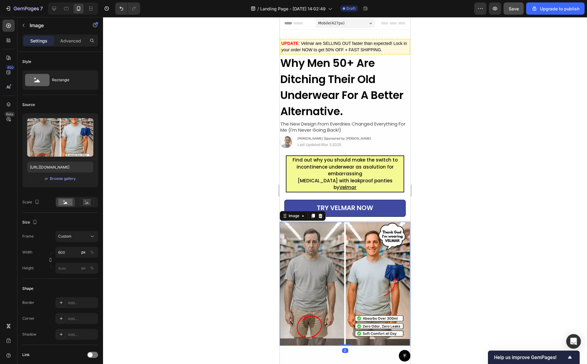
click at [419, 213] on div at bounding box center [345, 190] width 484 height 347
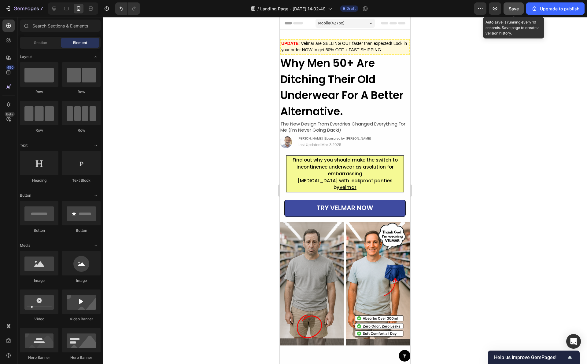
scroll to position [17, 0]
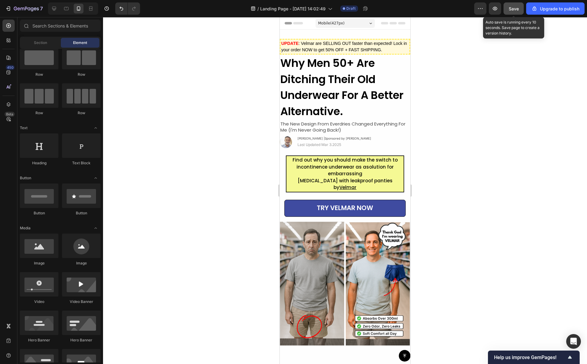
click at [517, 11] on span "Save" at bounding box center [514, 8] width 10 height 5
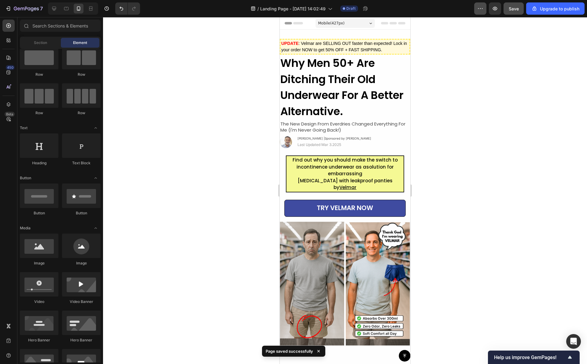
click at [477, 11] on button "button" at bounding box center [480, 8] width 12 height 12
click at [492, 7] on icon "button" at bounding box center [495, 9] width 6 height 6
click at [64, 10] on icon at bounding box center [66, 9] width 6 height 6
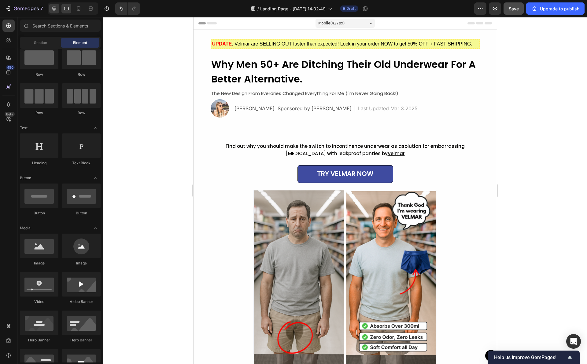
click at [53, 10] on icon at bounding box center [54, 9] width 4 height 4
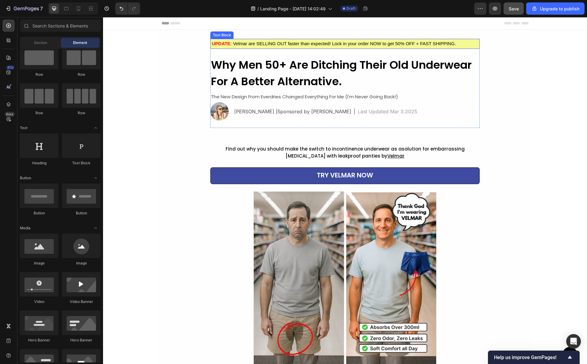
click at [227, 44] on strong "UPDATE" at bounding box center [221, 43] width 19 height 5
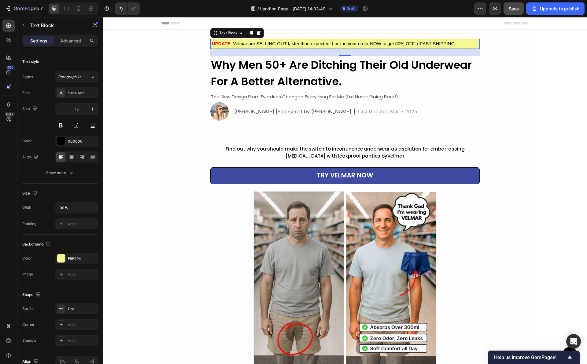
click at [253, 40] on div "UPDATE : Velmar are SELLING OUT faster than expected! Lock in your order NOW to…" at bounding box center [344, 44] width 269 height 10
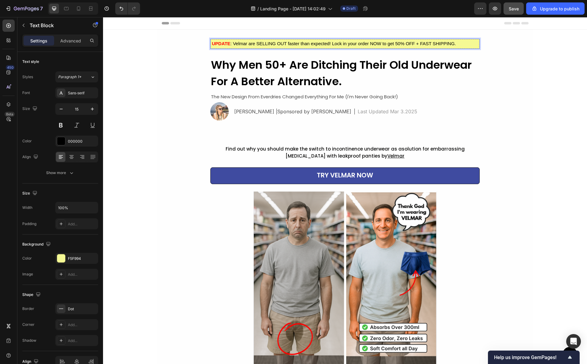
click at [252, 44] on p "UPDATE : Velmar are SELLING OUT faster than expected! Lock in your order NOW to…" at bounding box center [345, 43] width 266 height 7
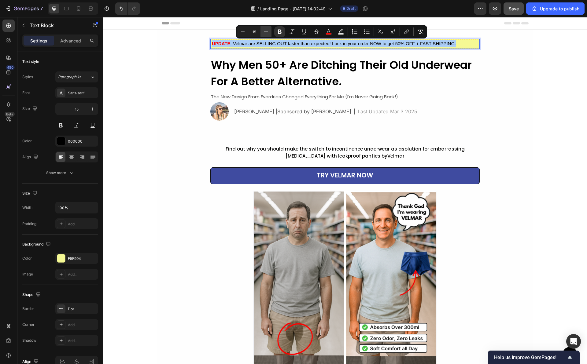
click at [266, 33] on icon "Editor contextual toolbar" at bounding box center [266, 32] width 4 height 4
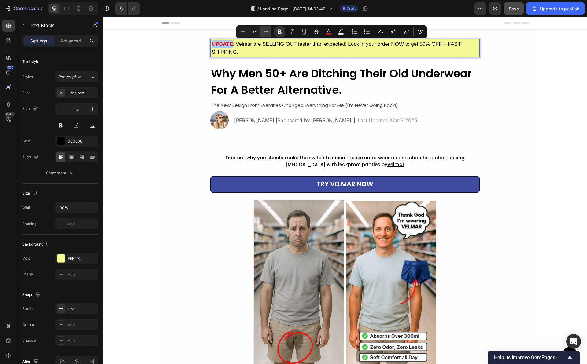
click at [266, 33] on icon "Editor contextual toolbar" at bounding box center [266, 32] width 4 height 4
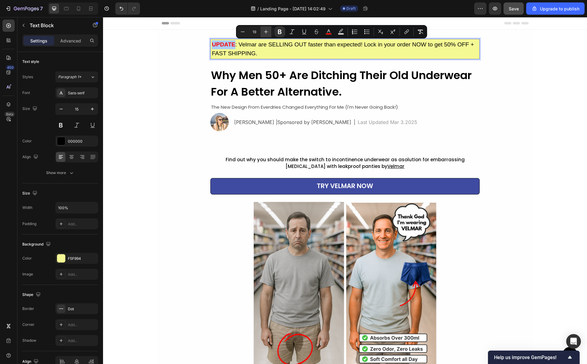
click at [266, 33] on icon "Editor contextual toolbar" at bounding box center [266, 32] width 4 height 4
type input "20"
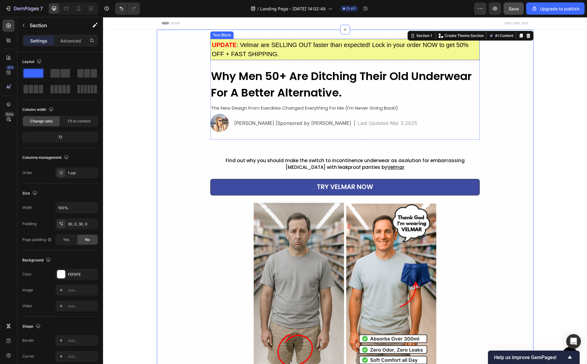
click at [251, 52] on span ": Velmar are SELLING OUT faster than expected! Lock in your order NOW to get 50…" at bounding box center [340, 50] width 257 height 16
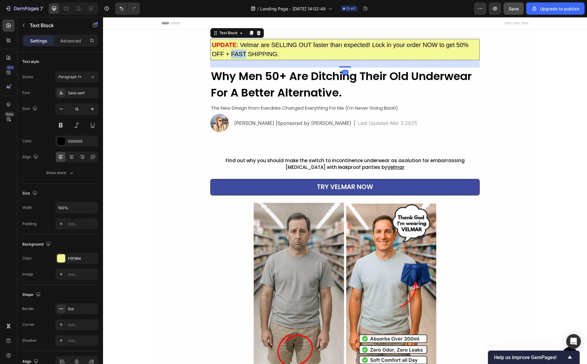
click at [236, 51] on span ": Velmar are SELLING OUT faster than expected! Lock in your order NOW to get 50…" at bounding box center [340, 50] width 257 height 16
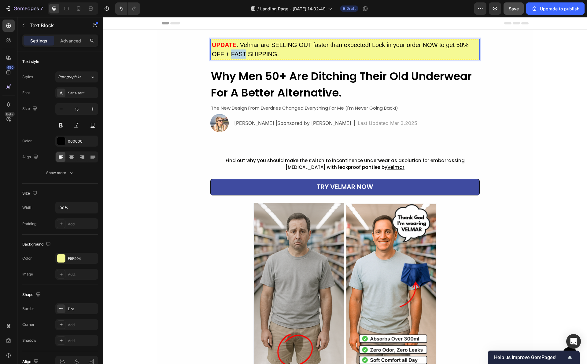
click at [236, 51] on span ": Velmar are SELLING OUT faster than expected! Lock in your order NOW to get 50…" at bounding box center [340, 50] width 257 height 16
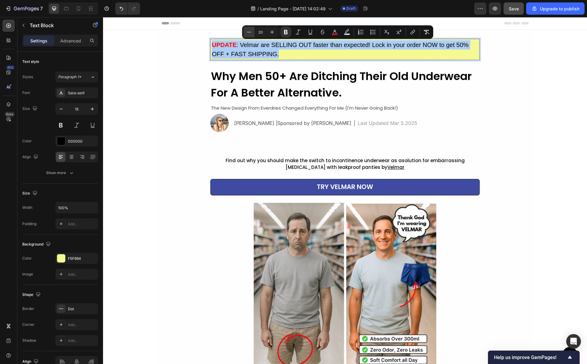
click at [250, 31] on icon "Editor contextual toolbar" at bounding box center [249, 32] width 6 height 6
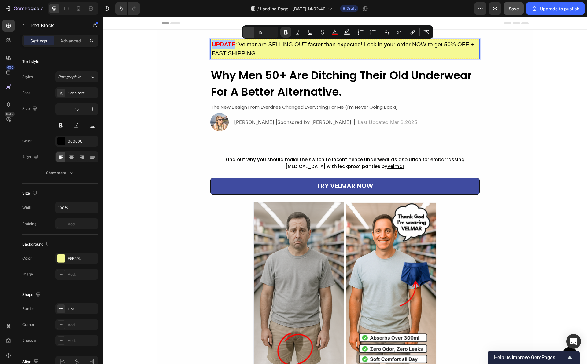
click at [250, 31] on icon "Editor contextual toolbar" at bounding box center [249, 32] width 6 height 6
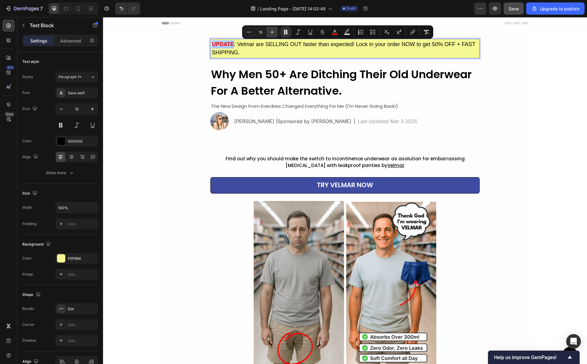
click at [269, 31] on icon "Editor contextual toolbar" at bounding box center [272, 32] width 6 height 6
type input "19"
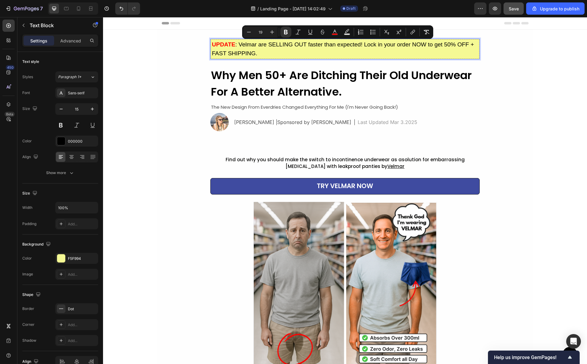
click at [269, 66] on div "UPDATE : Velmar are SELLING OUT faster than expected! Lock in your order NOW to…" at bounding box center [344, 89] width 269 height 100
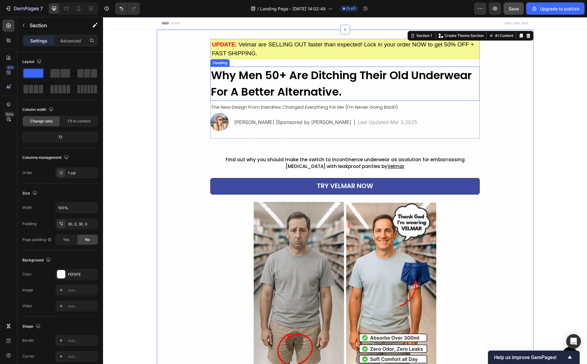
click at [233, 83] on strong "Why Men 50+ Are Ditching Their Old Underwear For A Better Alternative." at bounding box center [341, 84] width 261 height 32
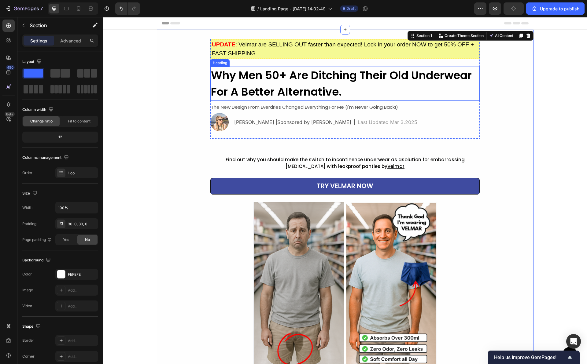
click at [252, 90] on strong "Why Men 50+ Are Ditching Their Old Underwear For A Better Alternative." at bounding box center [341, 84] width 261 height 32
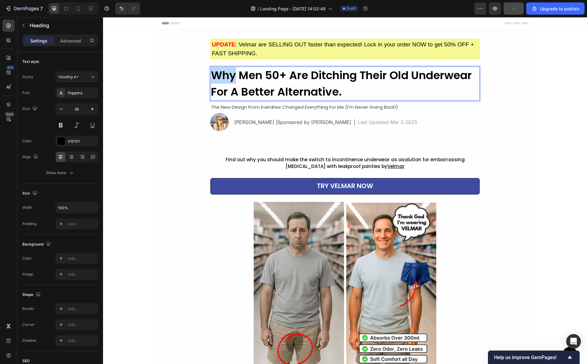
click at [229, 80] on strong "Why Men 50+ Are Ditching Their Old Underwear For A Better Alternative." at bounding box center [341, 84] width 261 height 32
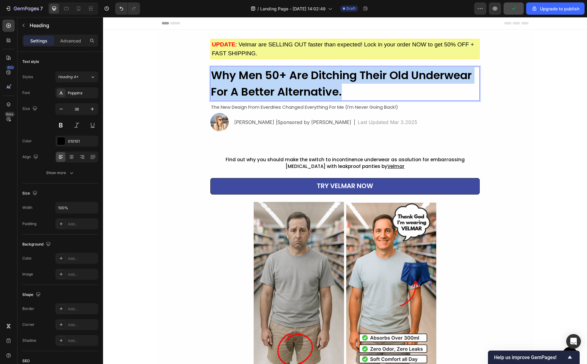
click at [229, 80] on strong "Why Men 50+ Are Ditching Their Old Underwear For A Better Alternative." at bounding box center [341, 84] width 261 height 32
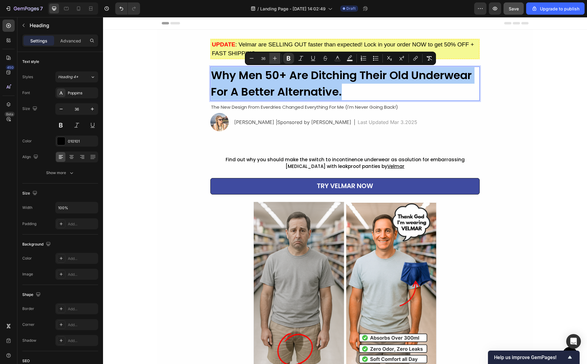
click at [273, 61] on icon "Editor contextual toolbar" at bounding box center [275, 58] width 6 height 6
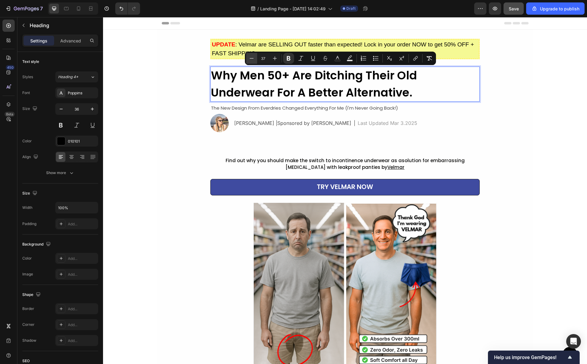
click at [252, 60] on icon "Editor contextual toolbar" at bounding box center [252, 58] width 6 height 6
type input "36"
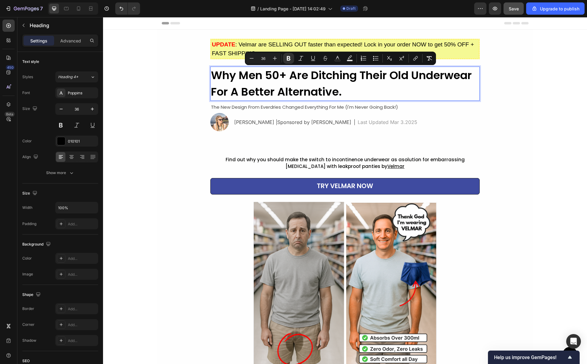
click at [224, 83] on p "Why Men 50+ Are Ditching Their Old Underwear For A Better Alternative." at bounding box center [345, 83] width 268 height 33
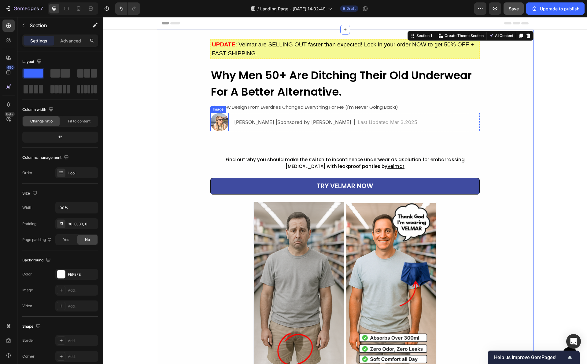
click at [216, 116] on img at bounding box center [219, 122] width 18 height 18
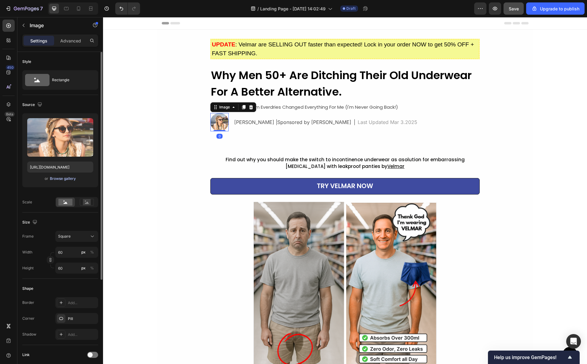
click at [67, 178] on div "Browse gallery" at bounding box center [63, 179] width 26 height 6
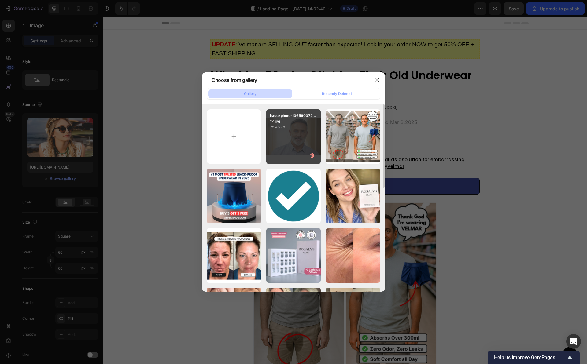
click at [313, 144] on div "istockphoto-136560372...12.jpg 25.46 kb" at bounding box center [293, 136] width 55 height 55
type input "[URL][DOMAIN_NAME]"
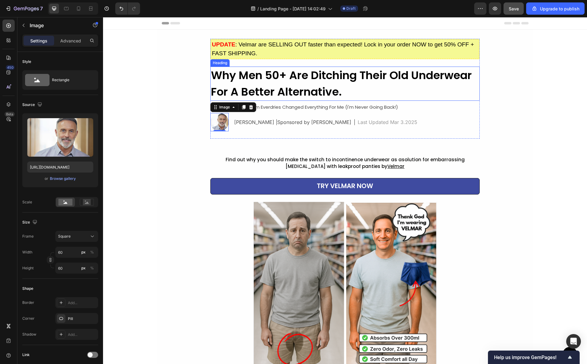
click at [366, 154] on div "UPDATE : Velmar are SELLING OUT faster than expected! Lock in your order NOW to…" at bounding box center [344, 105] width 269 height 132
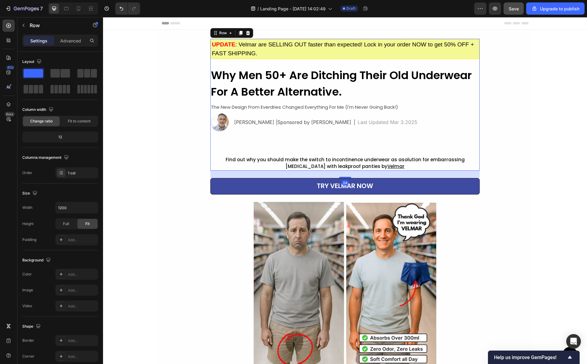
click at [381, 130] on div "[PERSON_NAME] |Sponsored by Velmar Text Block | Text Block Last Updated Mar 3.2…" at bounding box center [357, 122] width 246 height 18
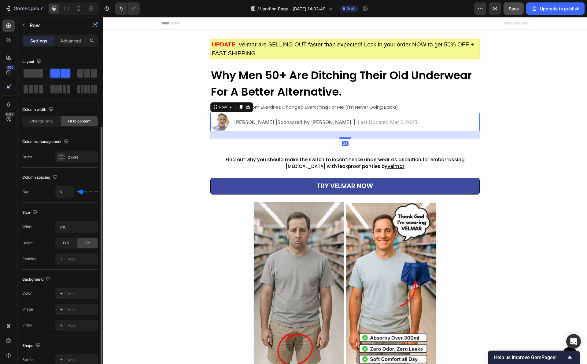
scroll to position [43, 0]
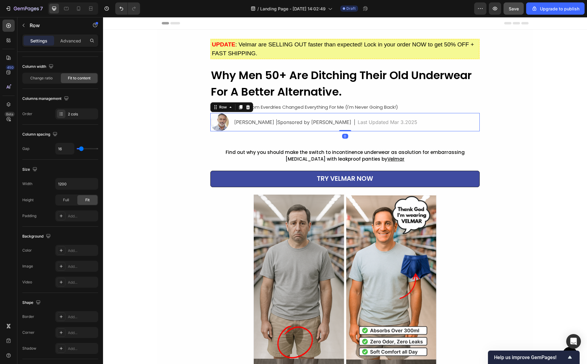
drag, startPoint x: 341, startPoint y: 138, endPoint x: 531, endPoint y: 134, distance: 189.9
click at [341, 121] on div "Image Andrew Ryder |Sponsored by Velmar Text Block | Text Block Last Updated Ma…" at bounding box center [344, 122] width 269 height 18
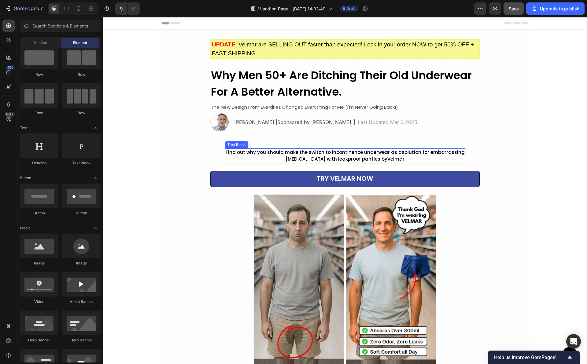
click at [406, 150] on span "Find out why you should make the switch to incontinence underwear as asolution …" at bounding box center [345, 152] width 239 height 6
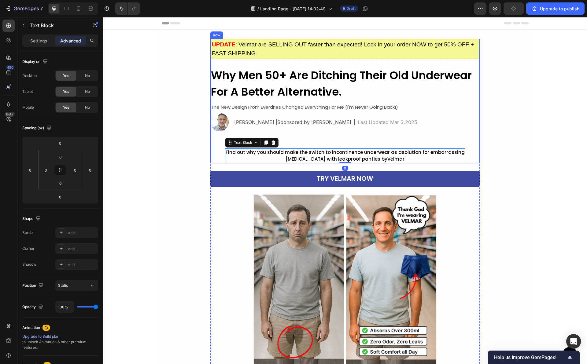
click at [352, 142] on div "UPDATE : Velmar are SELLING OUT faster than expected! Lock in your order NOW to…" at bounding box center [344, 101] width 269 height 125
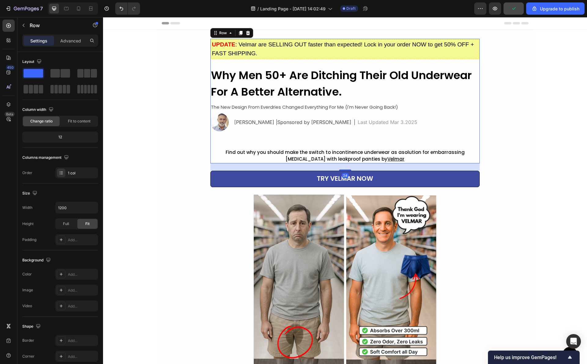
click at [358, 129] on div "[PERSON_NAME] |Sponsored by Velmar Text Block | Text Block Last Updated Mar 3.2…" at bounding box center [357, 122] width 246 height 18
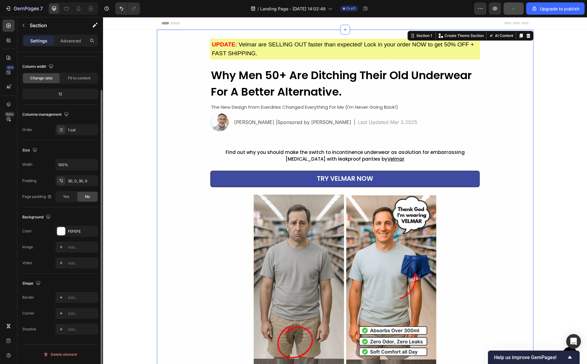
scroll to position [0, 0]
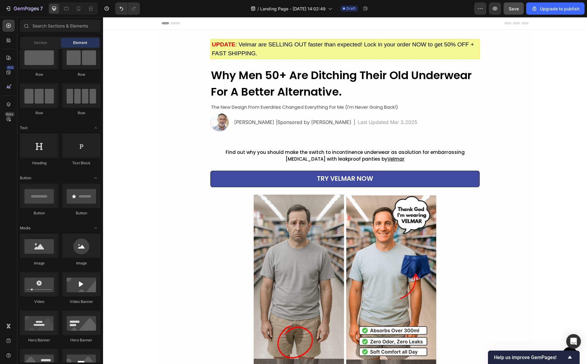
click at [78, 11] on icon at bounding box center [78, 9] width 6 height 6
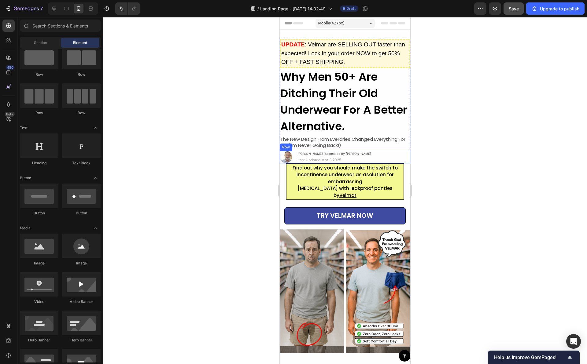
click at [384, 157] on div "Image [PERSON_NAME] |Sponsored by Velmar Text Block | Text Block Last Updated M…" at bounding box center [345, 157] width 131 height 13
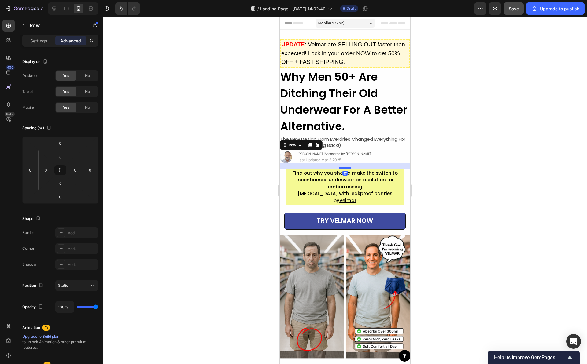
drag, startPoint x: 344, startPoint y: 163, endPoint x: 345, endPoint y: 168, distance: 5.3
click at [345, 168] on div at bounding box center [345, 168] width 12 height 2
type input "17"
click at [441, 162] on div at bounding box center [345, 190] width 484 height 347
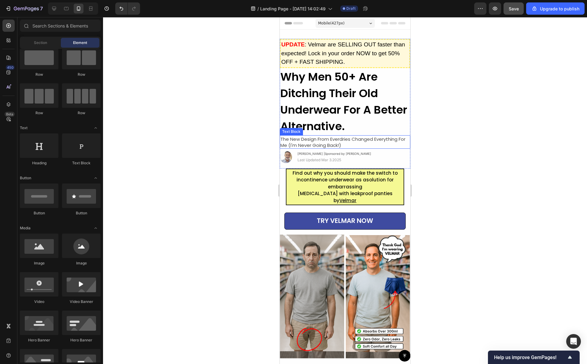
click at [370, 137] on span "The New Design From Everdries Changed Everything For Me (I'm Never Going Back!)" at bounding box center [342, 142] width 125 height 13
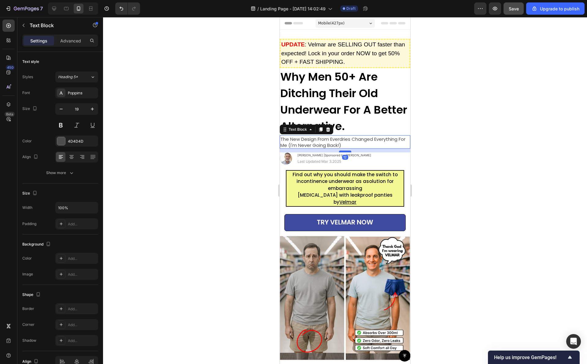
click at [344, 152] on div at bounding box center [345, 152] width 12 height 2
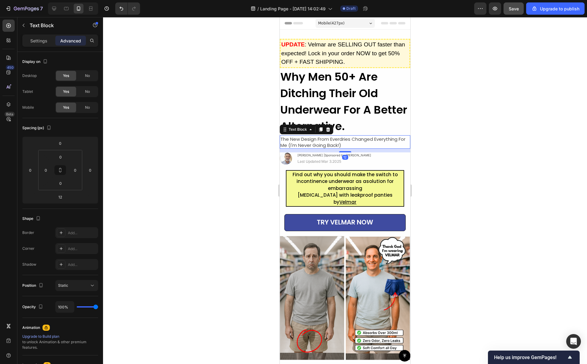
click at [463, 162] on div at bounding box center [345, 190] width 484 height 347
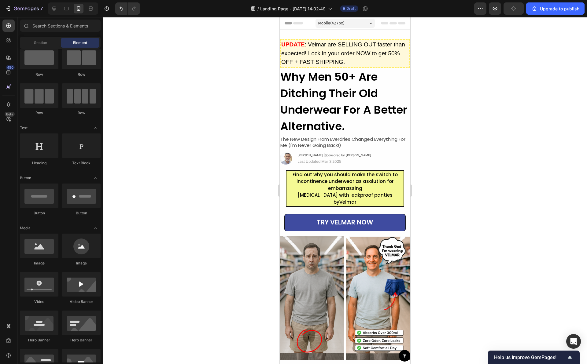
click at [440, 163] on div at bounding box center [345, 190] width 484 height 347
click at [440, 152] on div at bounding box center [345, 190] width 484 height 347
click at [427, 301] on div at bounding box center [345, 190] width 484 height 347
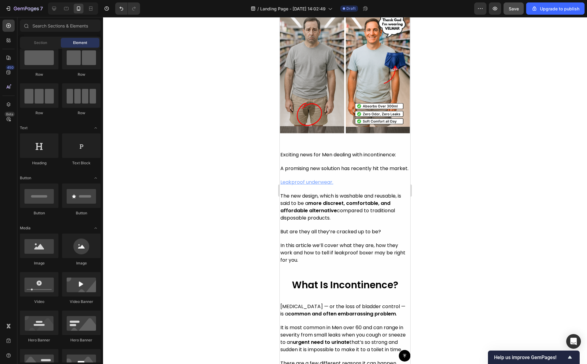
scroll to position [285, 0]
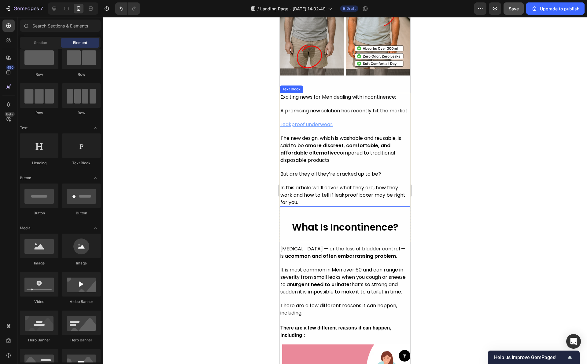
click at [333, 171] on p "The new design, which is washable and reusable, is said to be a more discreet, …" at bounding box center [344, 153] width 129 height 36
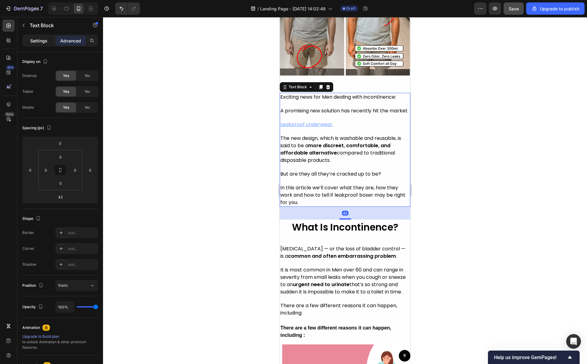
click at [46, 44] on div "Settings" at bounding box center [39, 41] width 31 height 10
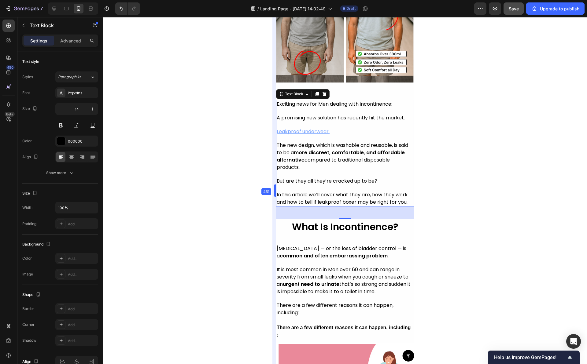
drag, startPoint x: 279, startPoint y: 140, endPoint x: 272, endPoint y: 142, distance: 7.9
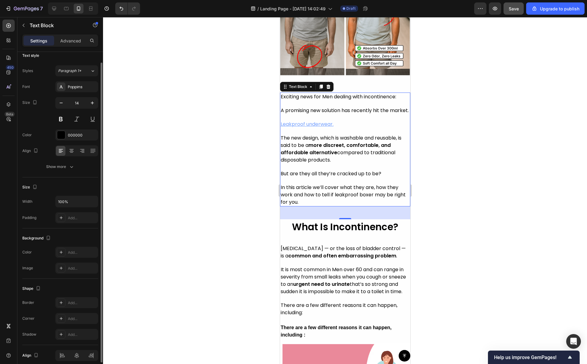
scroll to position [0, 0]
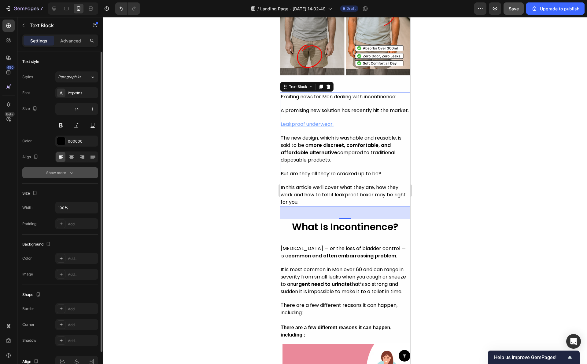
click at [74, 171] on icon "button" at bounding box center [71, 173] width 6 height 6
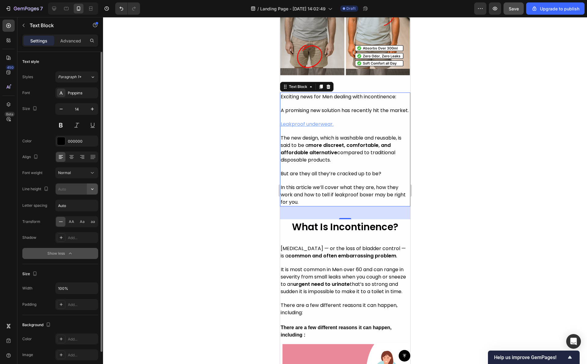
click at [90, 189] on icon "button" at bounding box center [92, 189] width 6 height 6
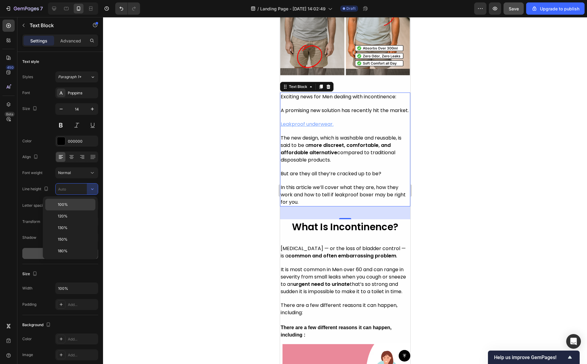
click at [86, 200] on div "100%" at bounding box center [70, 205] width 50 height 12
type input "100%"
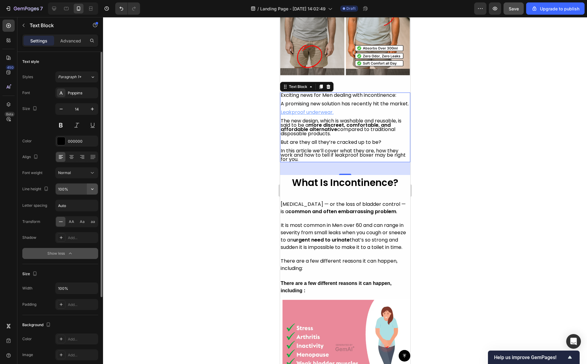
click at [94, 187] on icon "button" at bounding box center [92, 189] width 6 height 6
click at [78, 191] on input "100%" at bounding box center [77, 189] width 42 height 11
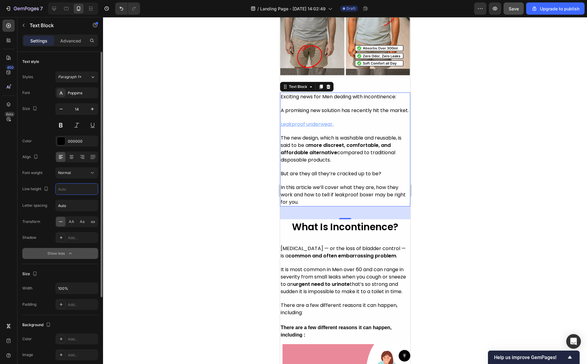
click at [96, 208] on input "Auto" at bounding box center [77, 205] width 42 height 11
click at [42, 196] on div "Font Poppins Size 14 Color 000000 Align Font weight Normal Line height Letter s…" at bounding box center [60, 173] width 76 height 172
click at [91, 207] on input "Auto" at bounding box center [77, 205] width 42 height 11
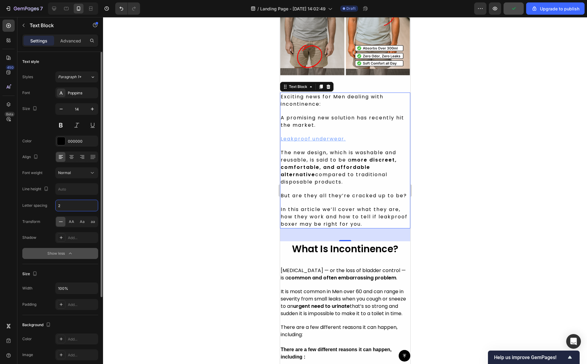
type input "Auto"
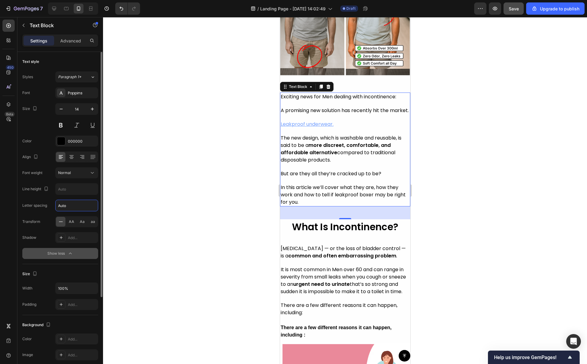
click at [47, 207] on div "Letter spacing Auto" at bounding box center [60, 206] width 76 height 12
click at [69, 223] on span "AA" at bounding box center [72, 222] width 6 height 6
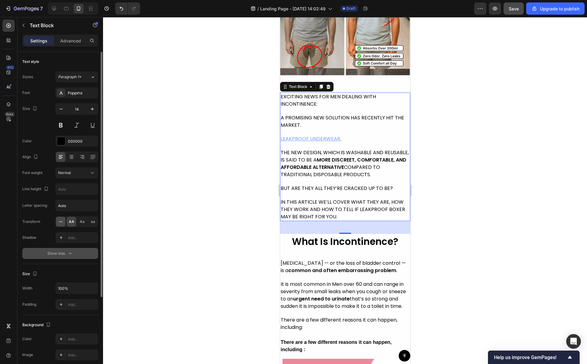
click at [60, 222] on icon at bounding box center [61, 222] width 4 height 0
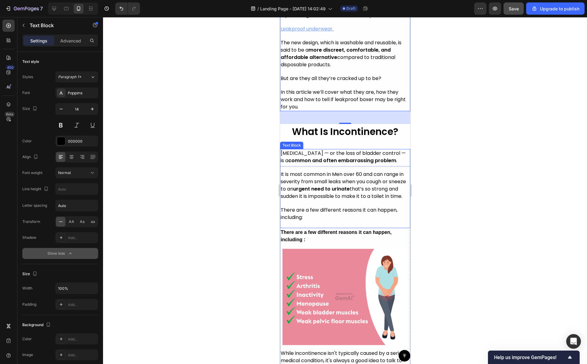
scroll to position [386, 0]
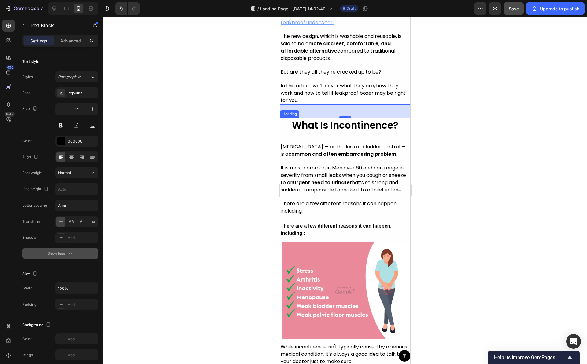
click at [446, 106] on div at bounding box center [345, 190] width 484 height 347
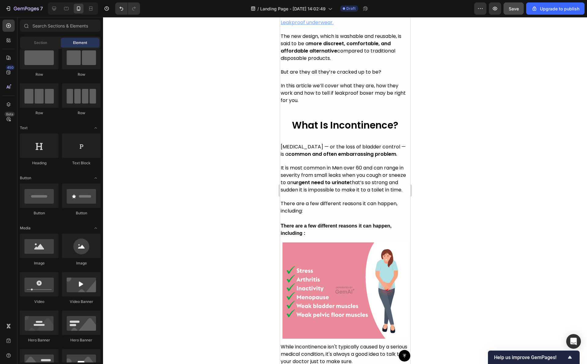
click at [459, 90] on div at bounding box center [345, 190] width 484 height 347
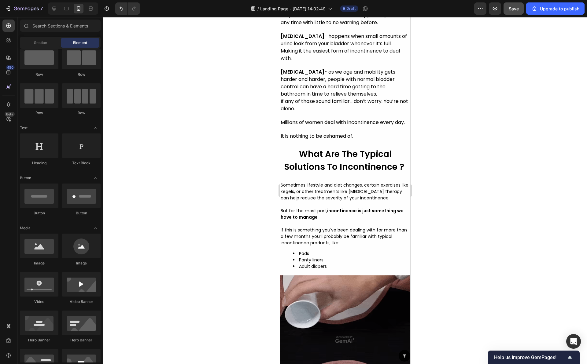
scroll to position [1044, 0]
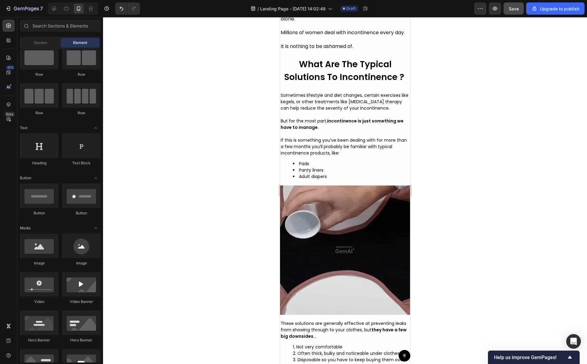
drag, startPoint x: 466, startPoint y: 90, endPoint x: 460, endPoint y: 89, distance: 5.9
click at [460, 89] on div at bounding box center [345, 190] width 484 height 347
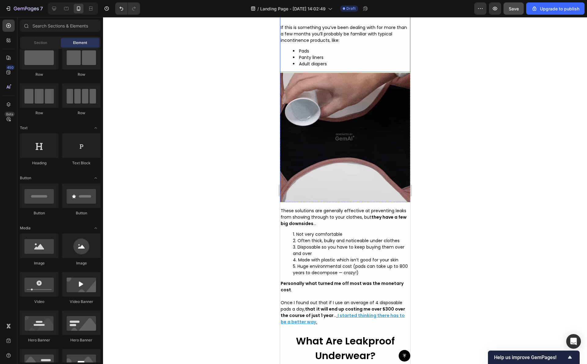
scroll to position [1311, 0]
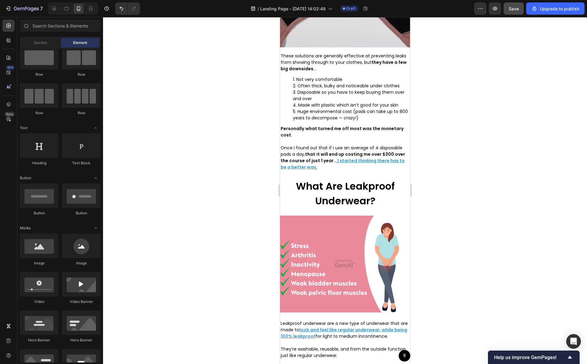
click at [247, 143] on div at bounding box center [345, 190] width 484 height 347
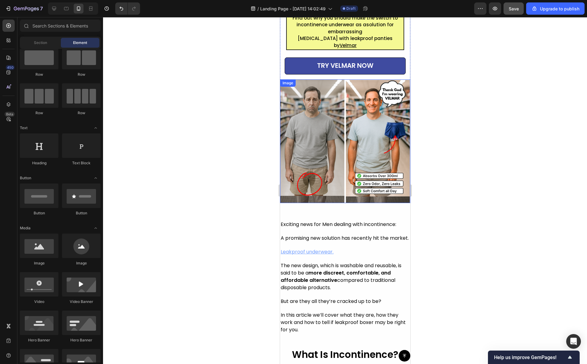
scroll to position [78, 0]
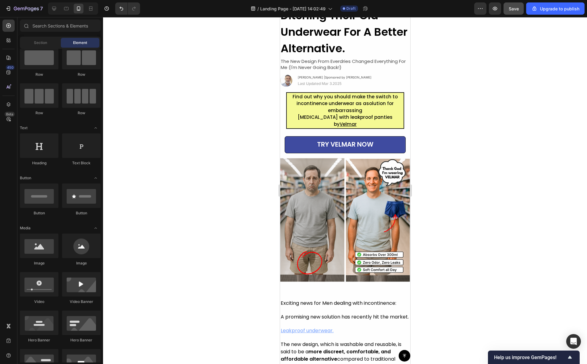
click at [319, 188] on img at bounding box center [345, 220] width 130 height 124
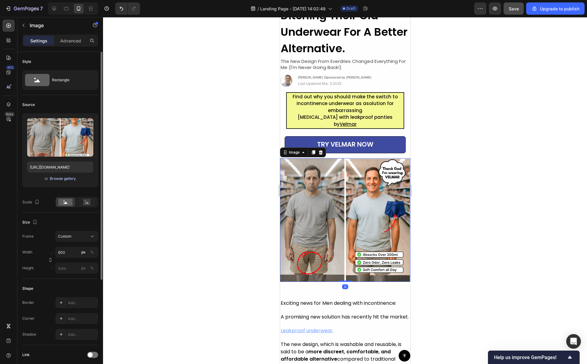
click at [69, 181] on div "Browse gallery" at bounding box center [63, 179] width 26 height 6
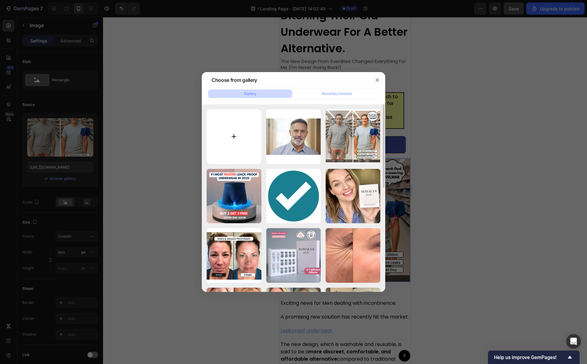
click at [229, 139] on input "file" at bounding box center [234, 136] width 55 height 55
type input "C:\fakepath\Capture d’écran 2025-09-27 à 17.34.55.png"
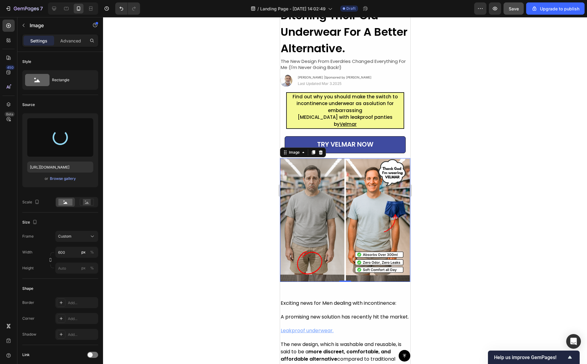
type input "https://cdn.shopify.com/s/files/1/0916/4082/4151/files/gempages_575590335036523…"
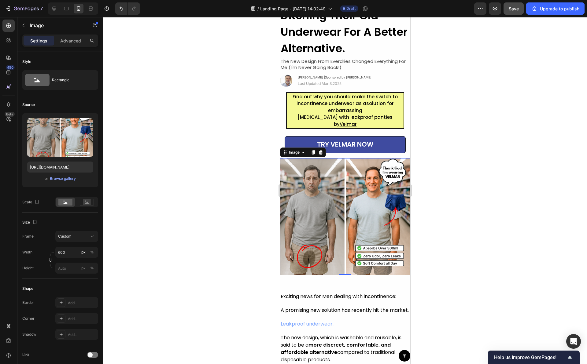
click at [230, 172] on div at bounding box center [345, 190] width 484 height 347
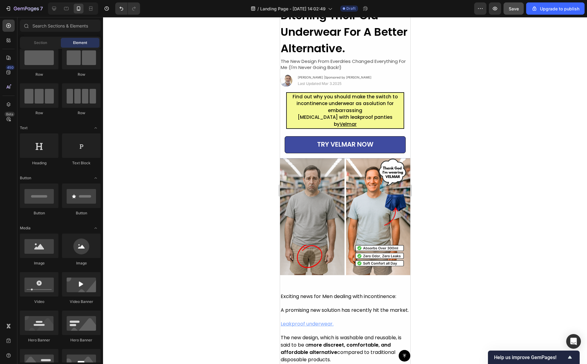
click at [230, 172] on div at bounding box center [345, 190] width 484 height 347
click at [230, 163] on div at bounding box center [345, 190] width 484 height 347
click at [57, 8] on div at bounding box center [54, 9] width 10 height 10
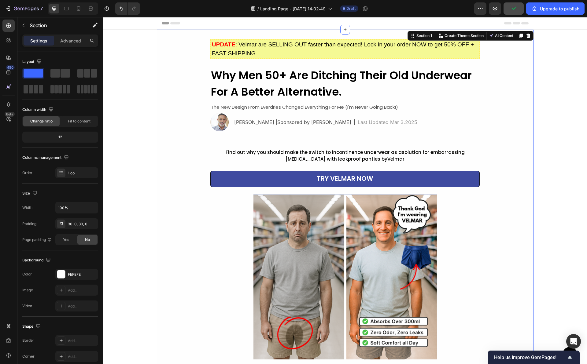
click at [85, 7] on div at bounding box center [73, 8] width 50 height 12
click at [80, 7] on icon at bounding box center [78, 8] width 3 height 4
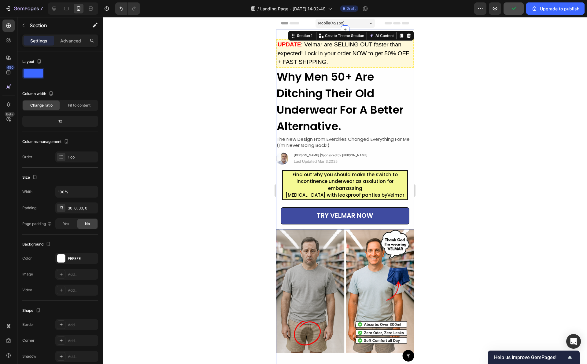
click at [230, 103] on div at bounding box center [345, 190] width 484 height 347
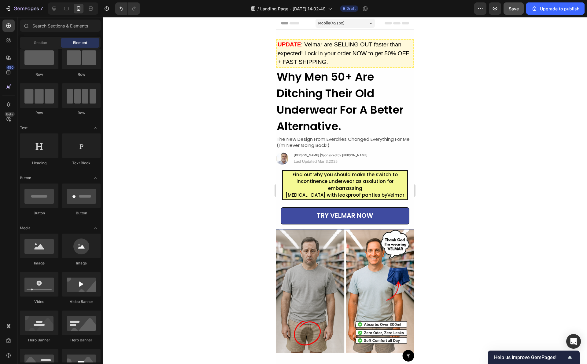
click at [258, 115] on div at bounding box center [345, 190] width 484 height 347
click at [246, 111] on div at bounding box center [345, 190] width 484 height 347
click at [432, 69] on div at bounding box center [345, 190] width 484 height 347
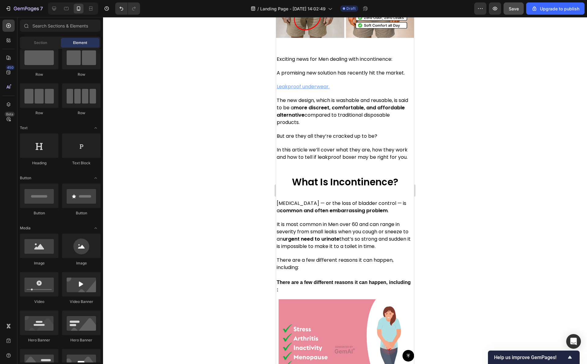
scroll to position [317, 0]
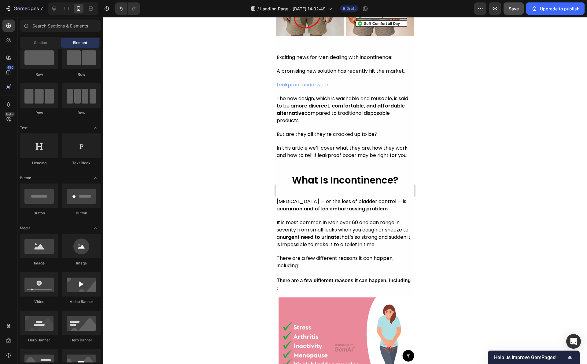
click at [455, 207] on div at bounding box center [345, 190] width 484 height 347
click at [451, 207] on div at bounding box center [345, 190] width 484 height 347
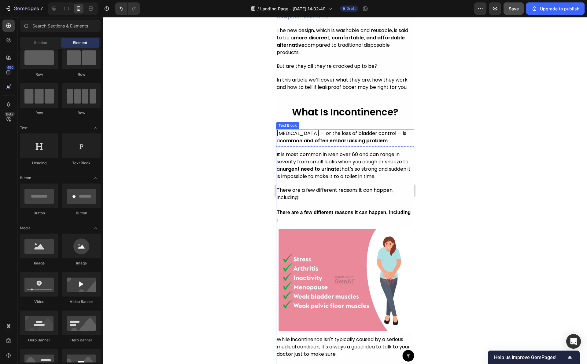
scroll to position [451, 0]
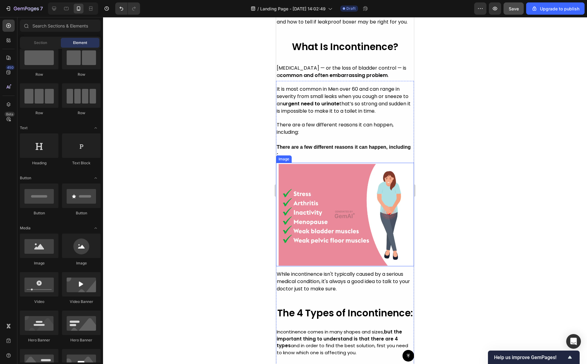
click at [434, 180] on div at bounding box center [345, 190] width 484 height 347
